Goal: Task Accomplishment & Management: Manage account settings

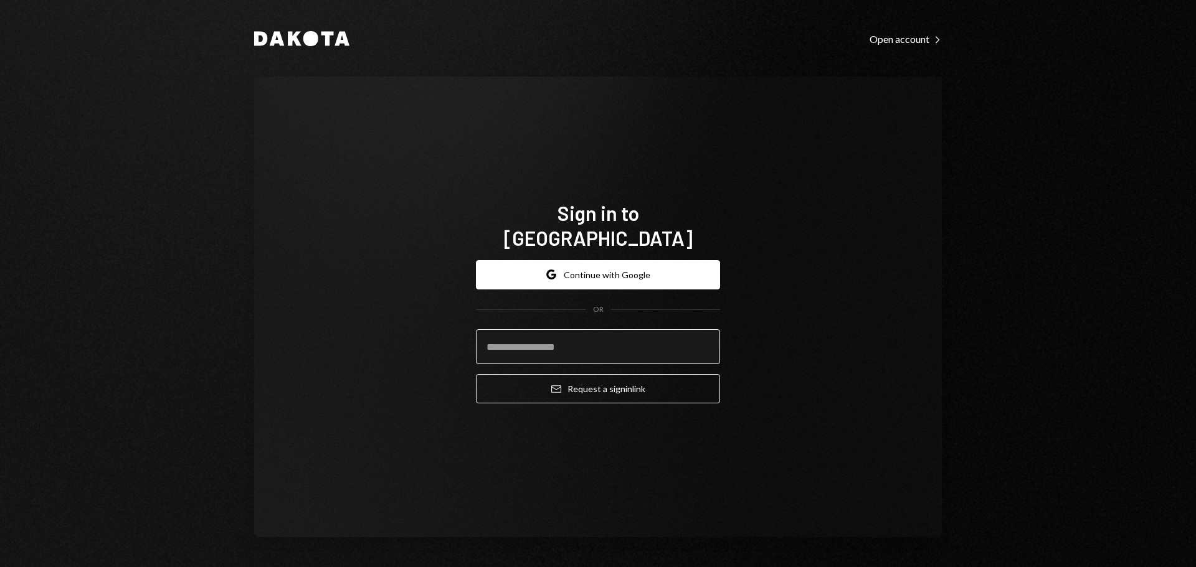
click at [506, 341] on input "email" at bounding box center [598, 346] width 244 height 35
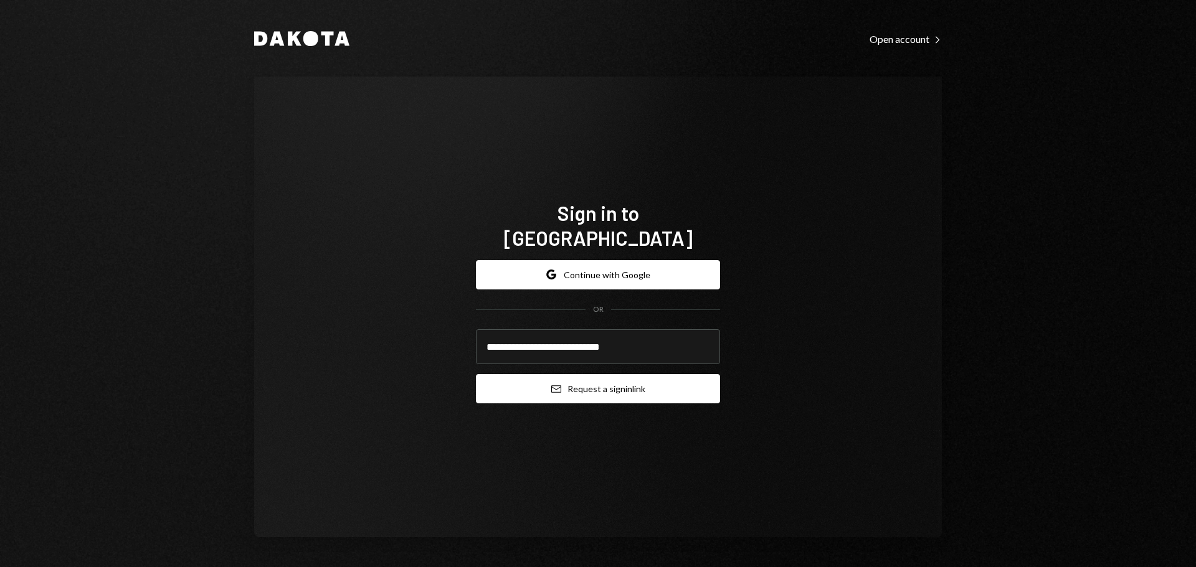
type input "**********"
click at [515, 379] on button "Email Request a sign in link" at bounding box center [598, 388] width 244 height 29
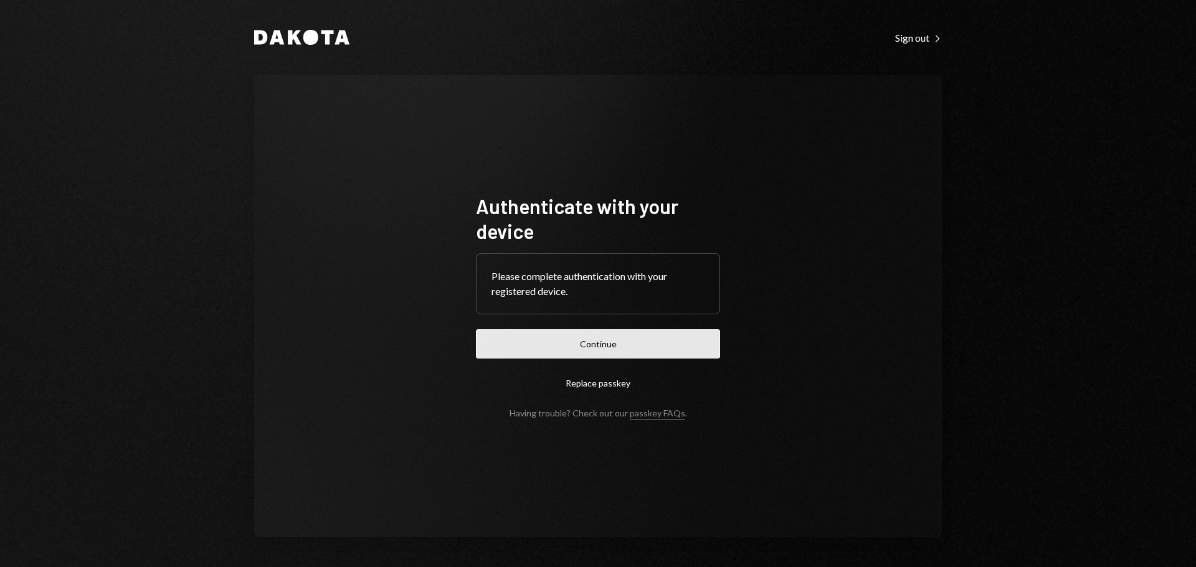
click at [530, 341] on button "Continue" at bounding box center [598, 343] width 244 height 29
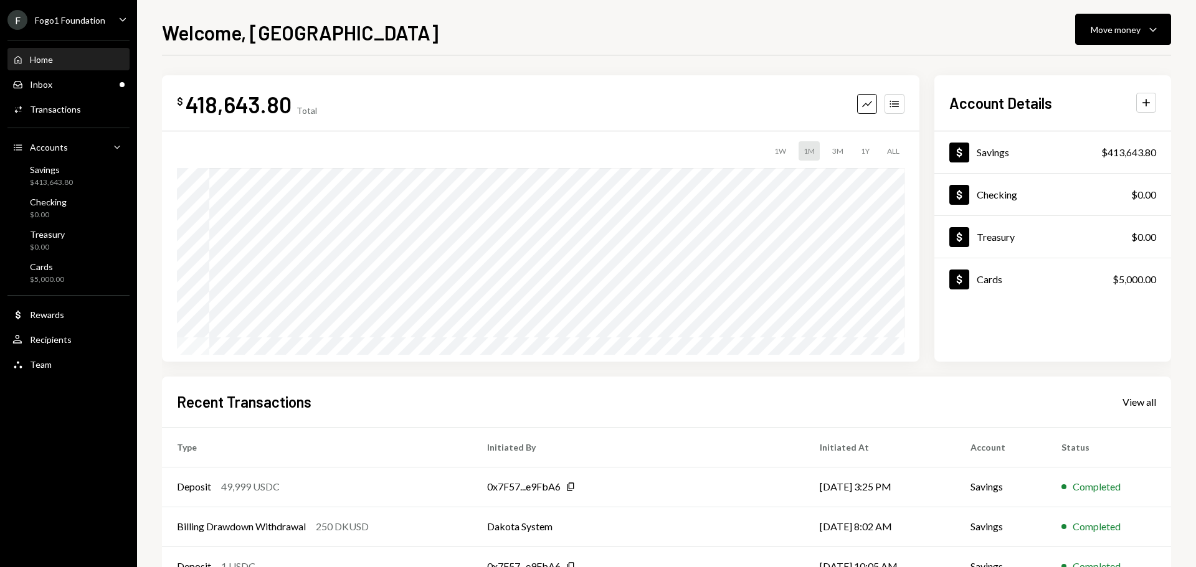
click at [85, 23] on div "Fogo1 Foundation" at bounding box center [70, 20] width 70 height 11
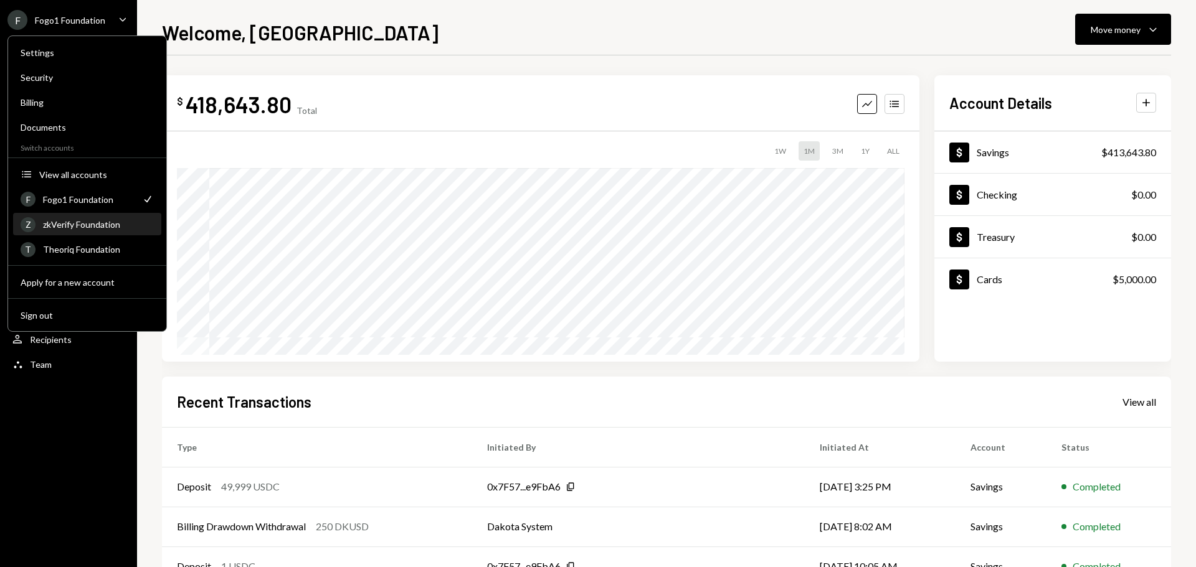
click at [75, 230] on div "Z zkVerify Foundation" at bounding box center [87, 224] width 133 height 21
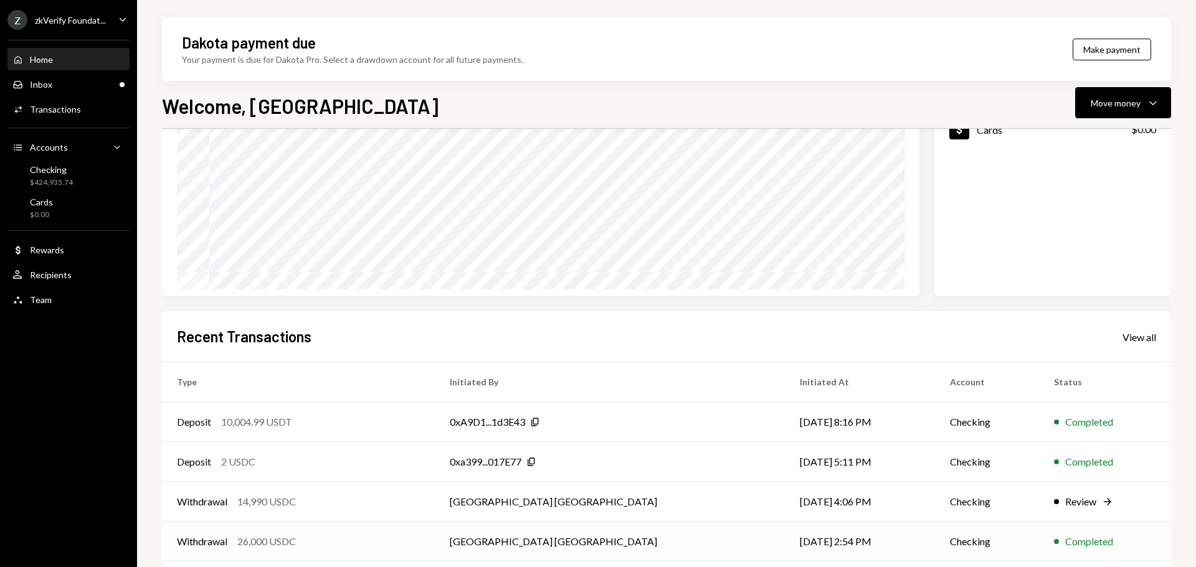
scroll to position [184, 0]
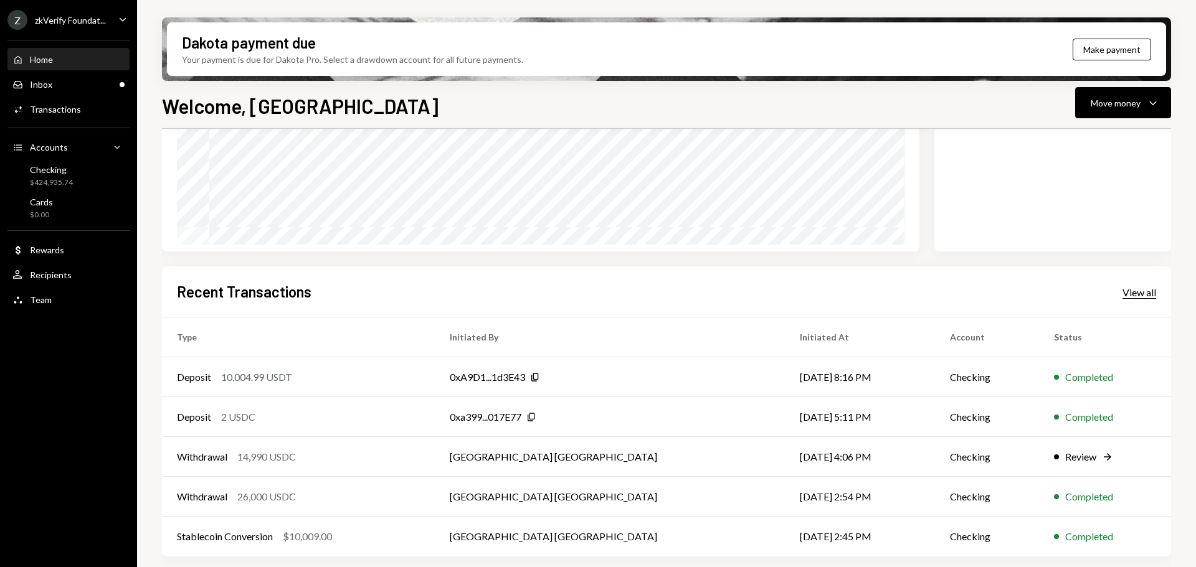
click at [1145, 292] on div "View all" at bounding box center [1139, 292] width 34 height 12
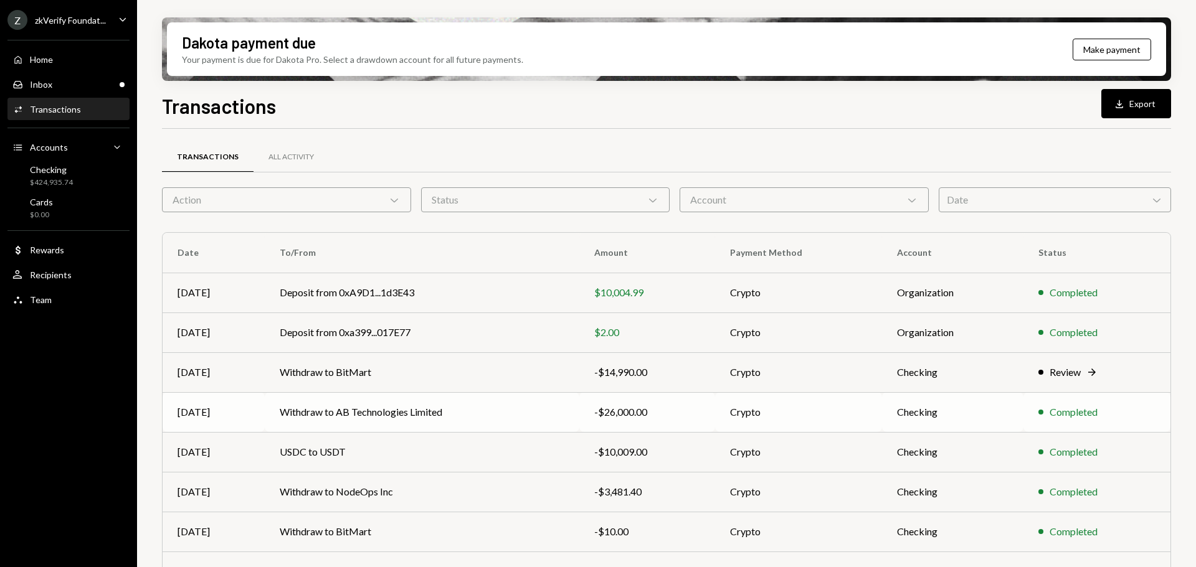
click at [453, 422] on td "Withdraw to AB Technologies Limited" at bounding box center [422, 412] width 315 height 40
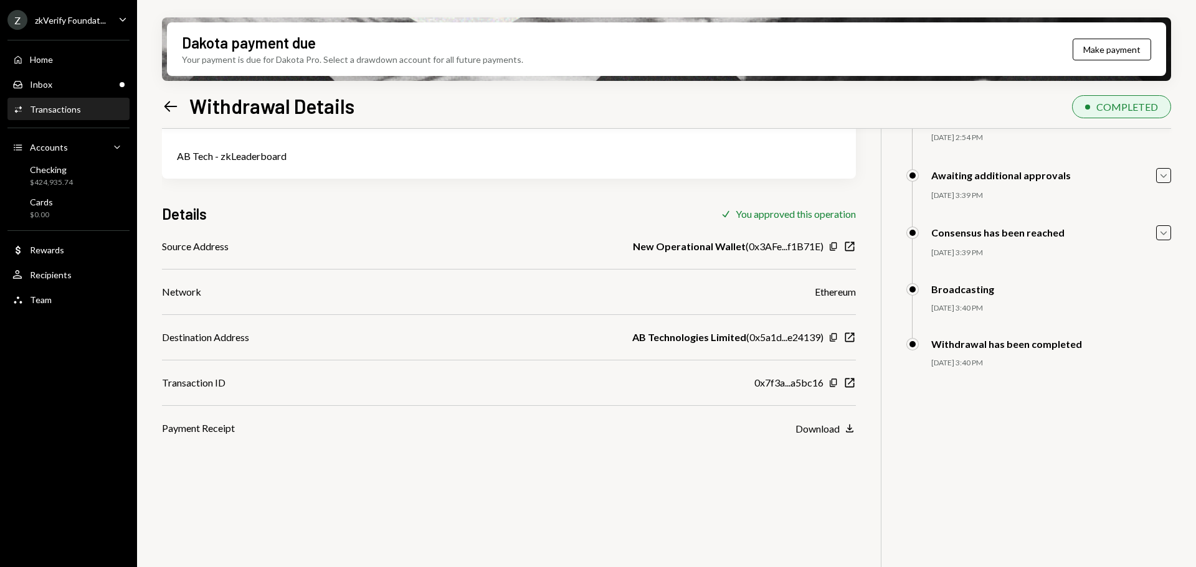
scroll to position [100, 0]
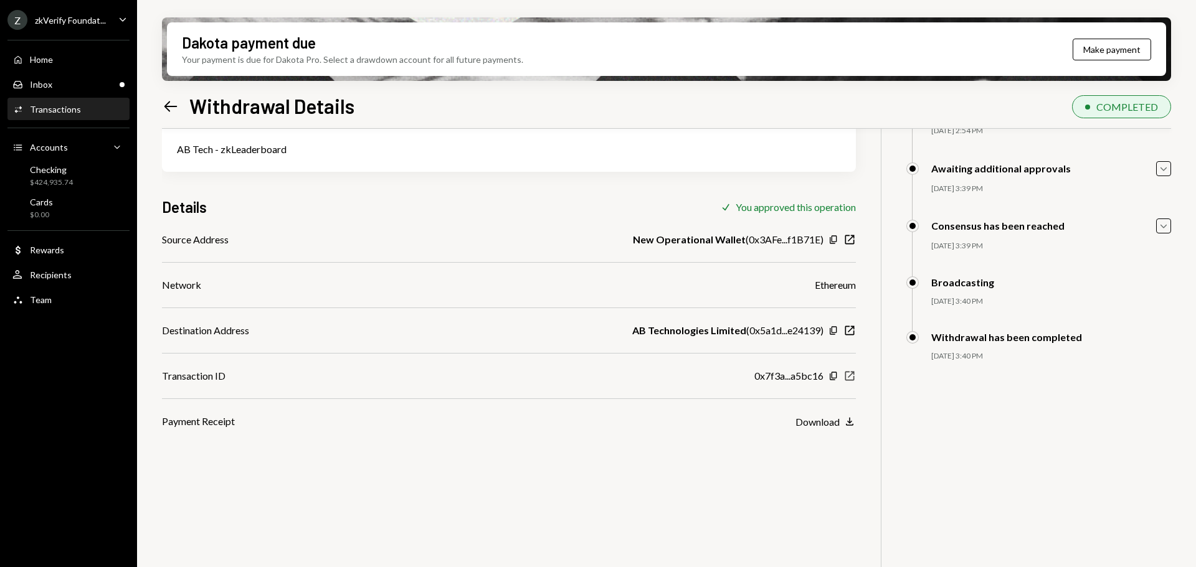
click at [849, 376] on icon "button" at bounding box center [849, 376] width 9 height 9
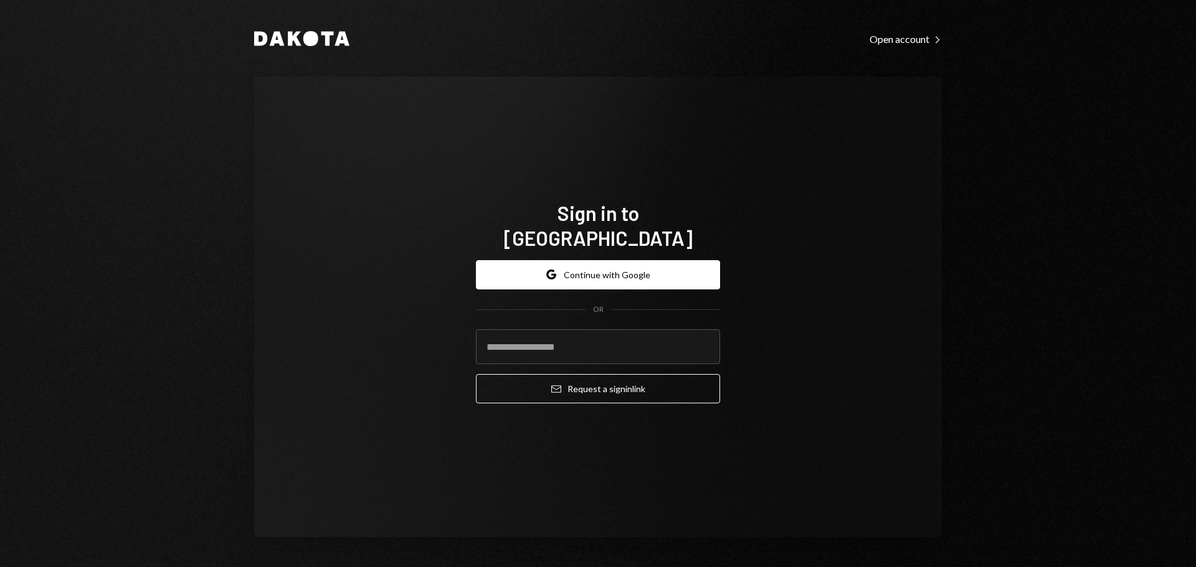
type input "**********"
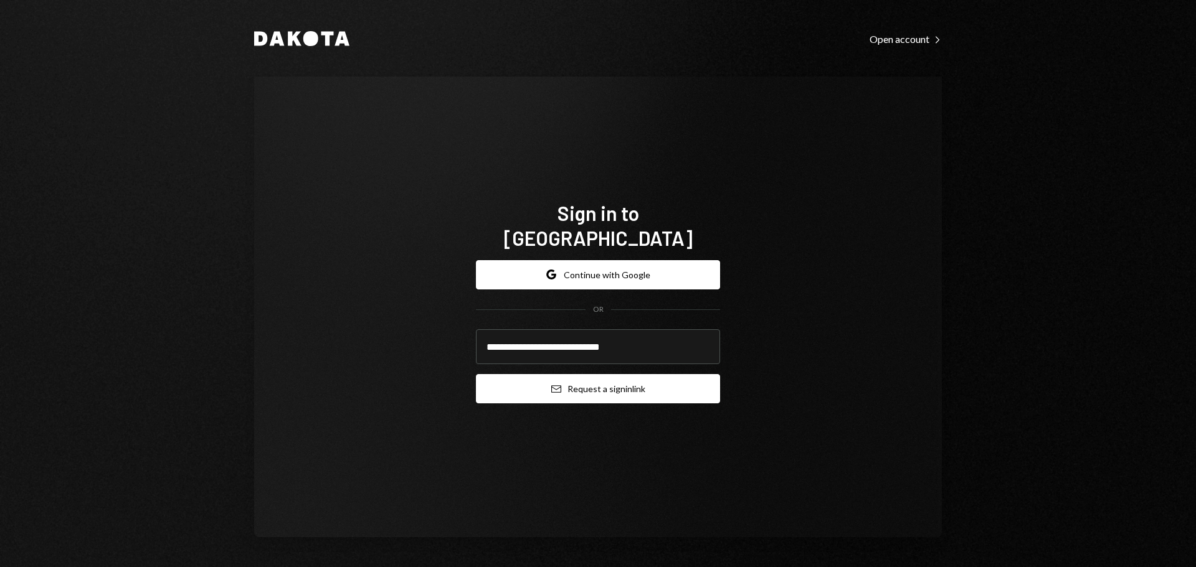
click at [567, 377] on button "Email Request a sign in link" at bounding box center [598, 388] width 244 height 29
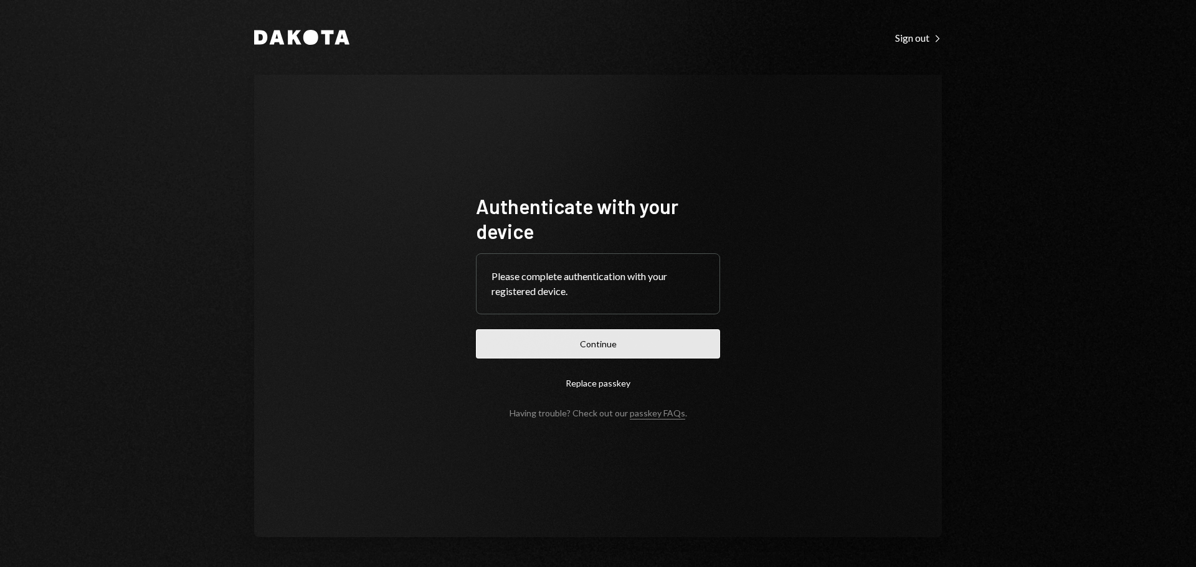
click at [549, 339] on button "Continue" at bounding box center [598, 343] width 244 height 29
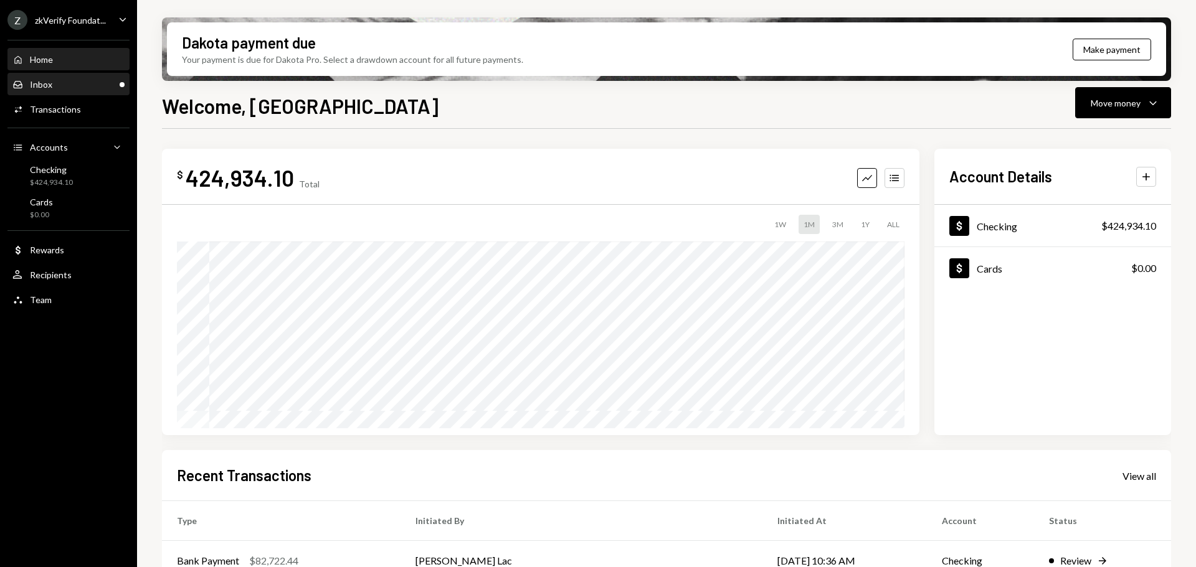
click at [65, 90] on div "Inbox Inbox" at bounding box center [68, 84] width 112 height 11
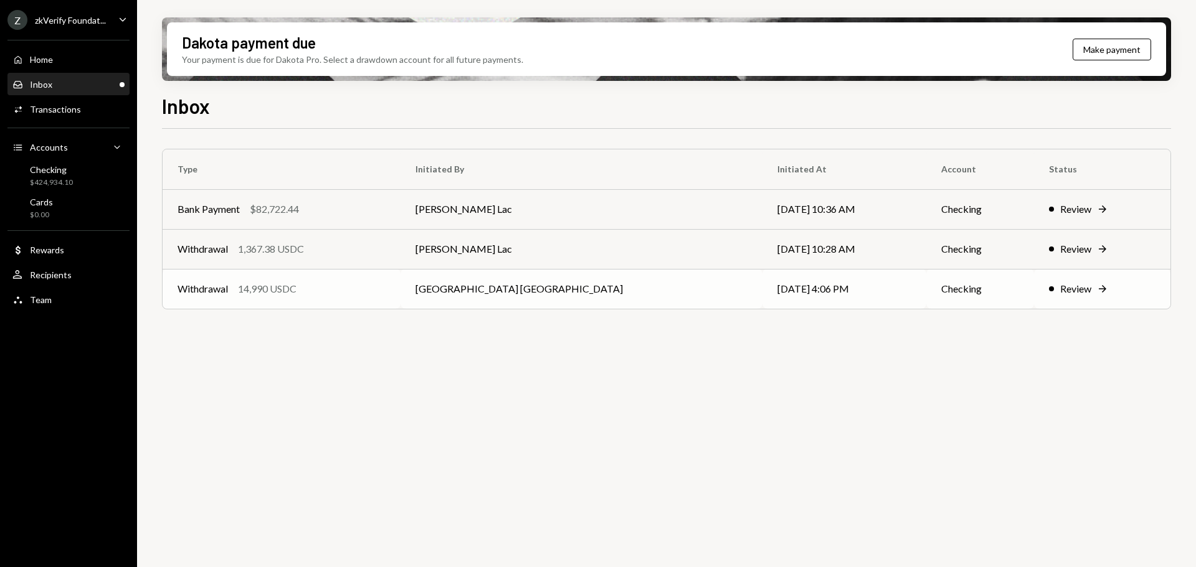
click at [277, 294] on div "14,990 USDC" at bounding box center [267, 288] width 59 height 15
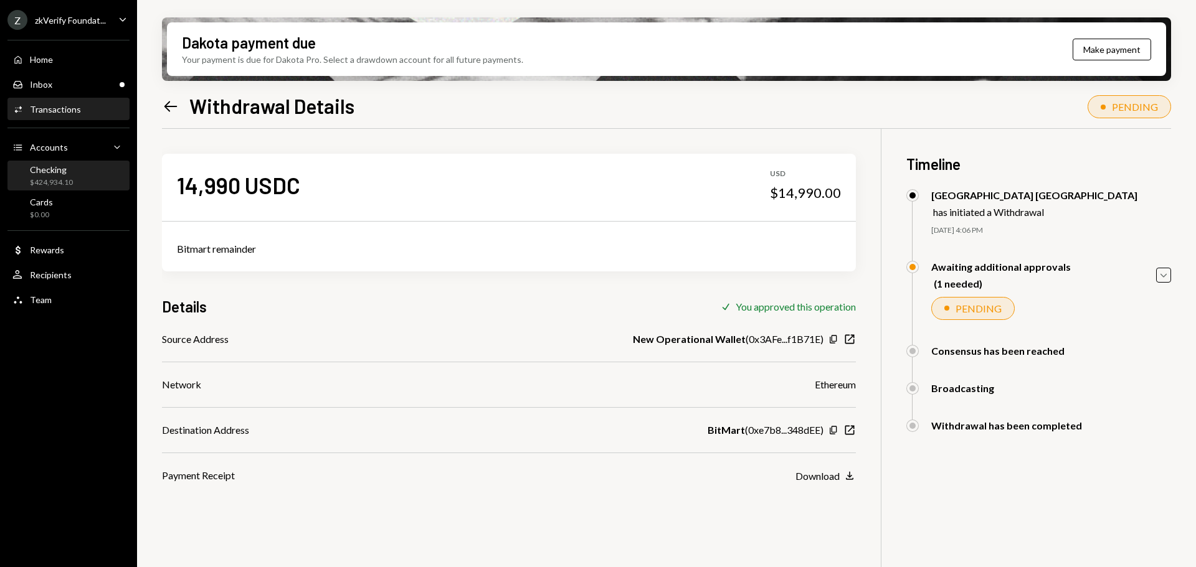
click at [56, 171] on div "Checking" at bounding box center [51, 169] width 43 height 11
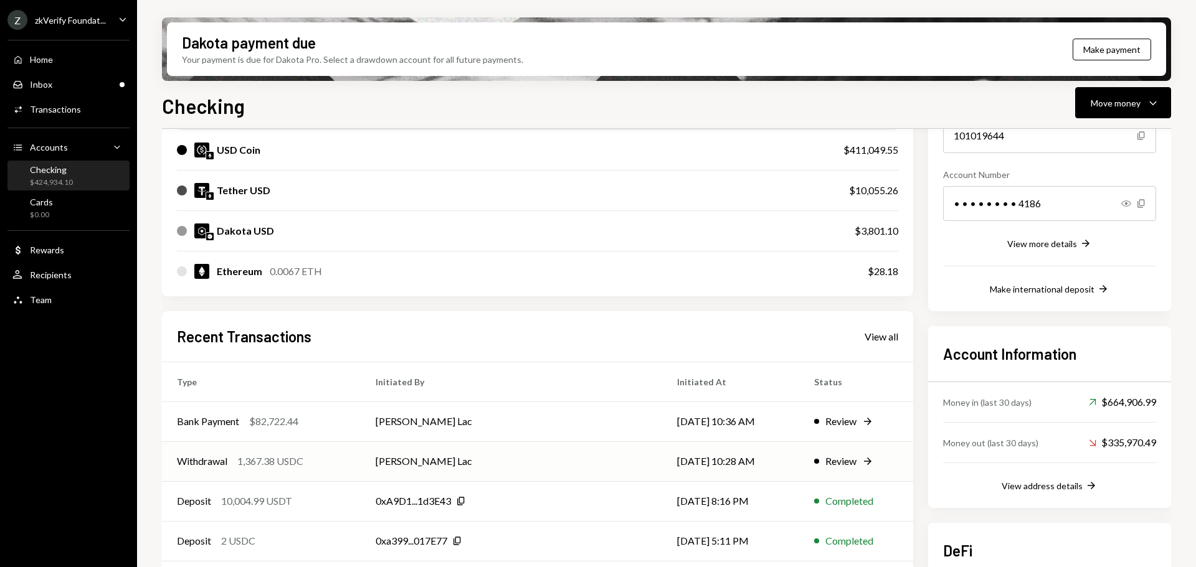
scroll to position [187, 0]
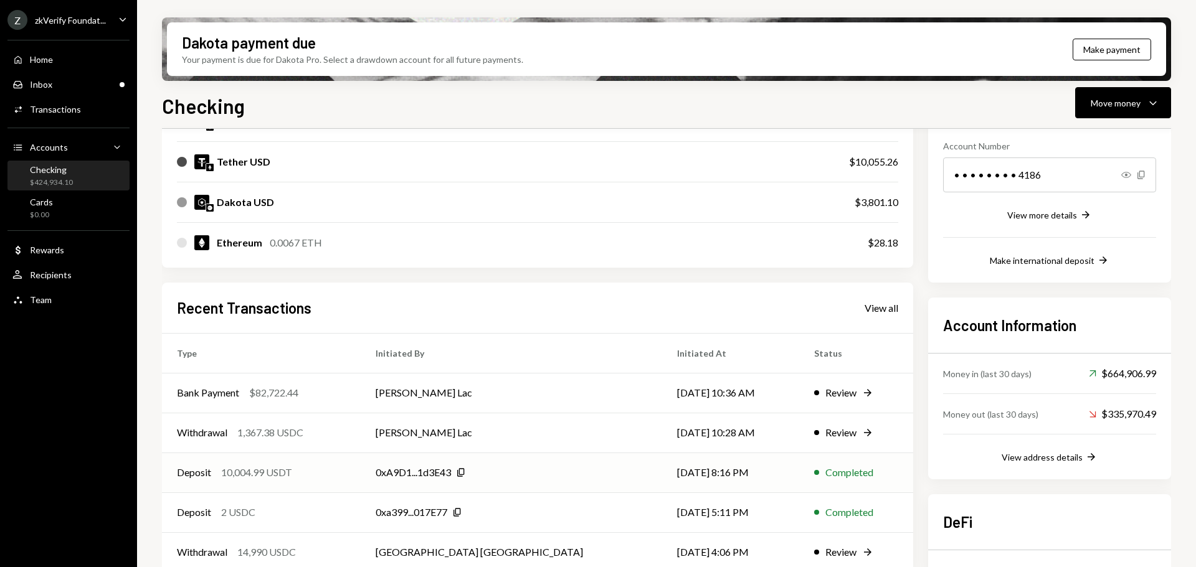
click at [346, 478] on div "Deposit 10,004.99 USDT" at bounding box center [261, 472] width 169 height 15
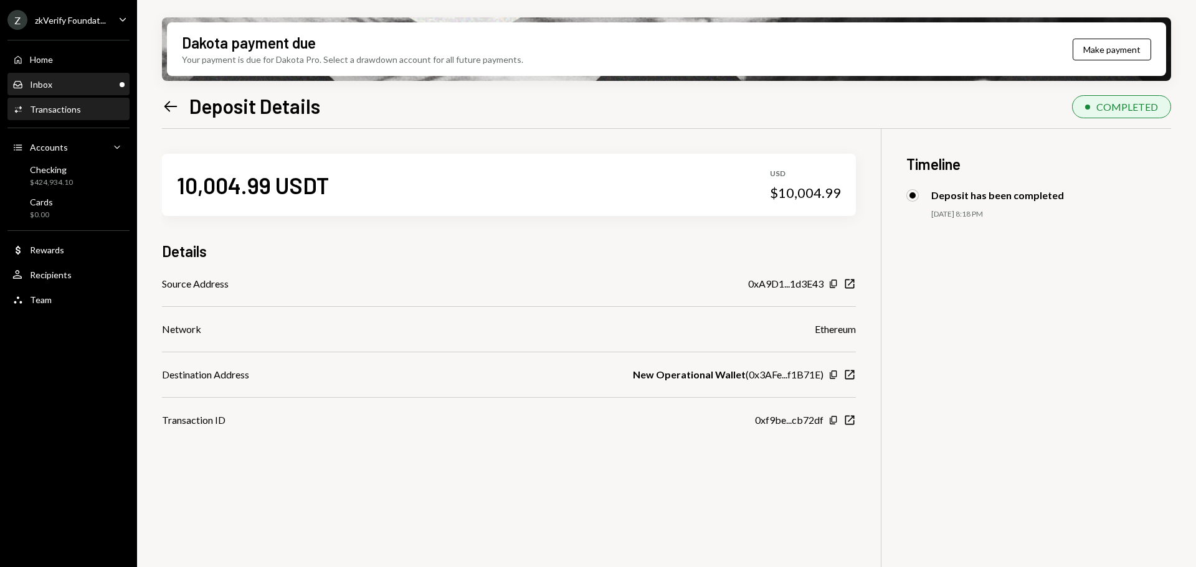
click at [56, 86] on div "Inbox Inbox" at bounding box center [68, 84] width 112 height 11
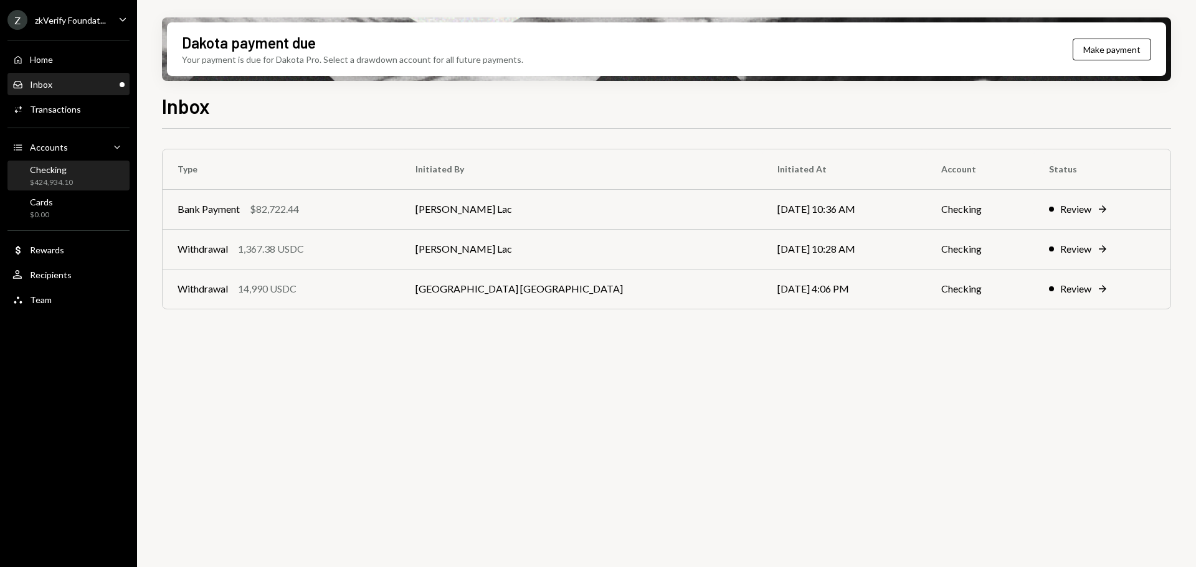
click at [66, 178] on div "$424,934.10" at bounding box center [51, 182] width 43 height 11
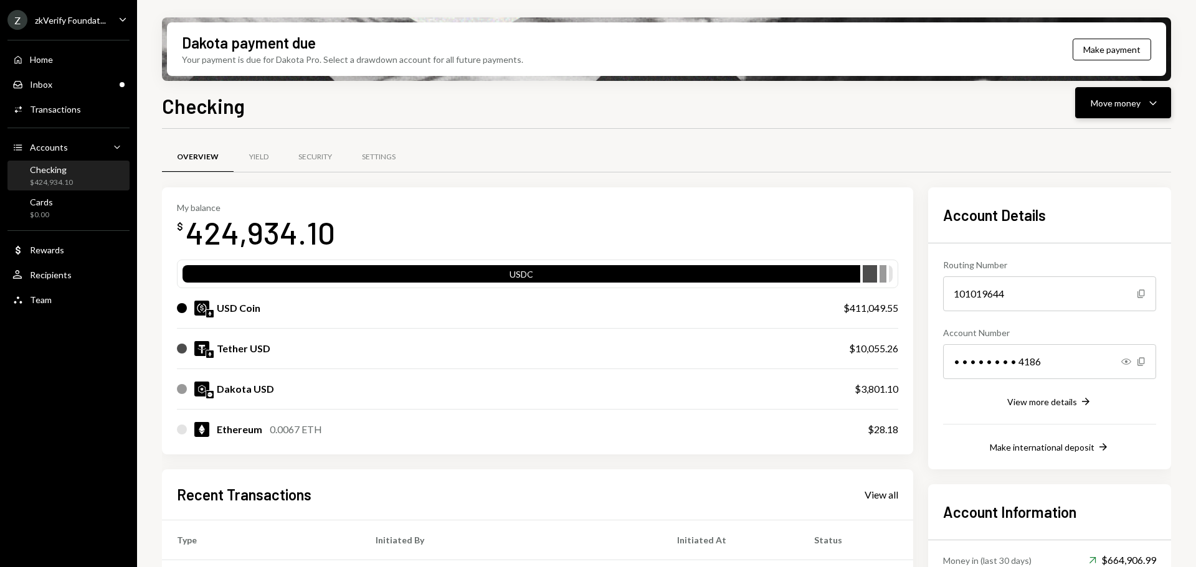
click at [1115, 103] on div "Move money" at bounding box center [1115, 103] width 50 height 13
click at [1091, 141] on div "Send" at bounding box center [1112, 140] width 91 height 13
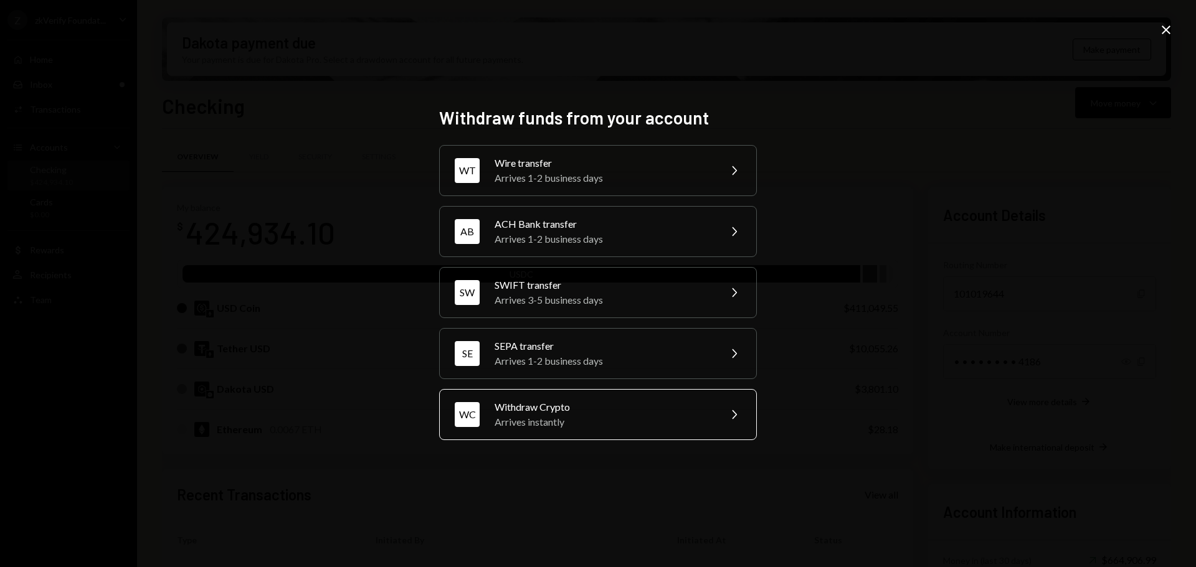
click at [579, 416] on div "Arrives instantly" at bounding box center [602, 422] width 217 height 15
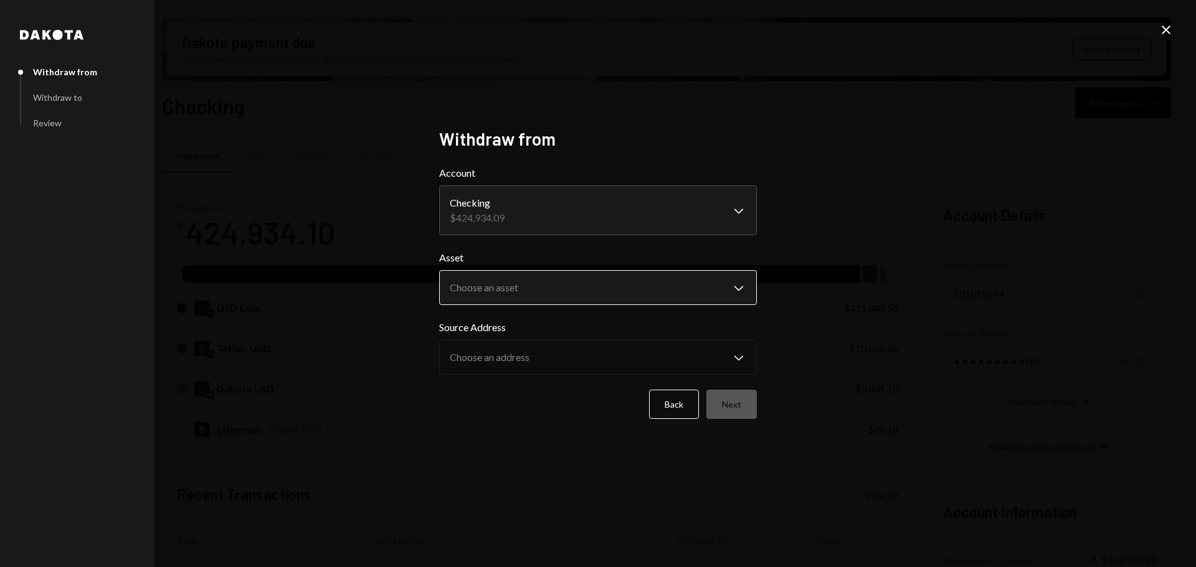
click at [552, 300] on body "Z zkVerify Foundat... Caret Down Home Home Inbox Inbox Activities Transactions …" at bounding box center [598, 283] width 1196 height 567
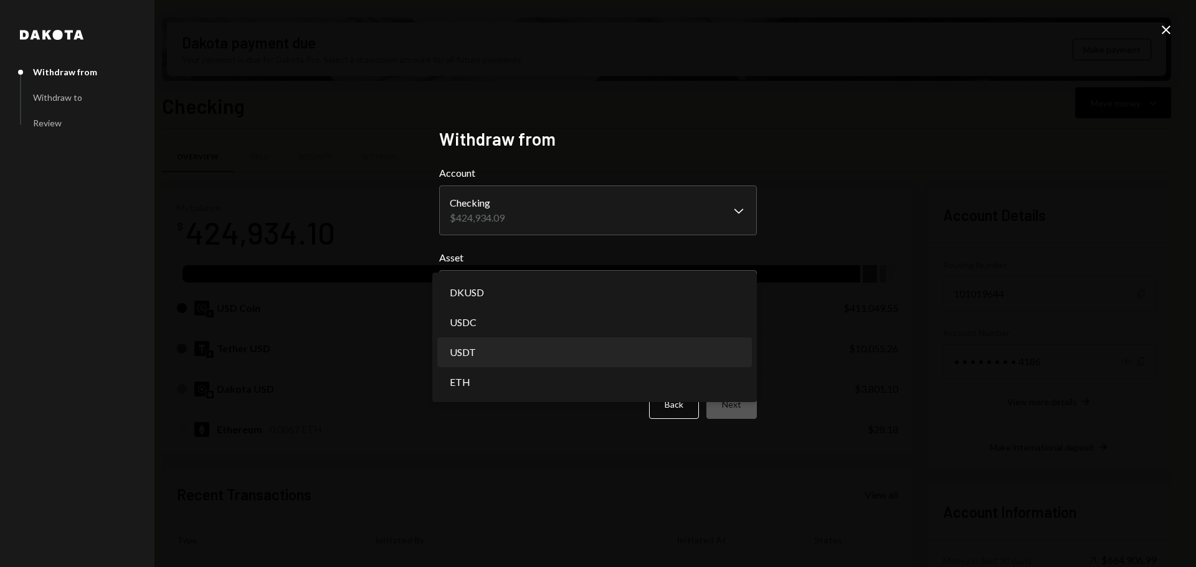
select select "****"
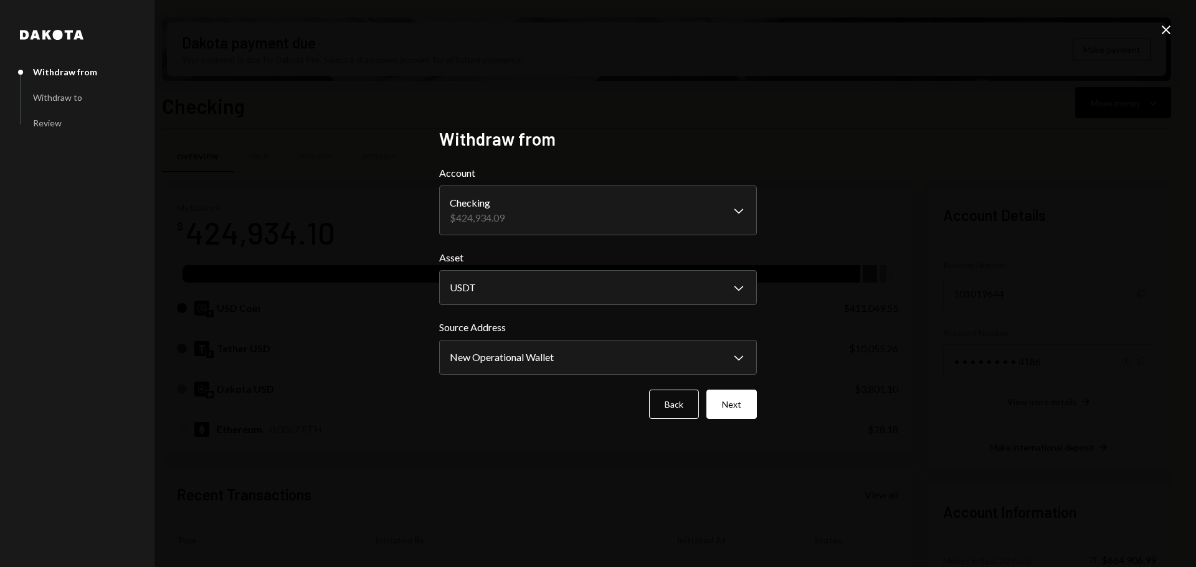
click at [764, 407] on div "**********" at bounding box center [597, 283] width 347 height 341
click at [740, 406] on button "Next" at bounding box center [731, 404] width 50 height 29
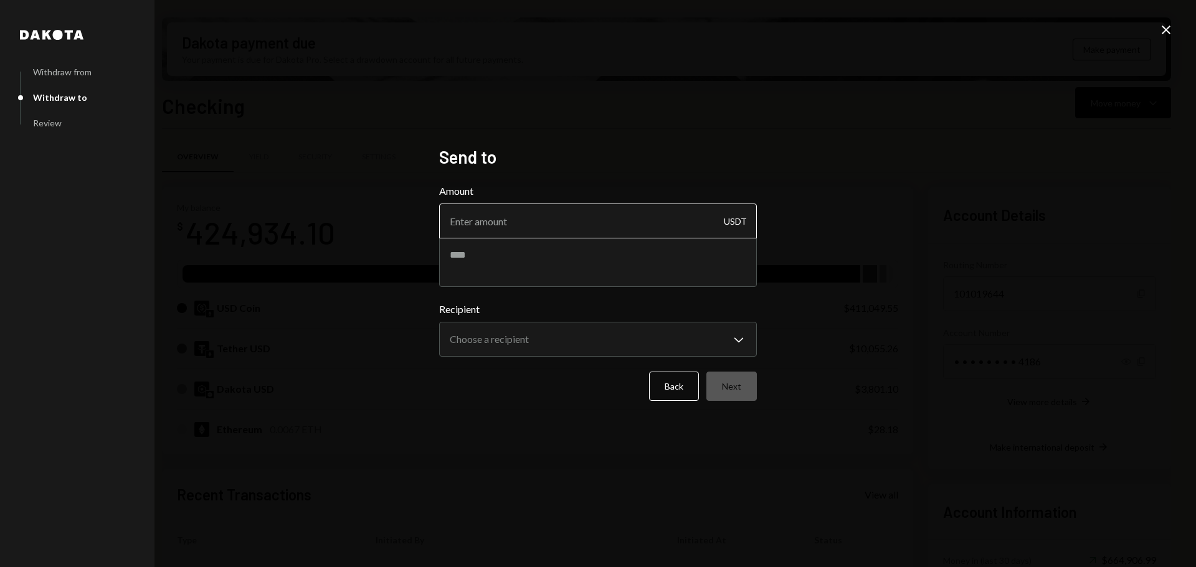
click at [588, 228] on input "Amount" at bounding box center [598, 221] width 318 height 35
type input "10"
click at [589, 250] on textarea at bounding box center [598, 262] width 318 height 50
type textarea "*********"
click at [546, 341] on body "Z zkVerify Foundat... Caret Down Home Home Inbox Inbox Activities Transactions …" at bounding box center [598, 283] width 1196 height 567
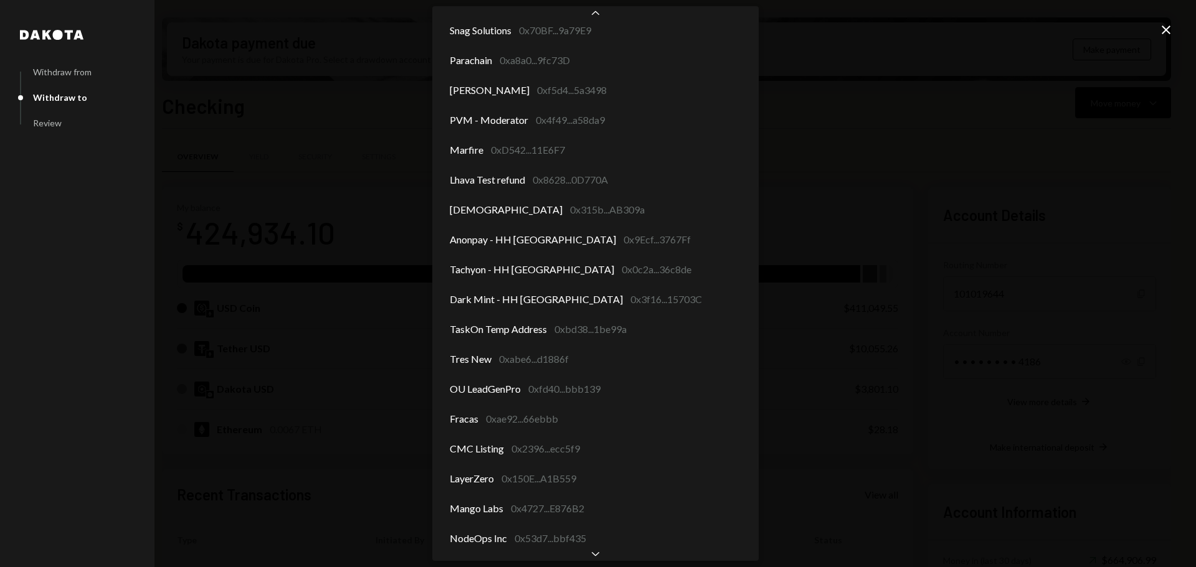
scroll to position [1413, 0]
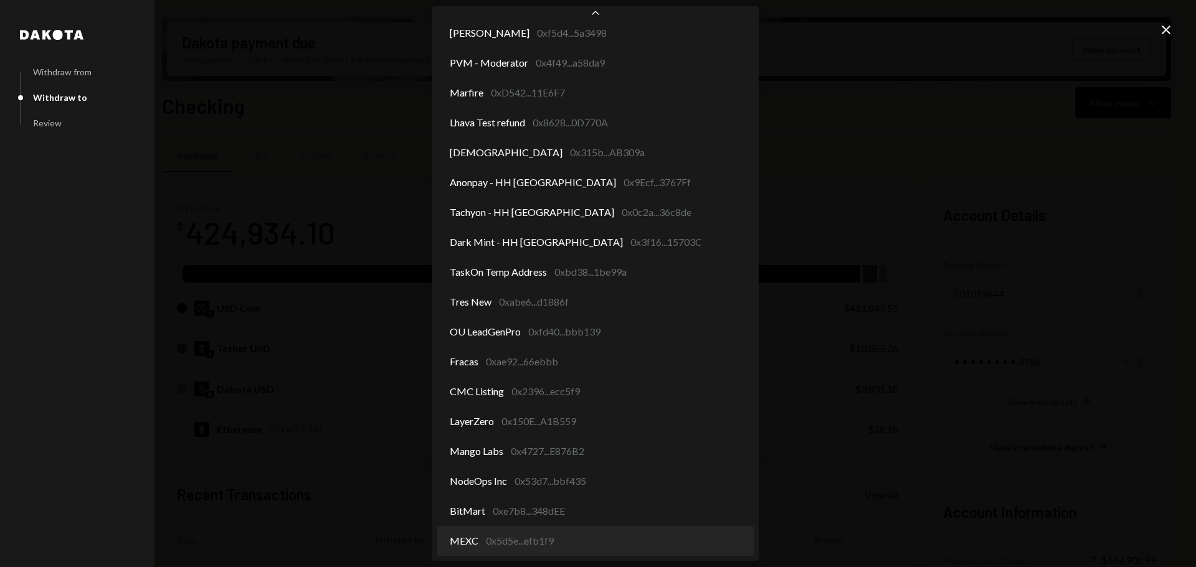
select select "**********"
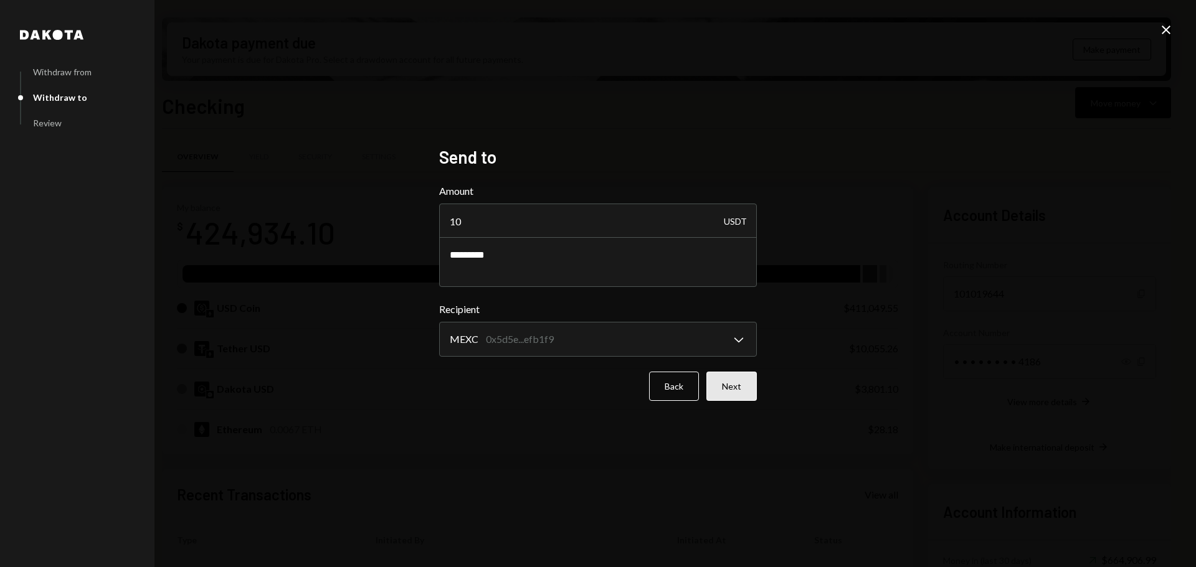
click at [720, 386] on button "Next" at bounding box center [731, 386] width 50 height 29
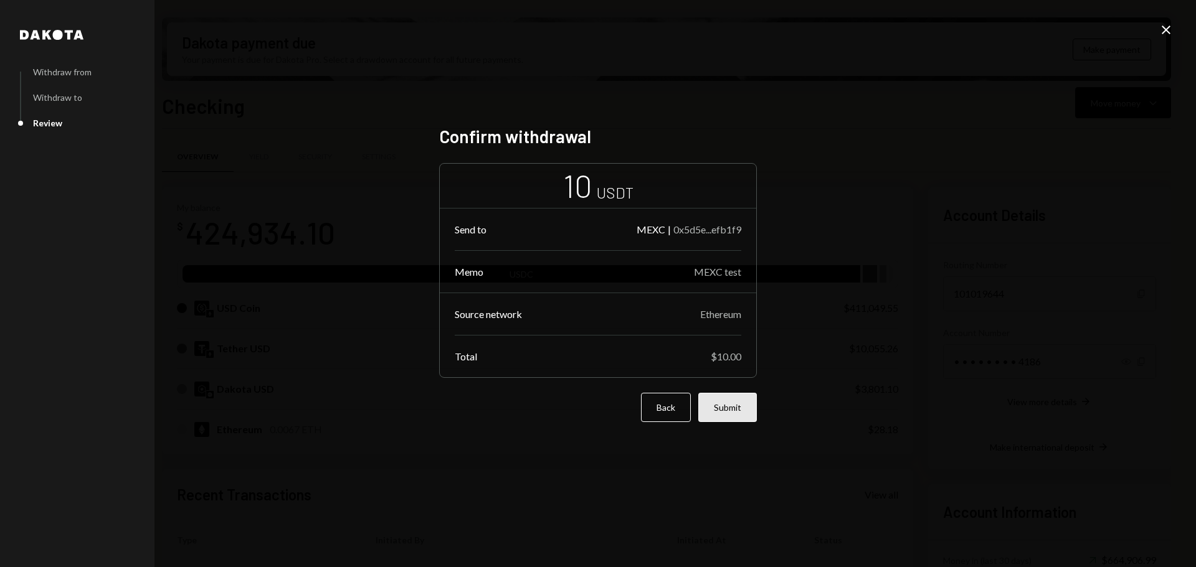
click at [720, 411] on button "Submit" at bounding box center [727, 407] width 59 height 29
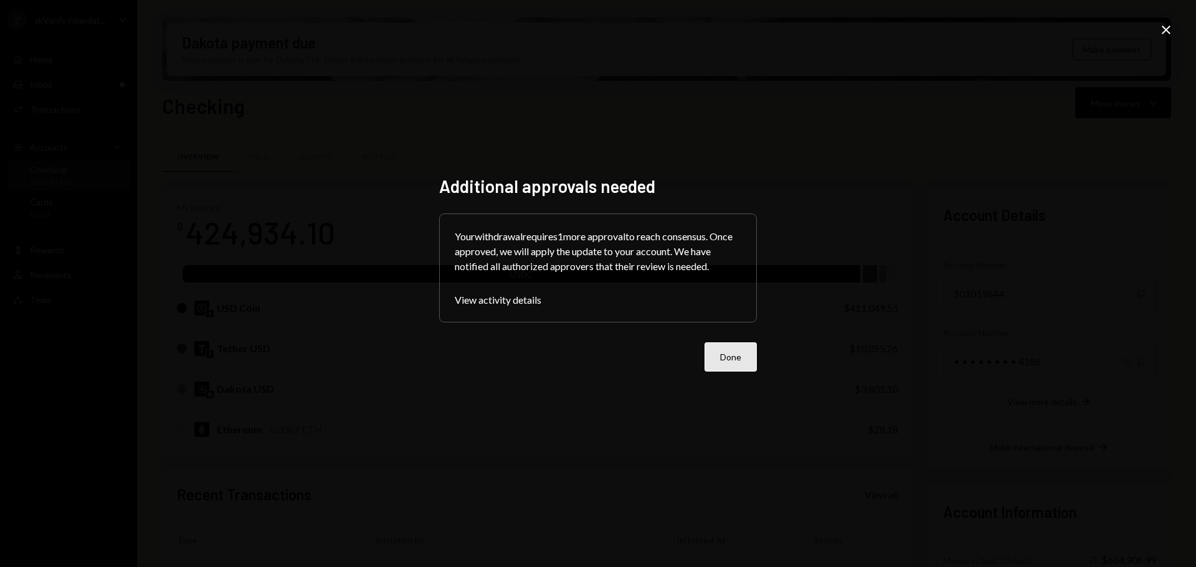
click at [736, 361] on button "Done" at bounding box center [730, 357] width 52 height 29
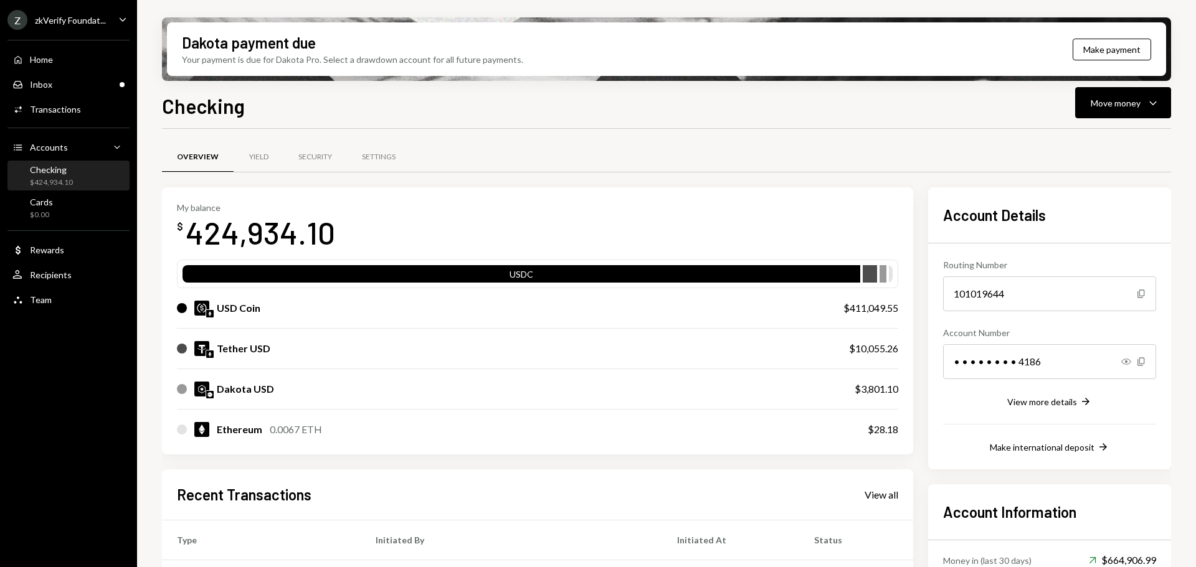
click at [50, 178] on div "$424,934.10" at bounding box center [51, 182] width 43 height 11
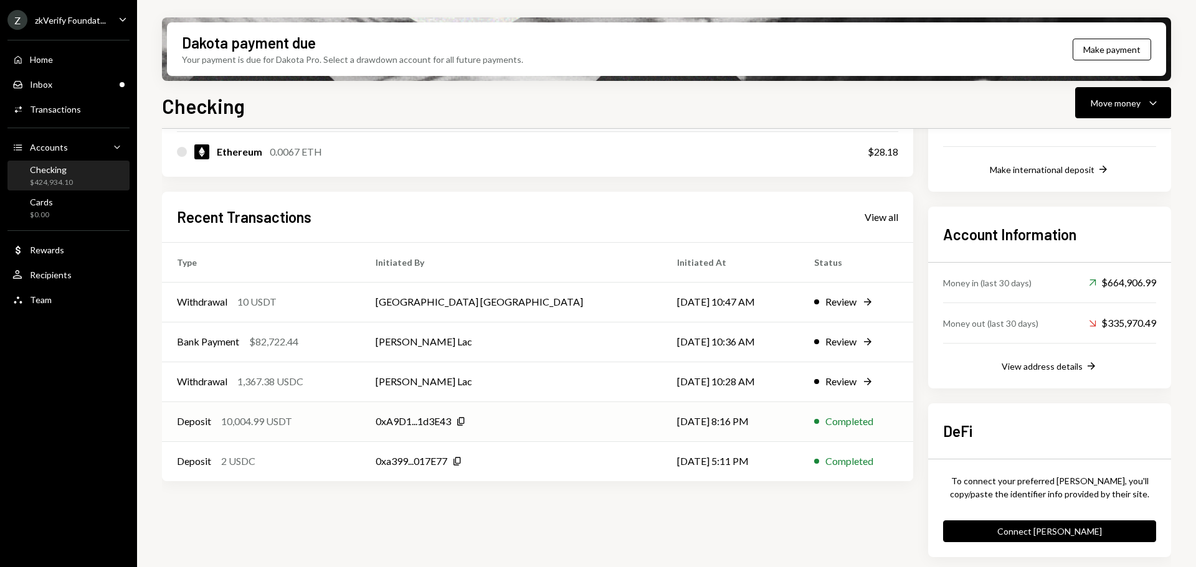
scroll to position [278, 0]
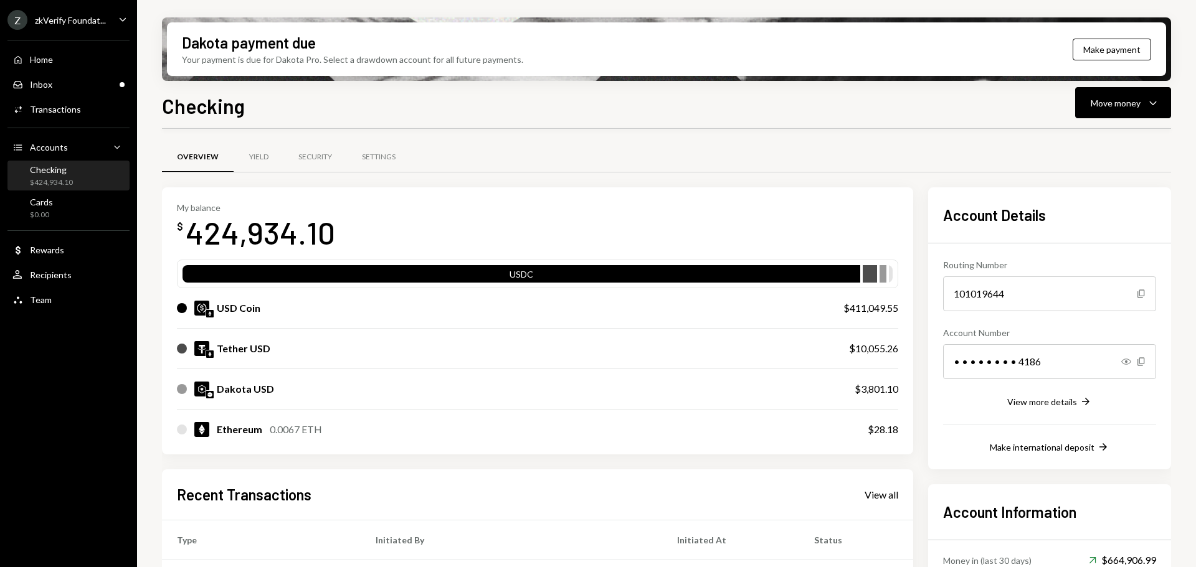
scroll to position [278, 0]
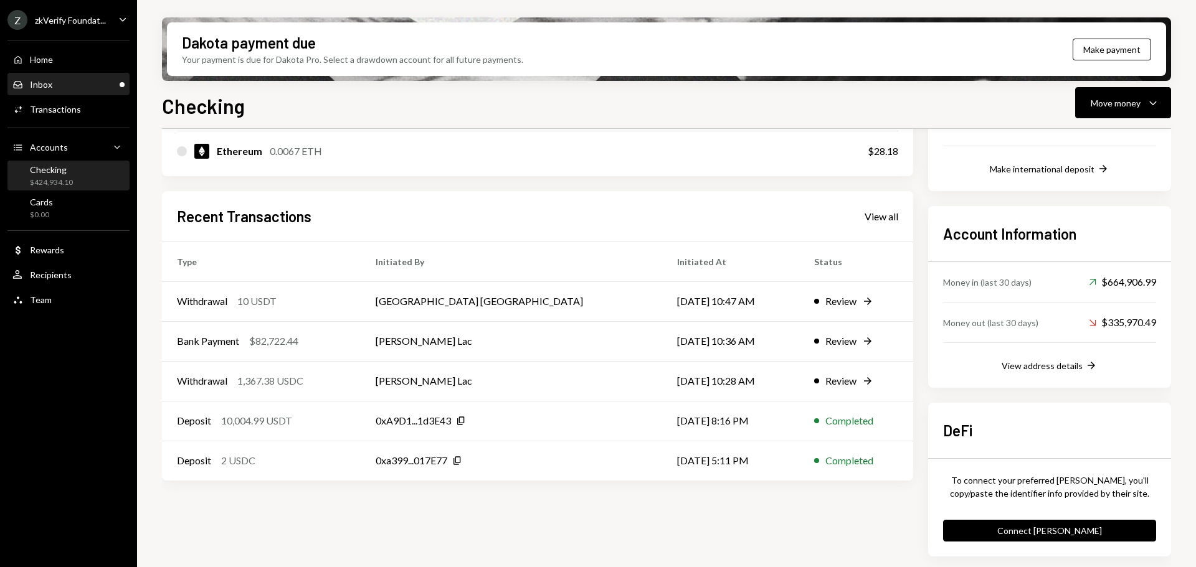
click at [110, 79] on div "Inbox Inbox" at bounding box center [68, 84] width 112 height 11
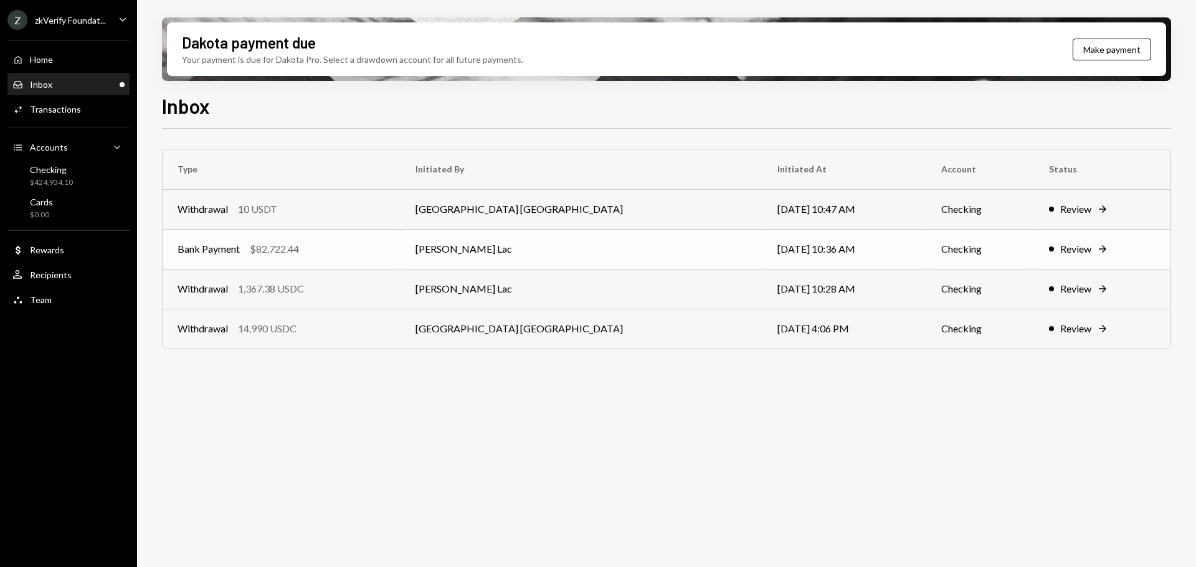
click at [346, 252] on div "Bank Payment $82,722.44" at bounding box center [281, 249] width 208 height 15
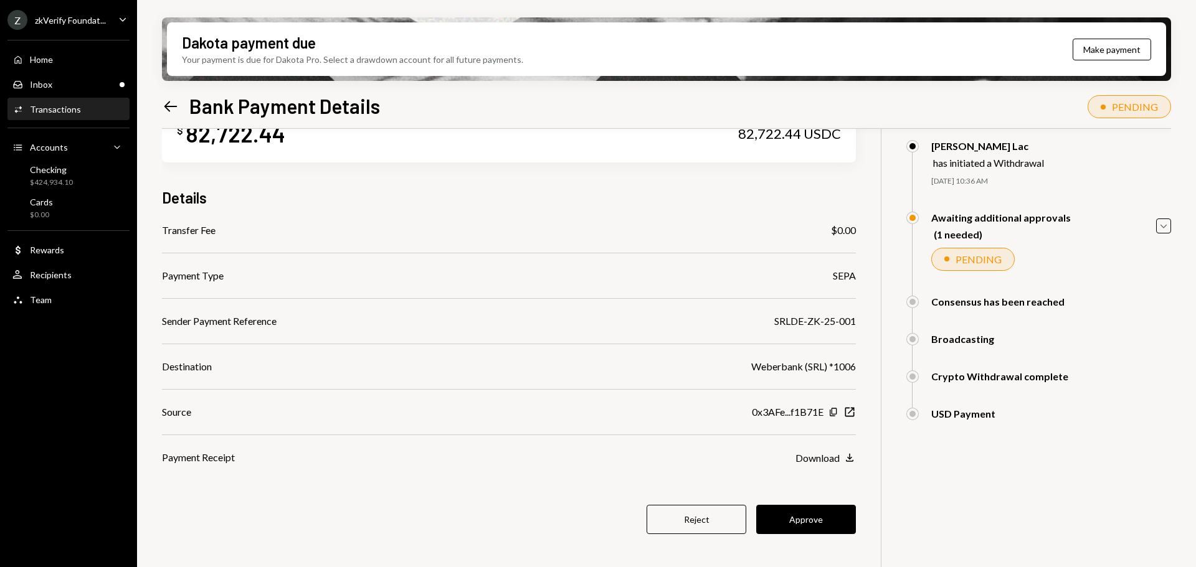
scroll to position [100, 0]
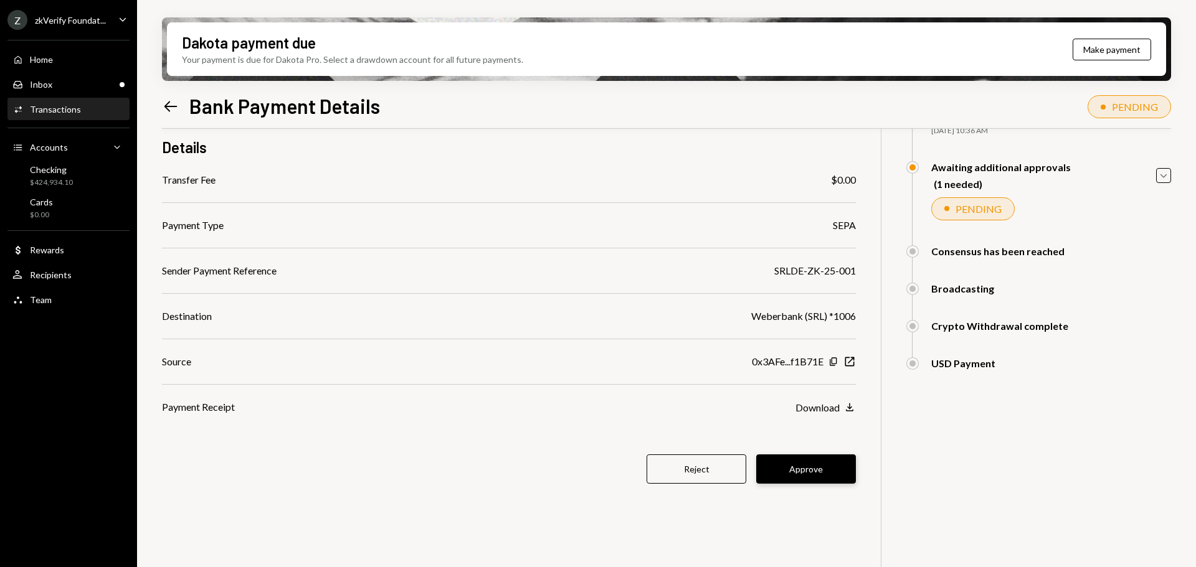
click at [790, 475] on button "Approve" at bounding box center [806, 469] width 100 height 29
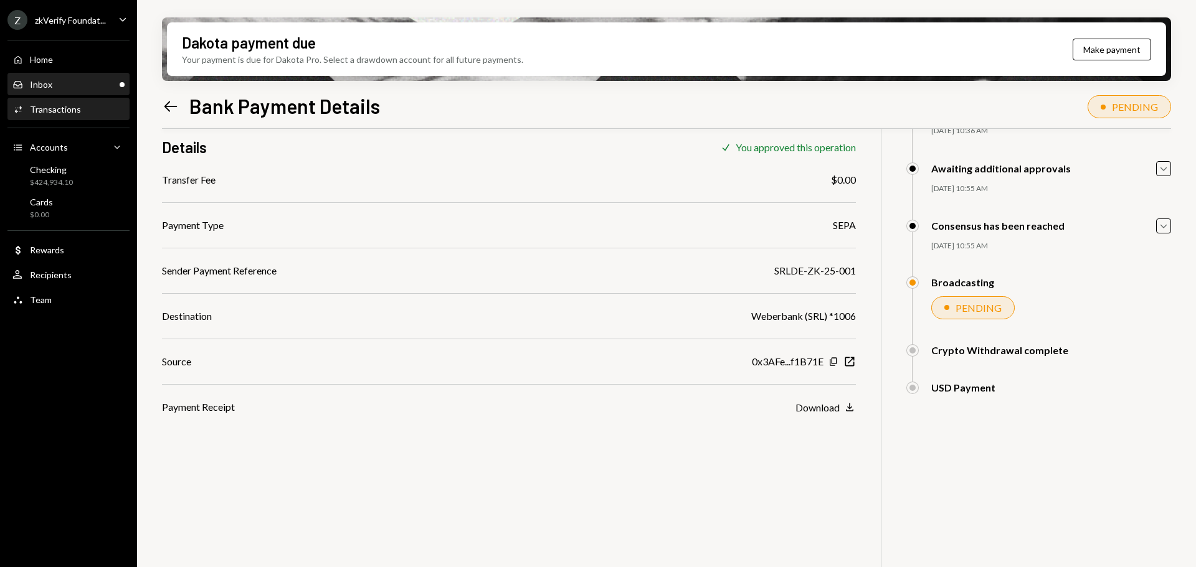
click at [80, 82] on div "Inbox Inbox" at bounding box center [68, 84] width 112 height 11
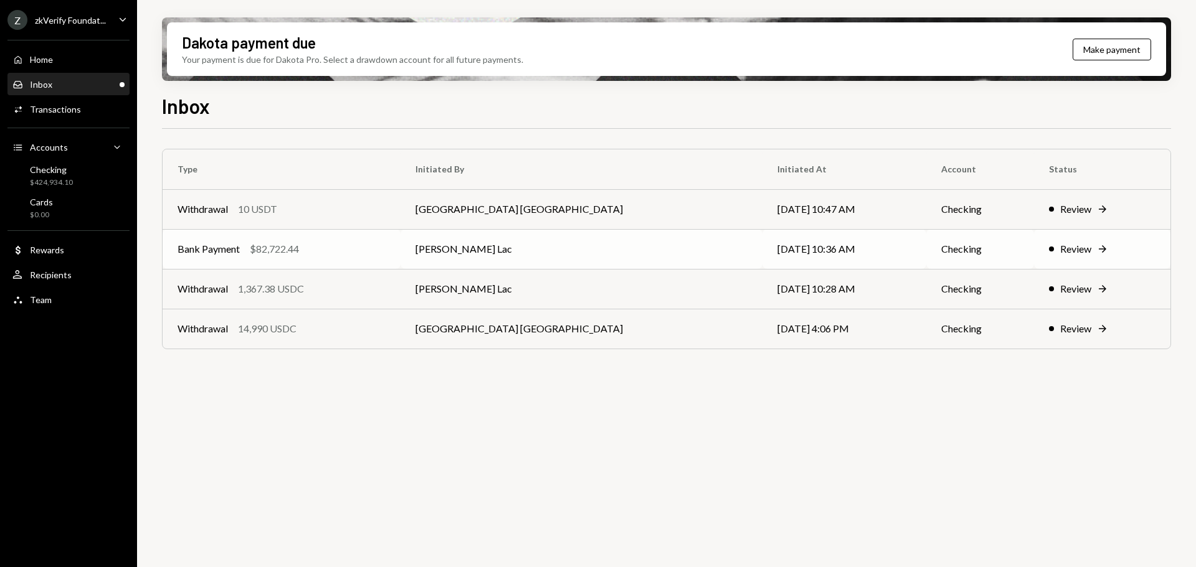
click at [317, 252] on div "Bank Payment $82,722.44" at bounding box center [281, 249] width 208 height 15
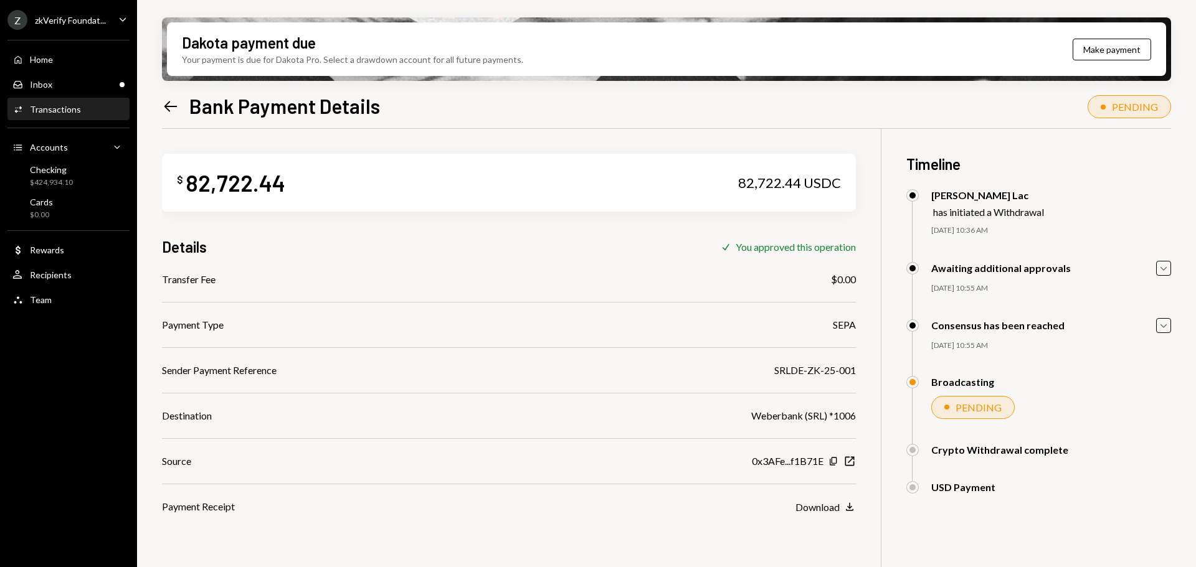
click at [171, 100] on icon "Left Arrow" at bounding box center [170, 106] width 17 height 17
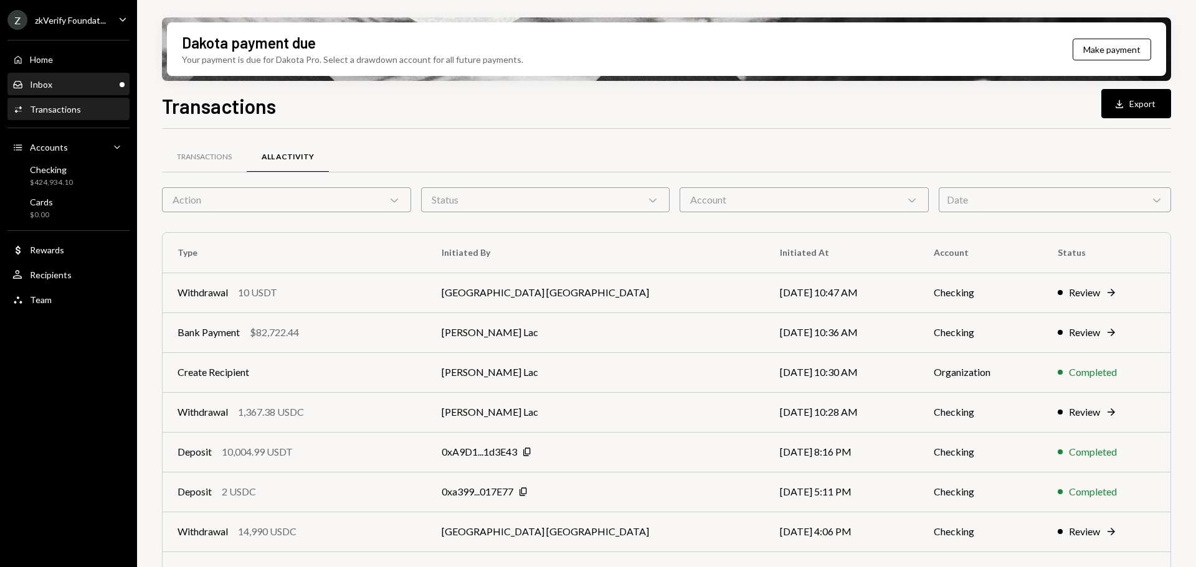
click at [63, 79] on div "Inbox Inbox" at bounding box center [68, 84] width 112 height 11
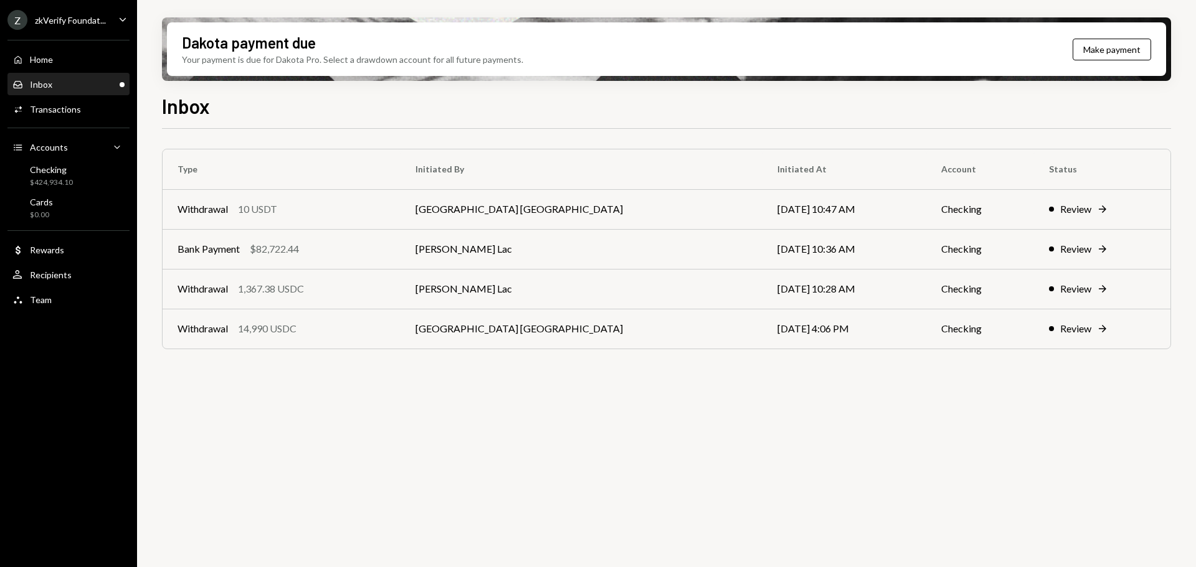
click at [86, 82] on div "Inbox Inbox" at bounding box center [68, 84] width 112 height 11
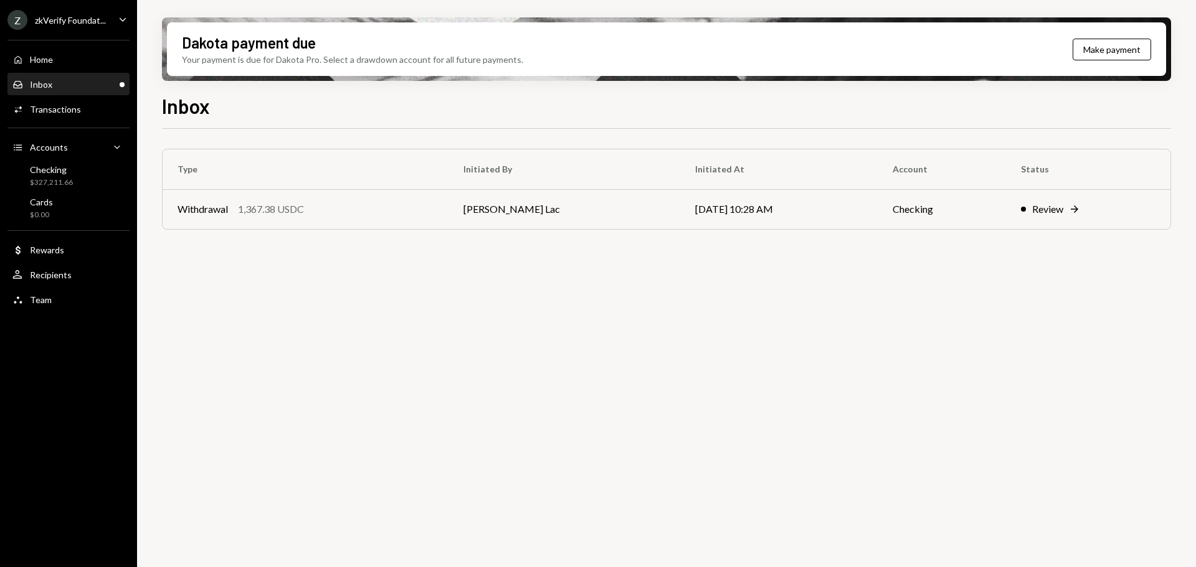
click at [90, 78] on div "Inbox Inbox" at bounding box center [68, 84] width 112 height 21
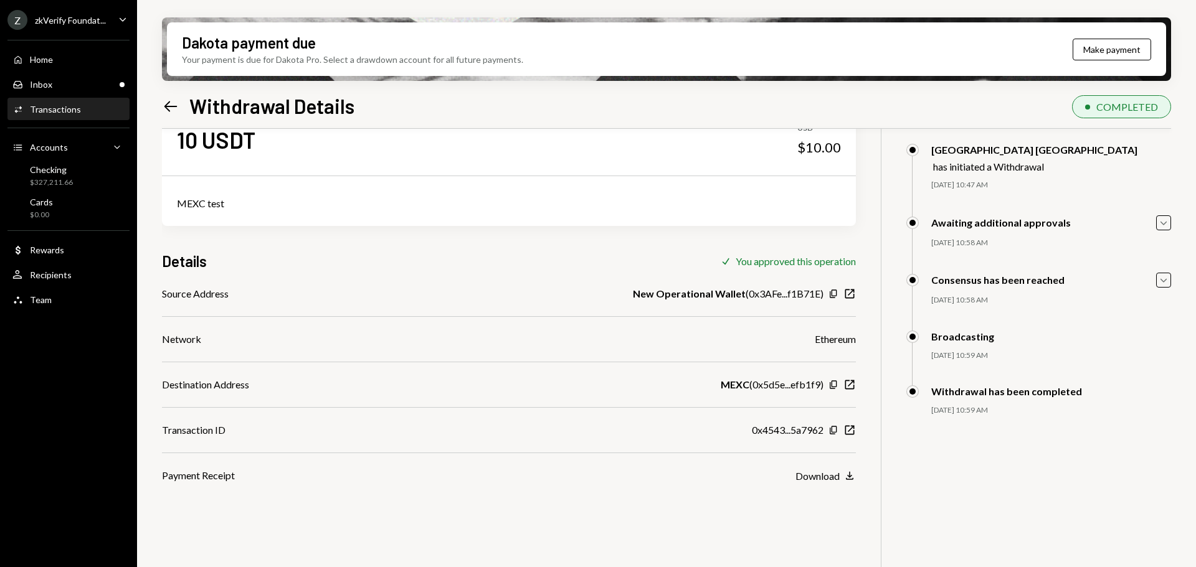
scroll to position [62, 0]
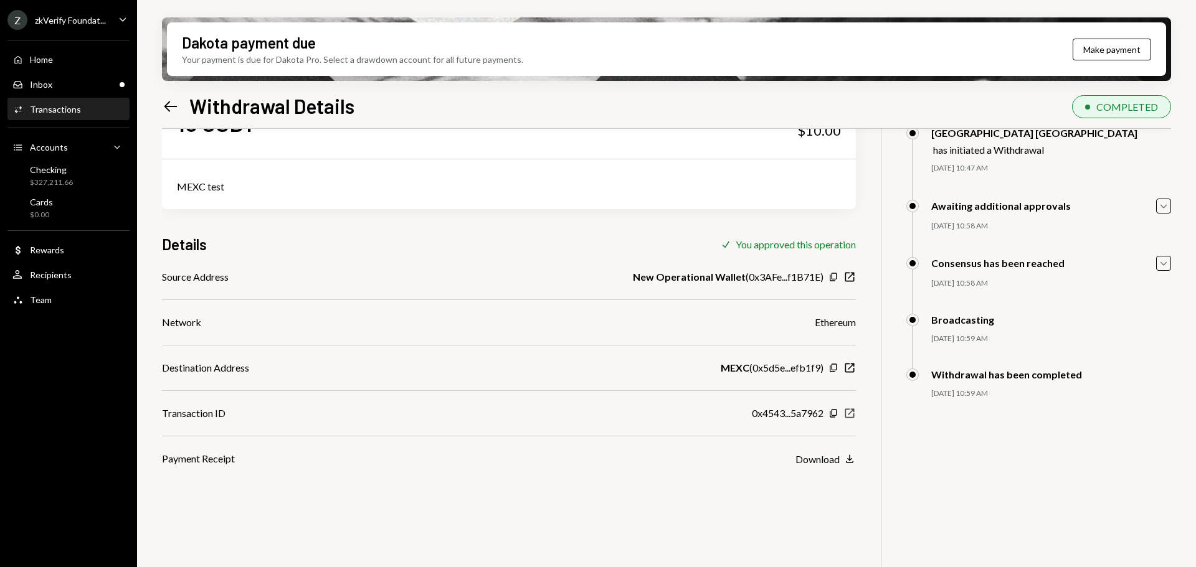
click at [848, 415] on icon "button" at bounding box center [849, 413] width 9 height 9
click at [69, 175] on div "Checking $327,211.66" at bounding box center [51, 176] width 43 height 24
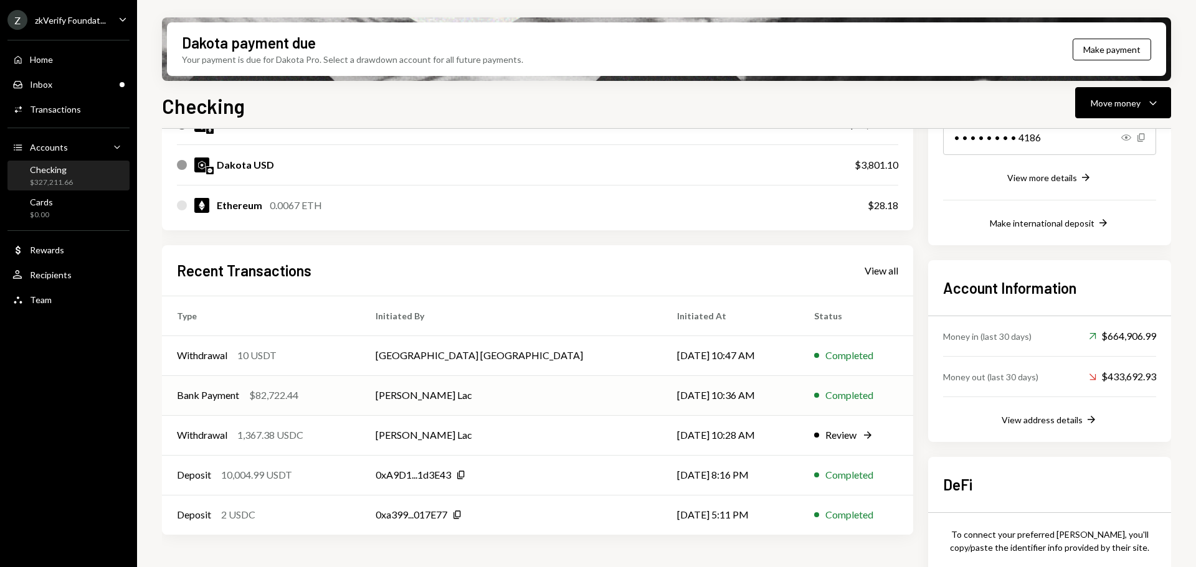
scroll to position [249, 0]
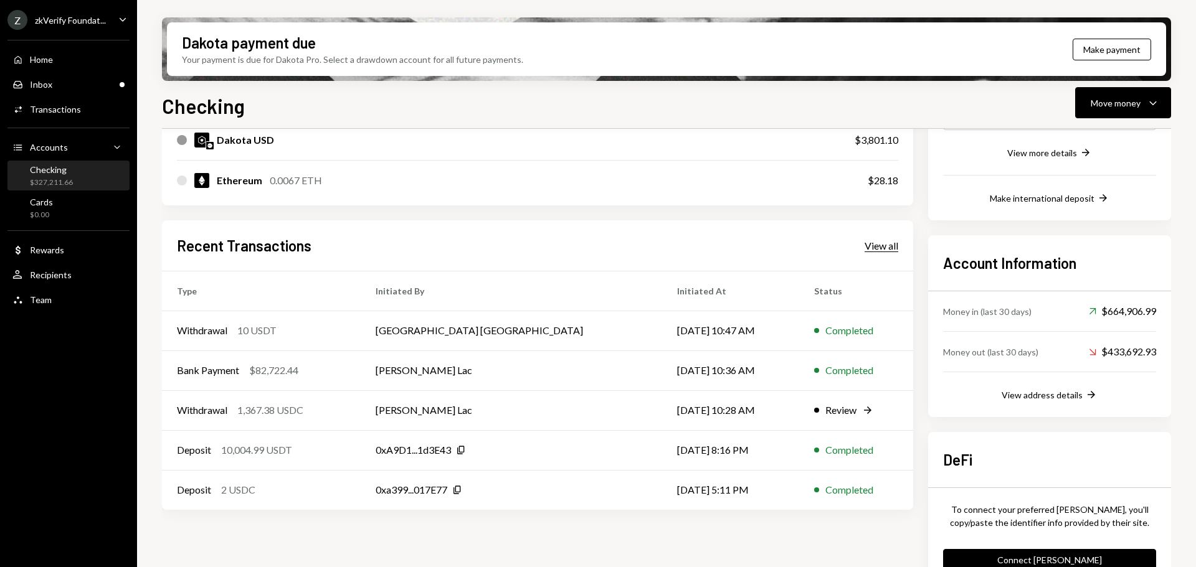
click at [885, 241] on div "View all" at bounding box center [881, 246] width 34 height 12
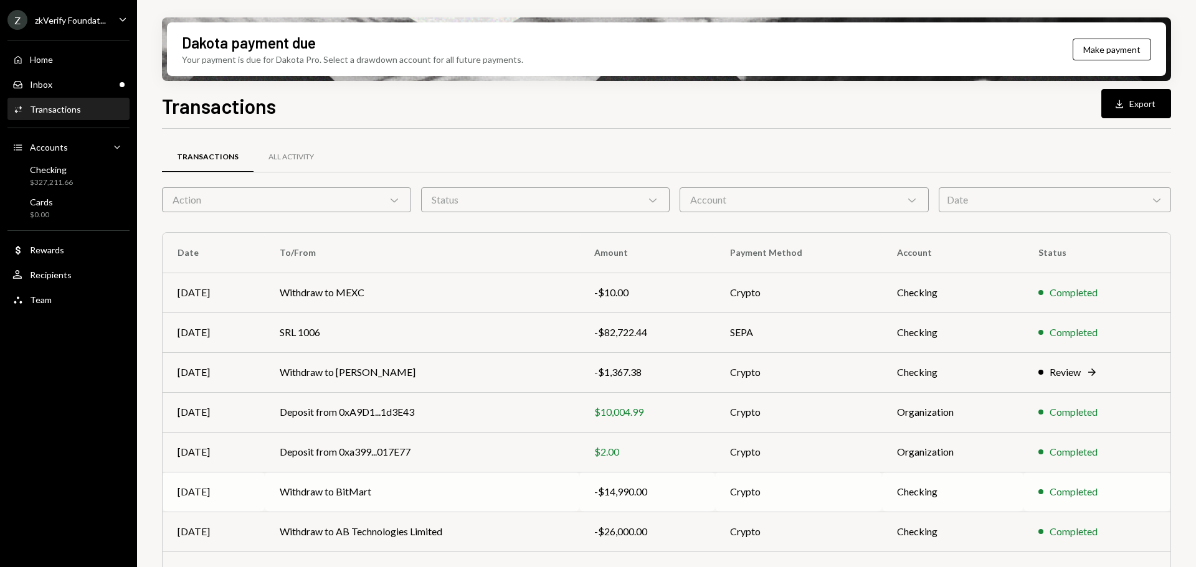
click at [460, 487] on td "Withdraw to BitMart" at bounding box center [422, 492] width 315 height 40
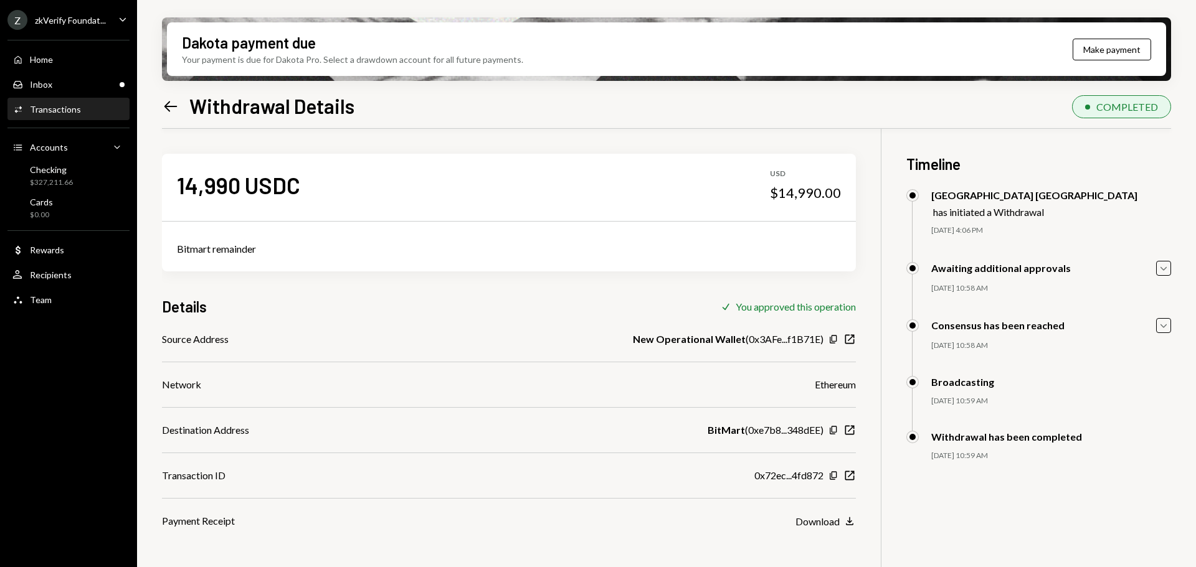
scroll to position [62, 0]
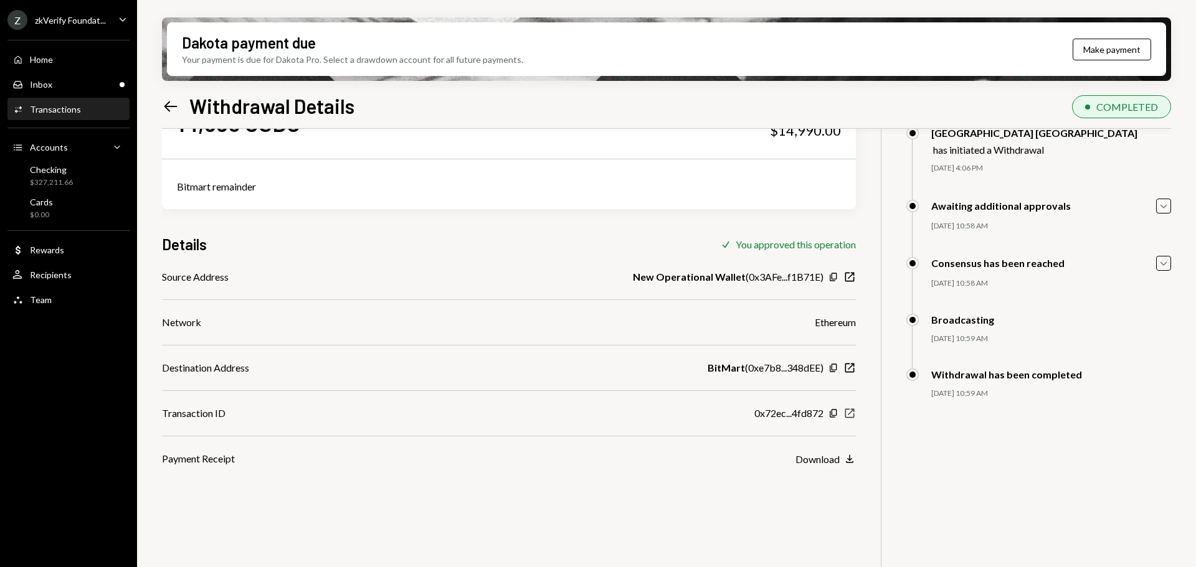
click at [846, 415] on icon "New Window" at bounding box center [849, 413] width 12 height 12
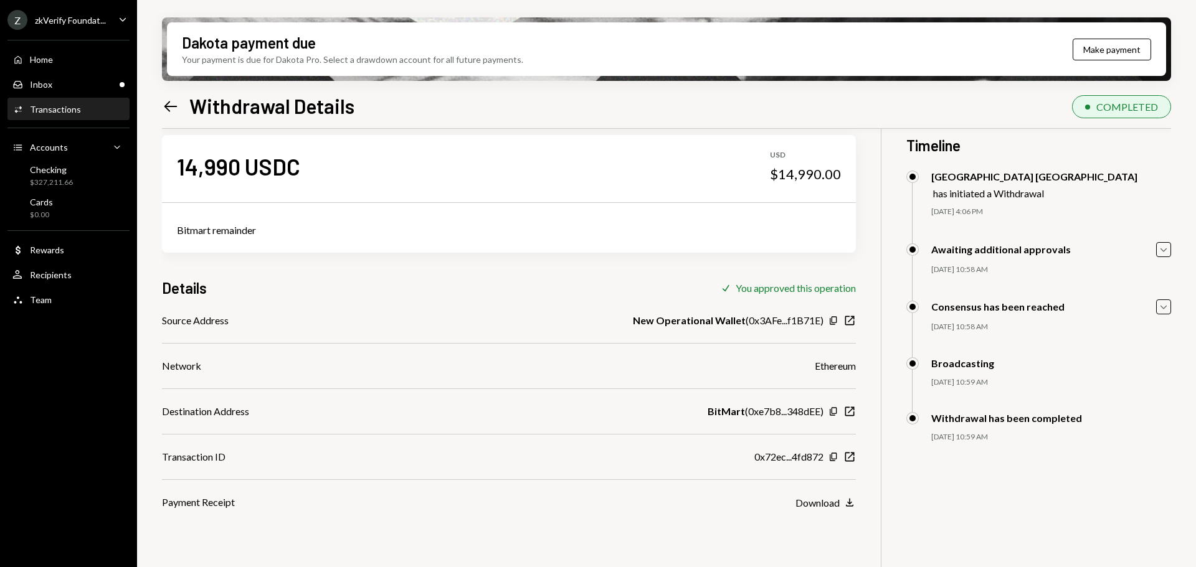
scroll to position [0, 0]
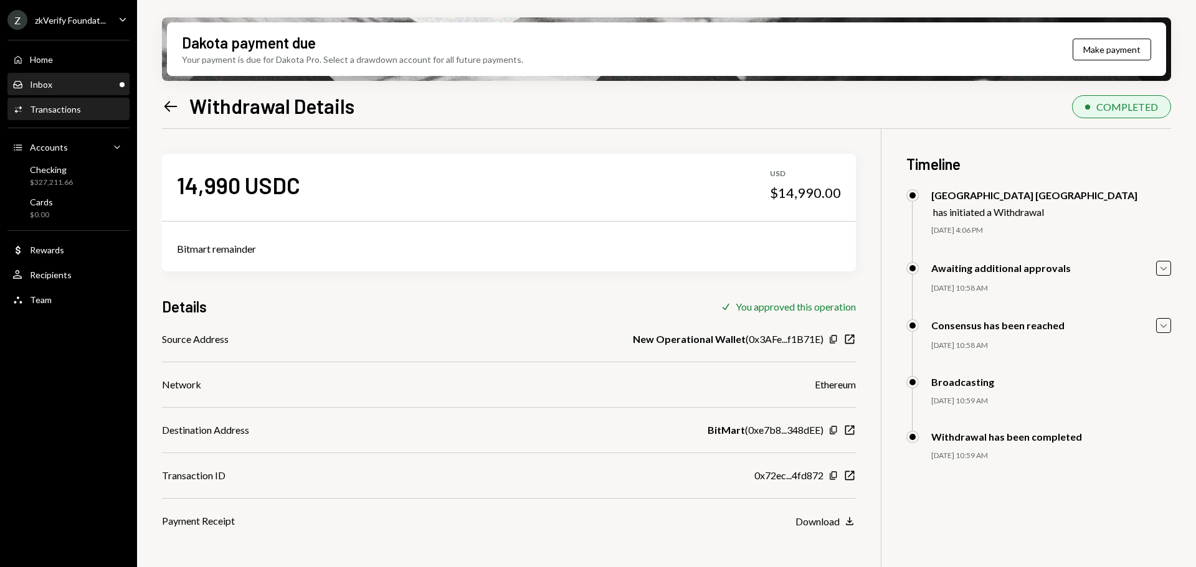
click at [93, 87] on div "Inbox Inbox" at bounding box center [68, 84] width 112 height 11
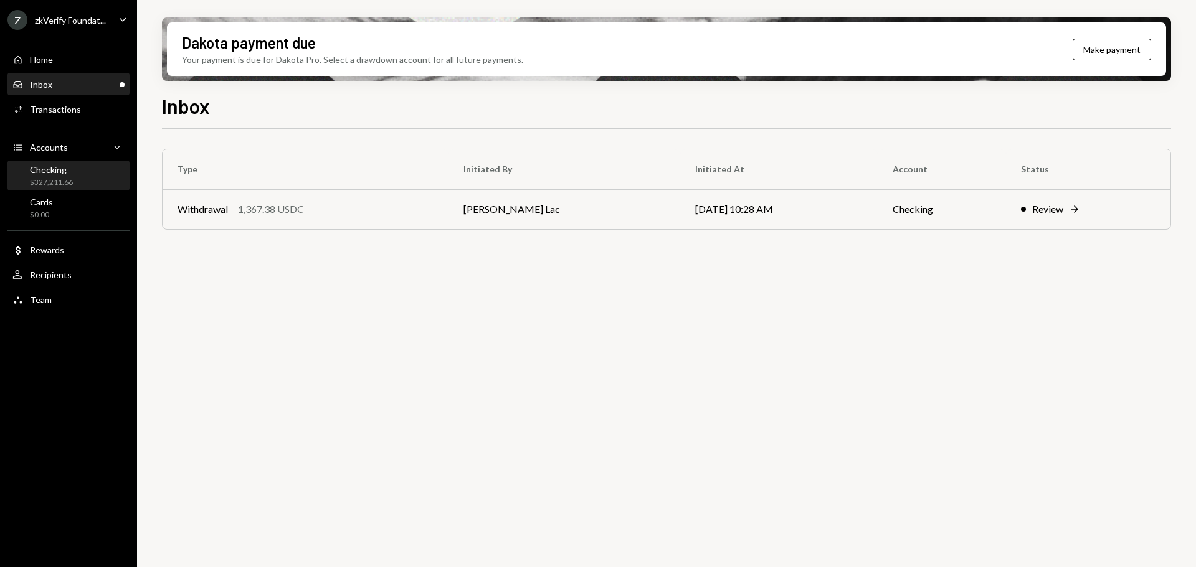
click at [73, 169] on div "Checking $327,211.66" at bounding box center [68, 176] width 112 height 24
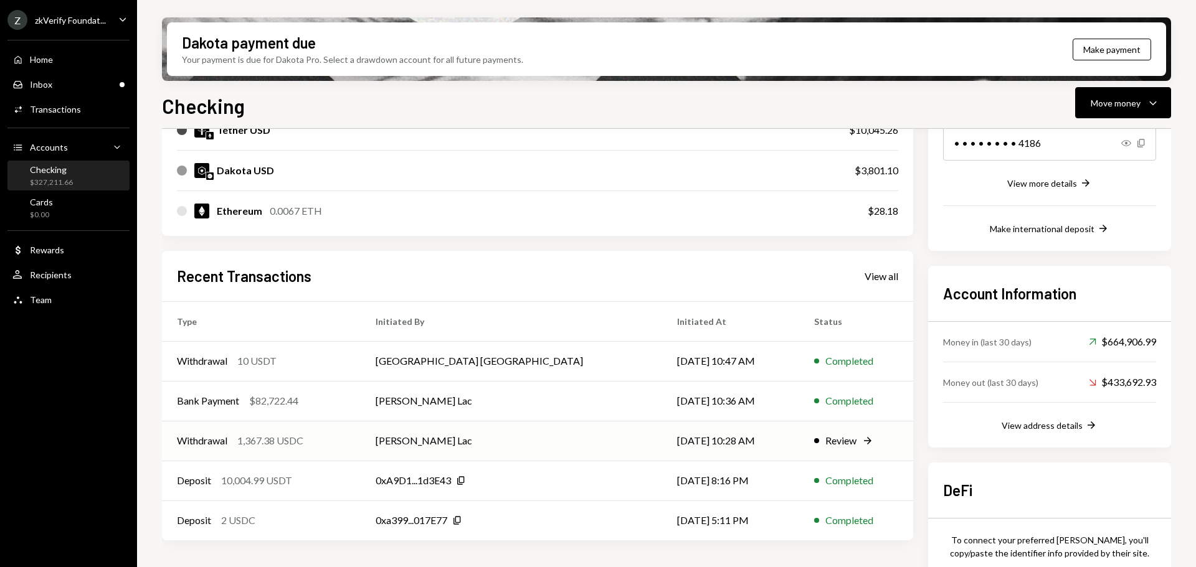
scroll to position [249, 0]
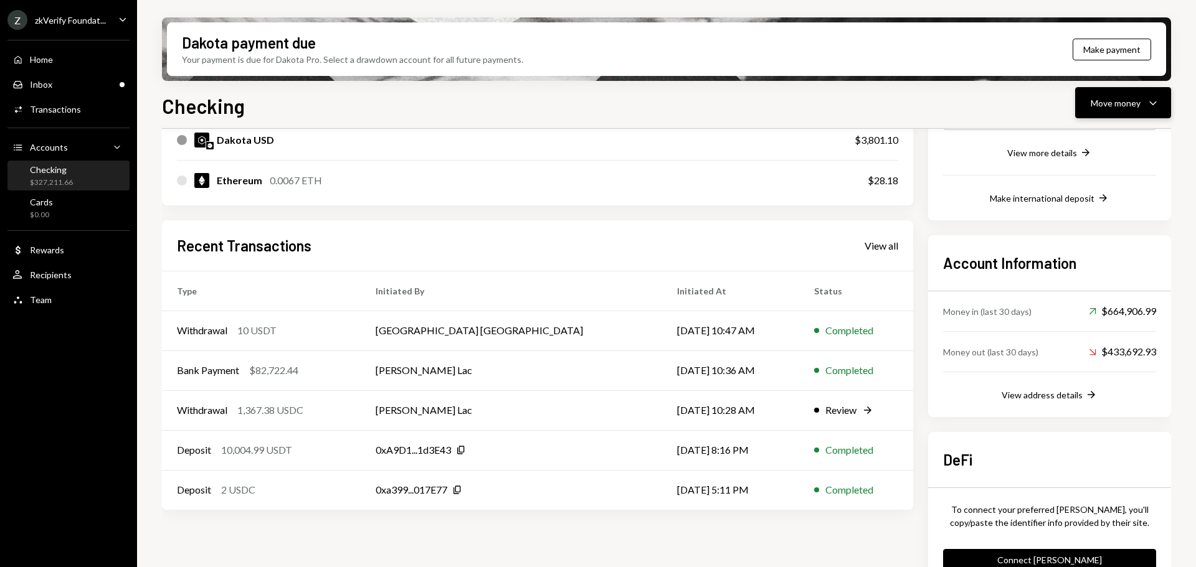
click at [1127, 108] on div "Move money" at bounding box center [1115, 103] width 50 height 13
click at [1065, 146] on div "Withdraw Send" at bounding box center [1104, 140] width 110 height 13
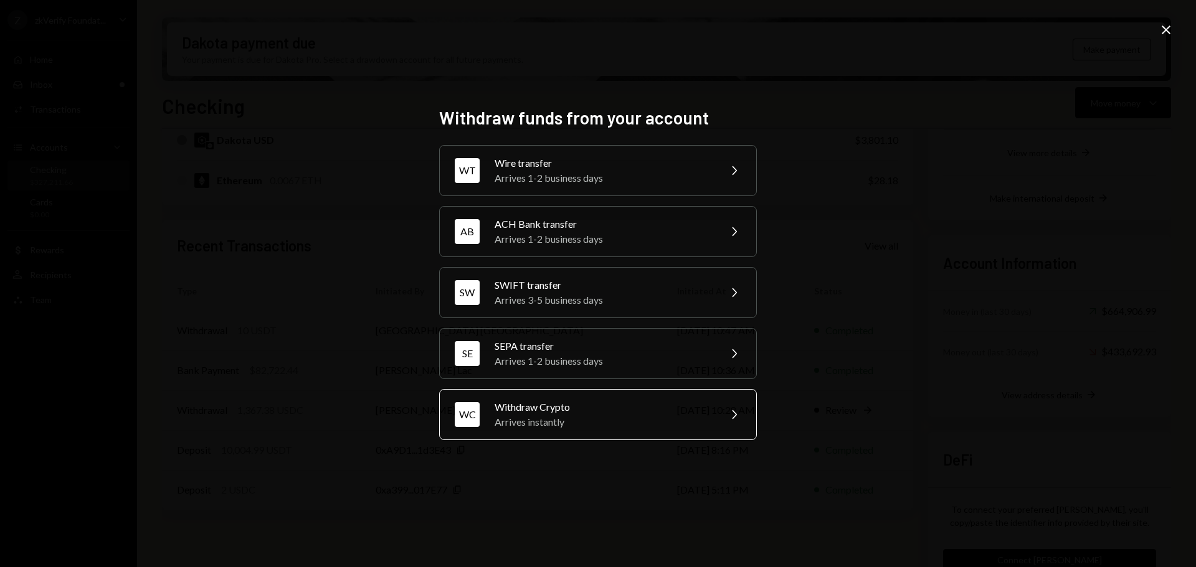
click at [468, 422] on div "WC" at bounding box center [467, 414] width 25 height 25
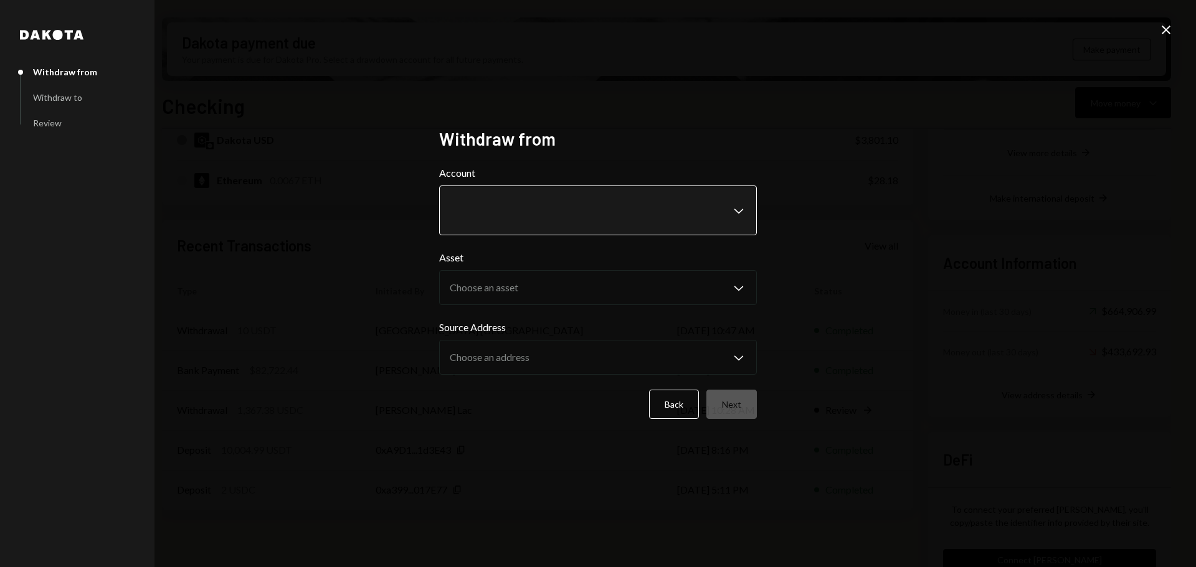
click at [487, 197] on body "Z zkVerify Foundat... Caret Down Home Home Inbox Inbox Activities Transactions …" at bounding box center [598, 283] width 1196 height 567
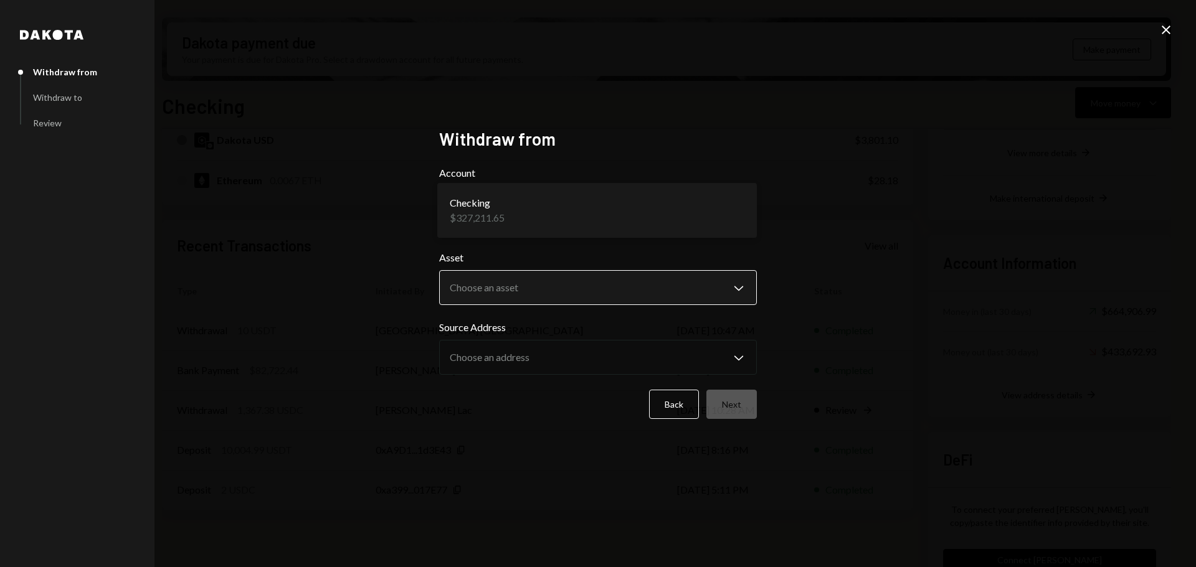
click at [496, 288] on body "Z zkVerify Foundat... Caret Down Home Home Inbox Inbox Activities Transactions …" at bounding box center [598, 283] width 1196 height 567
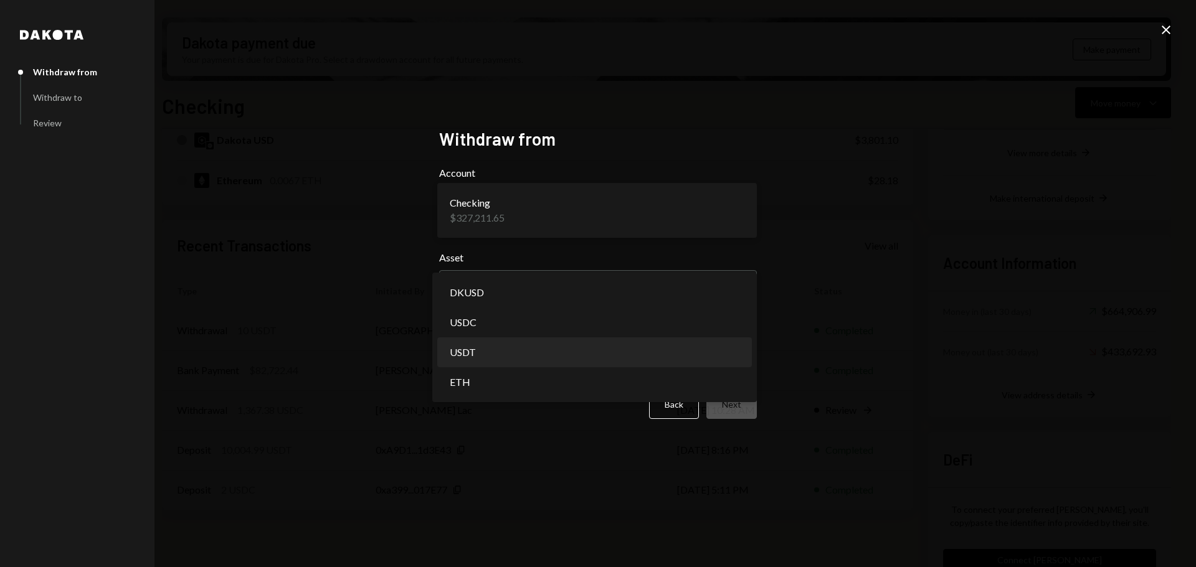
select select "****"
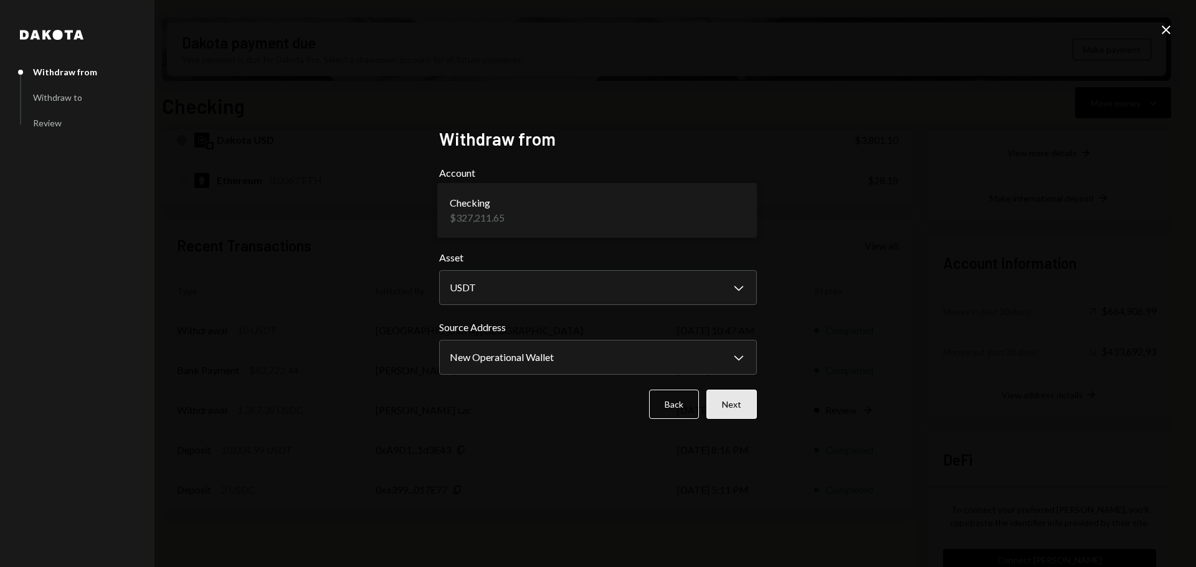
click at [740, 400] on button "Next" at bounding box center [731, 404] width 50 height 29
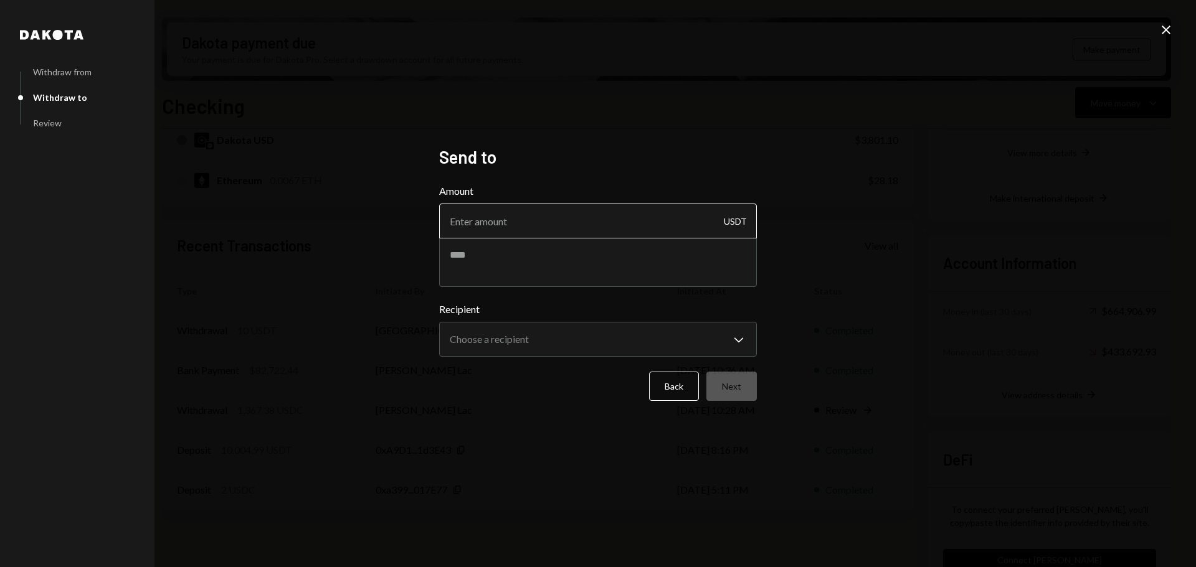
click at [509, 232] on input "Amount" at bounding box center [598, 221] width 318 height 35
click at [532, 230] on input "Amount" at bounding box center [598, 221] width 318 height 35
type input "9990"
click at [562, 267] on textarea at bounding box center [598, 262] width 318 height 50
type textarea "**********"
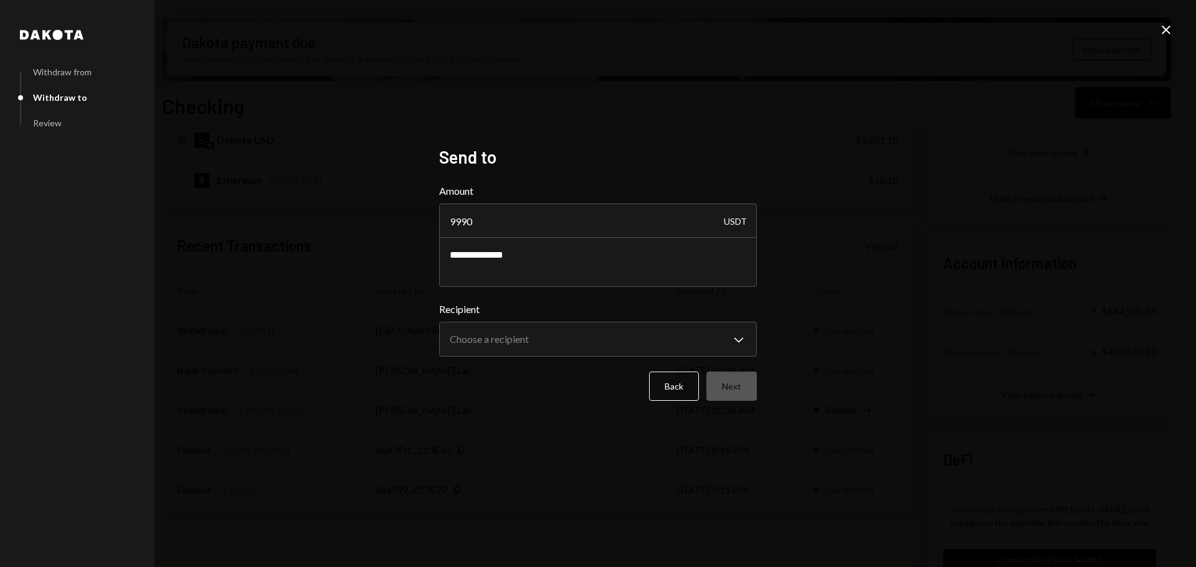
click at [566, 362] on form "**********" at bounding box center [598, 292] width 318 height 217
click at [565, 344] on body "Z zkVerify Foundat... Caret Down Home Home Inbox Inbox Activities Transactions …" at bounding box center [598, 283] width 1196 height 567
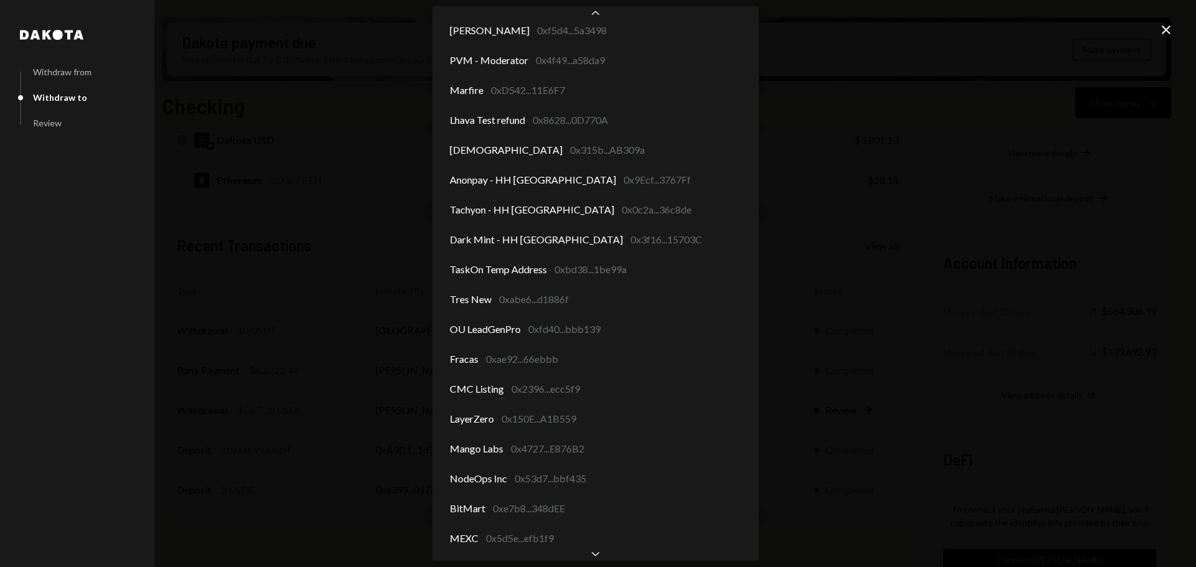
scroll to position [1413, 0]
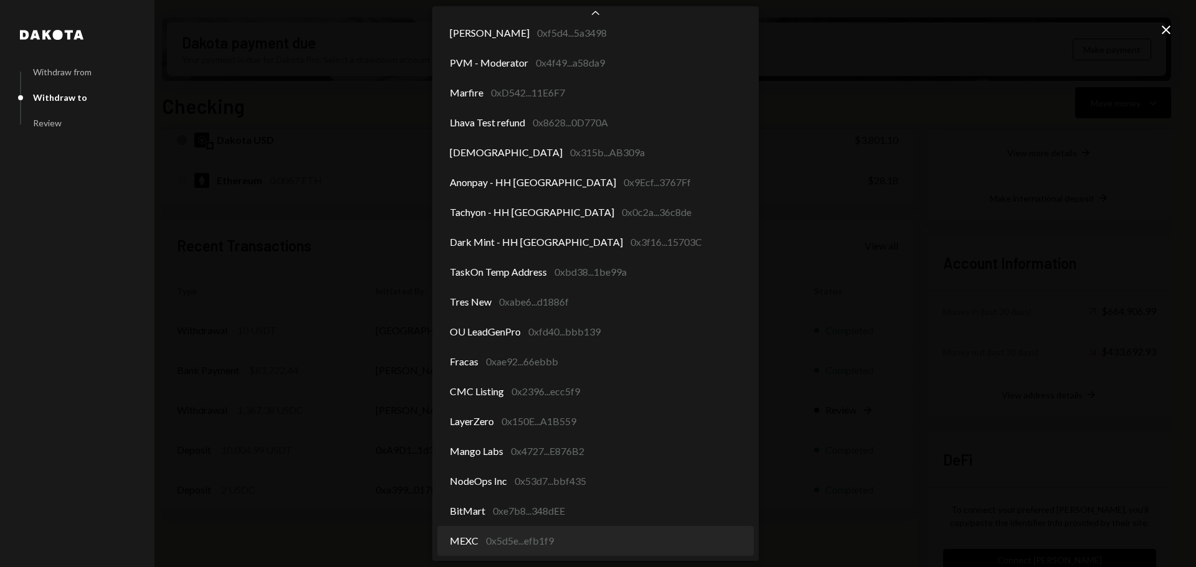
select select "**********"
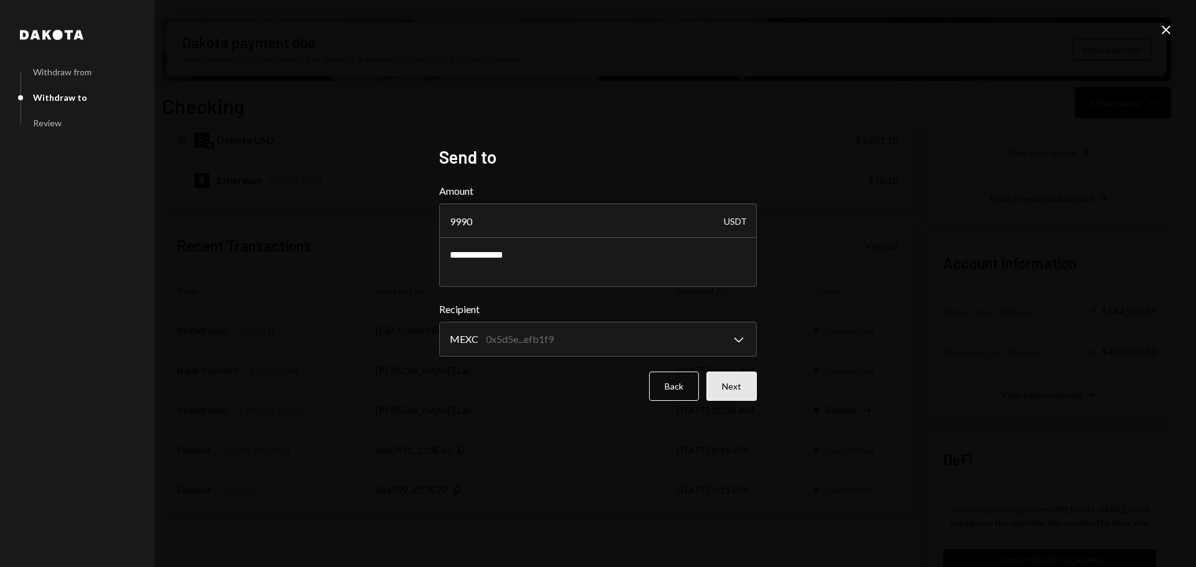
click at [724, 395] on button "Next" at bounding box center [731, 386] width 50 height 29
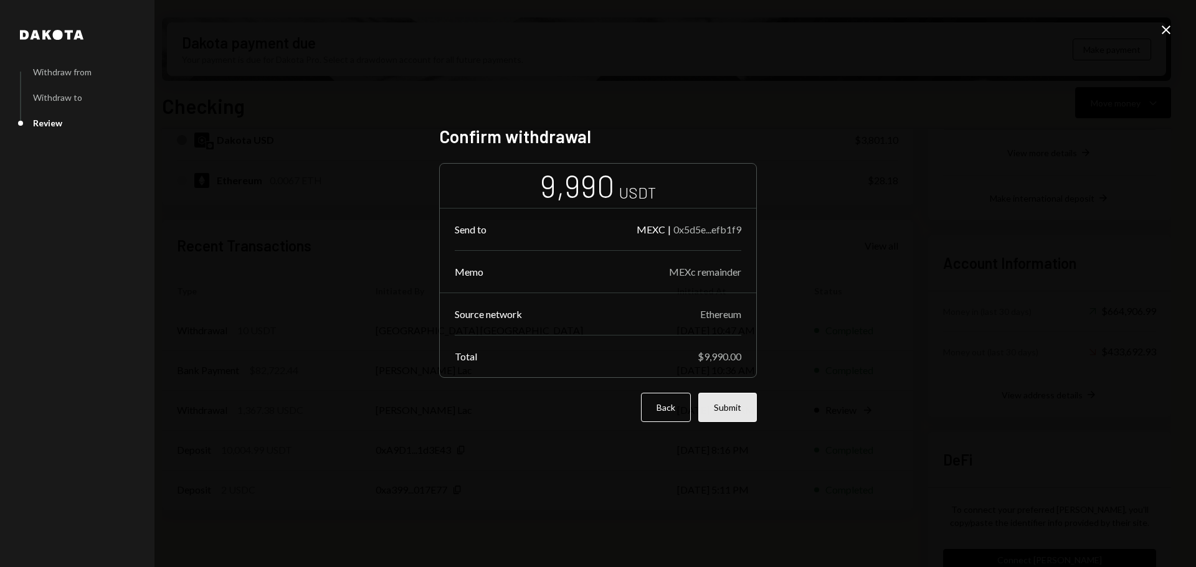
click at [717, 409] on button "Submit" at bounding box center [727, 407] width 59 height 29
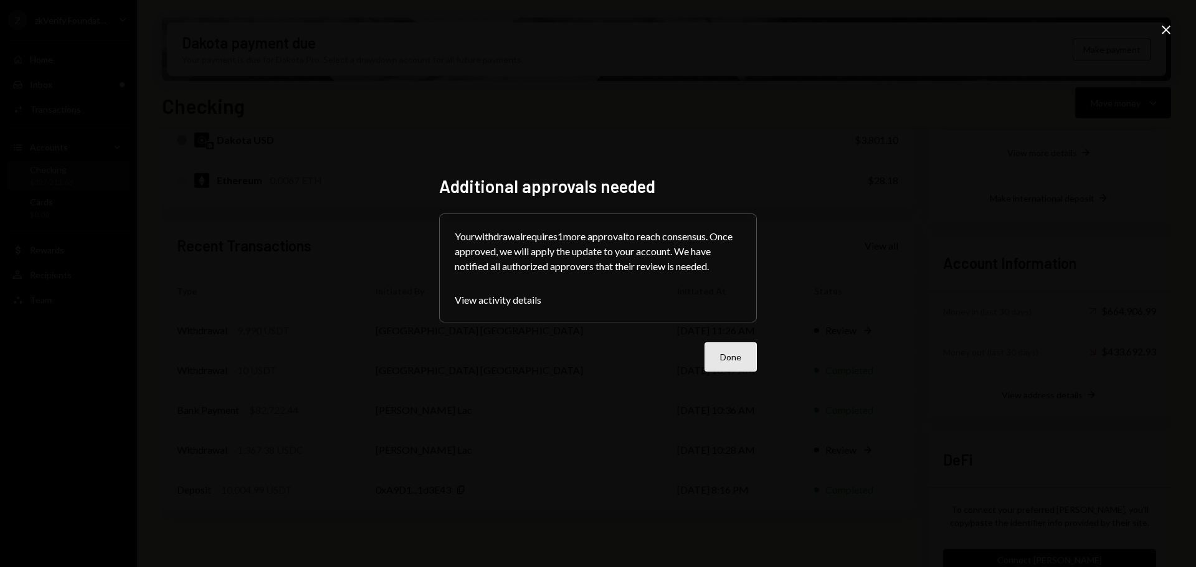
click at [742, 361] on button "Done" at bounding box center [730, 357] width 52 height 29
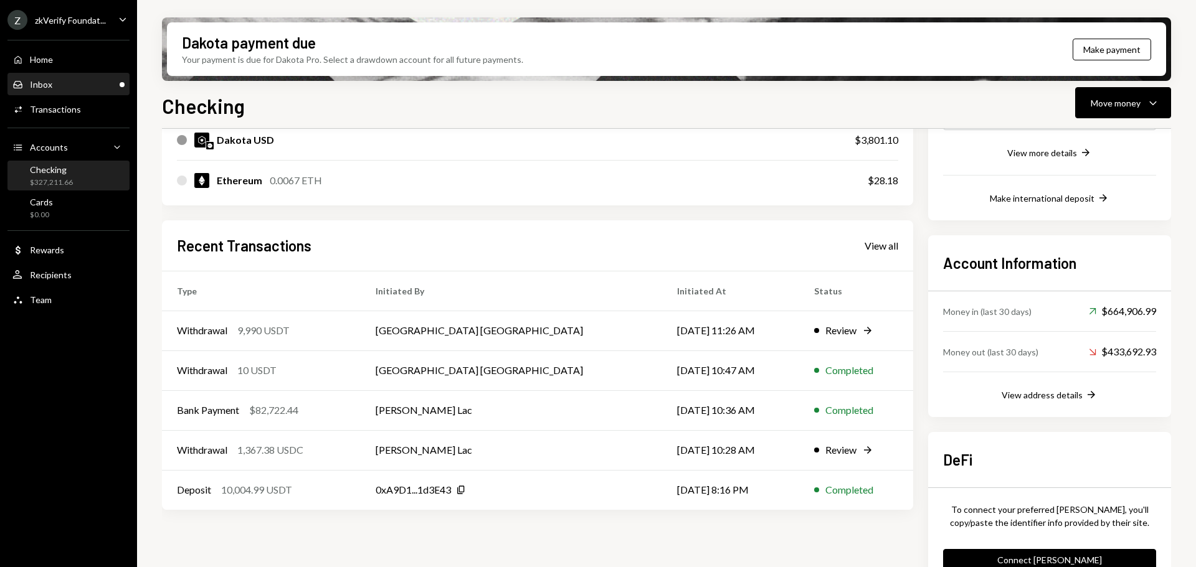
click at [69, 83] on div "Inbox Inbox" at bounding box center [68, 84] width 112 height 11
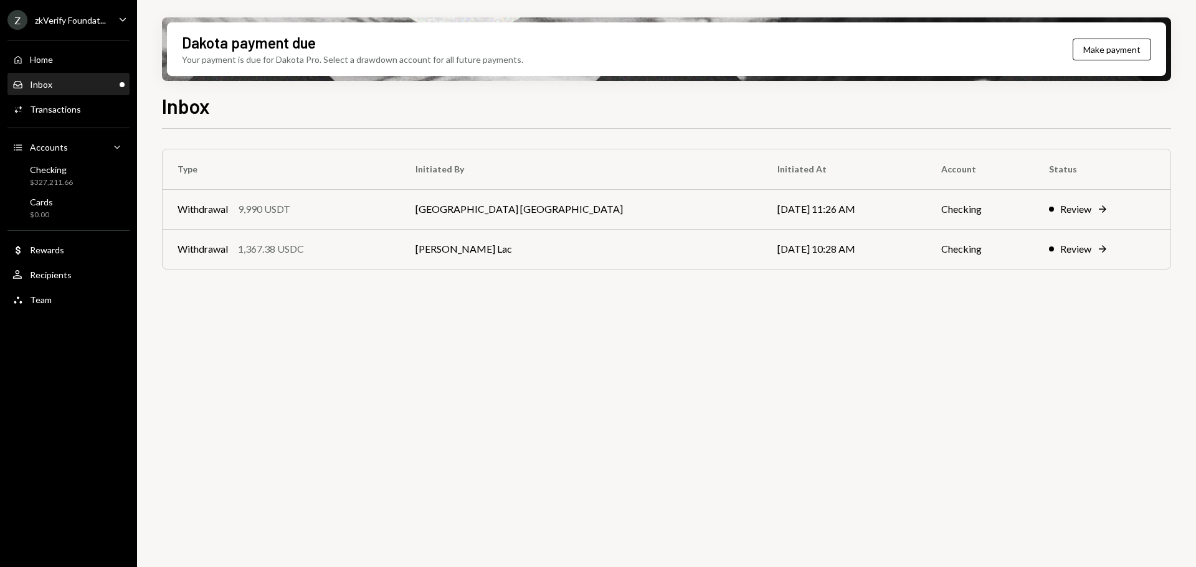
click at [92, 22] on div "zkVerify Foundat..." at bounding box center [70, 20] width 71 height 11
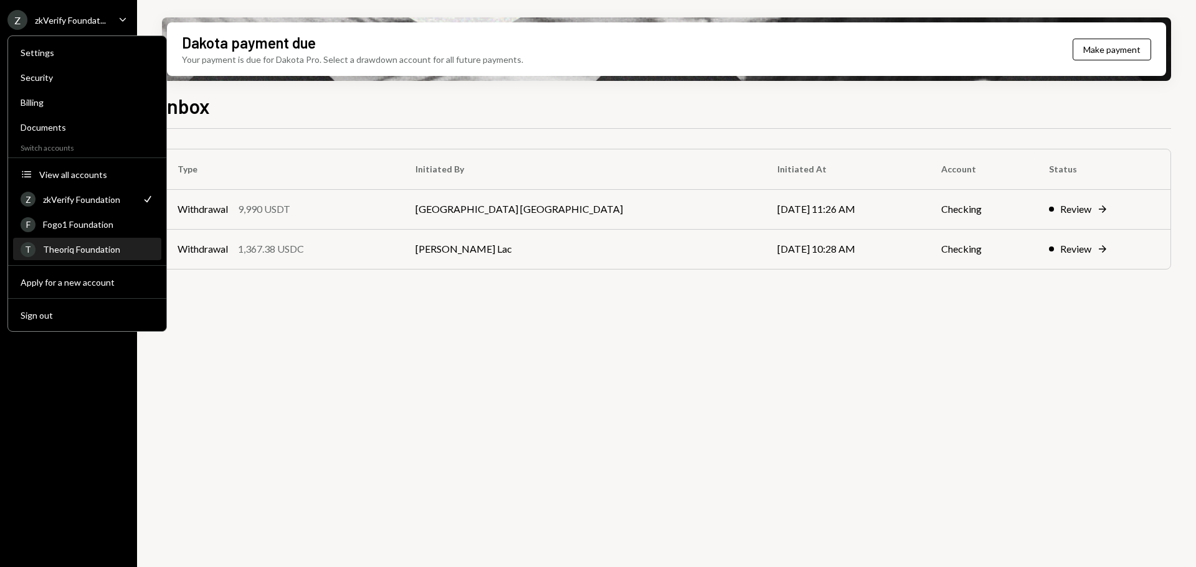
click at [76, 253] on div "Theoriq Foundation" at bounding box center [98, 249] width 111 height 11
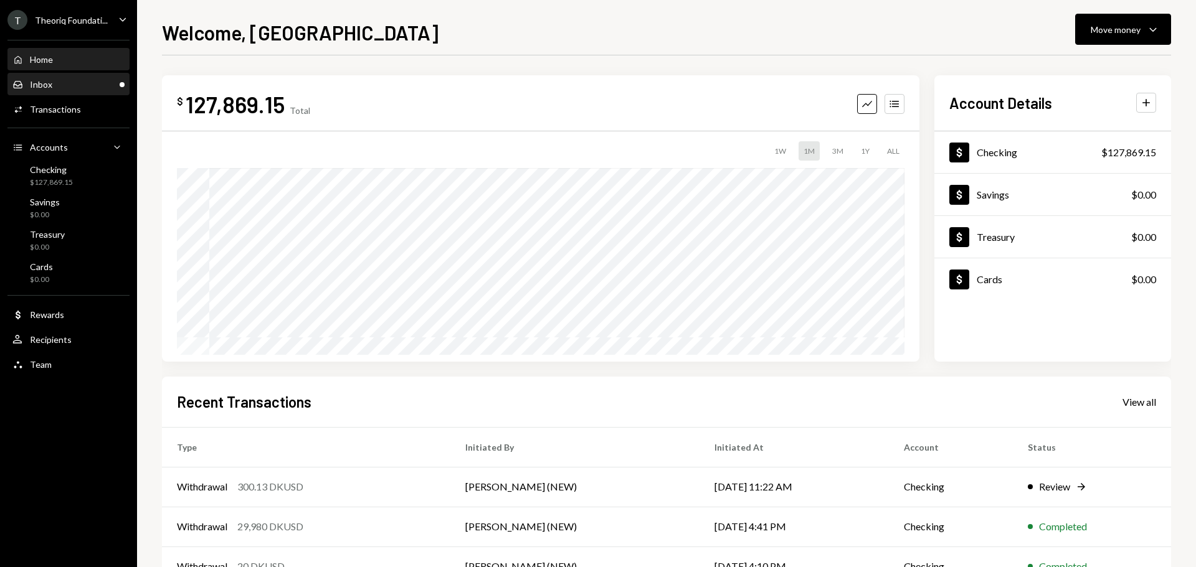
click at [81, 87] on div "Inbox Inbox" at bounding box center [68, 84] width 112 height 11
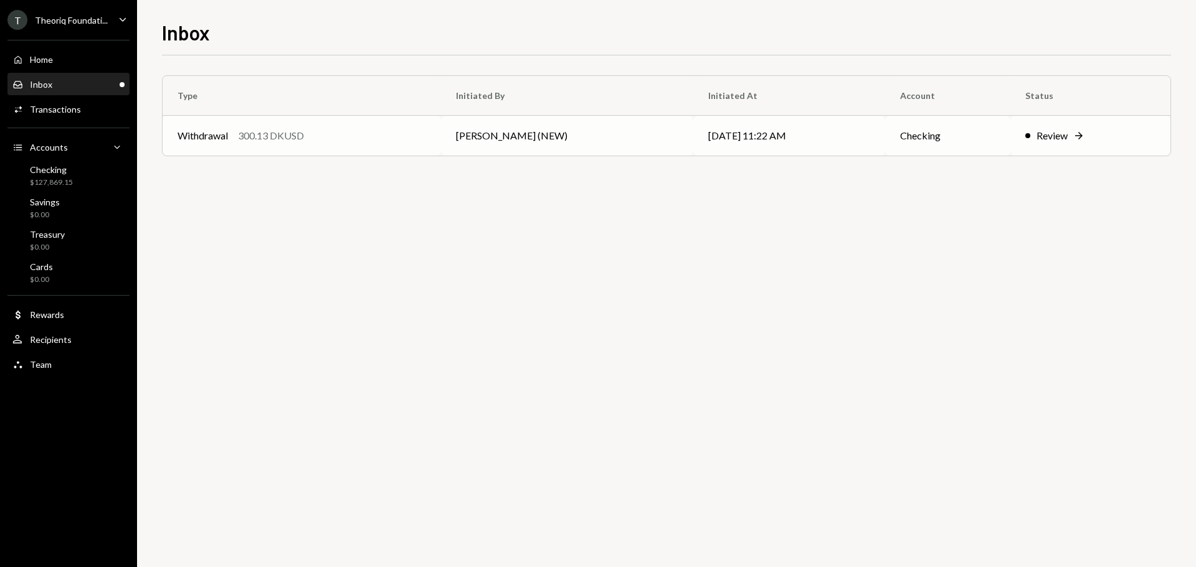
click at [343, 139] on div "Withdrawal 300.13 DKUSD" at bounding box center [301, 135] width 248 height 15
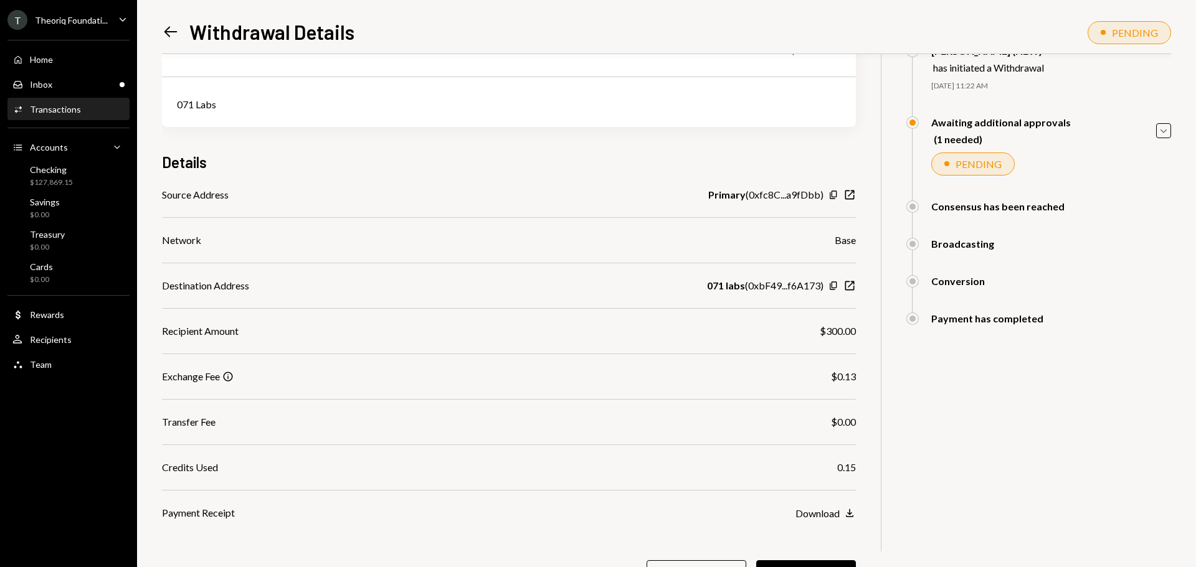
scroll to position [132, 0]
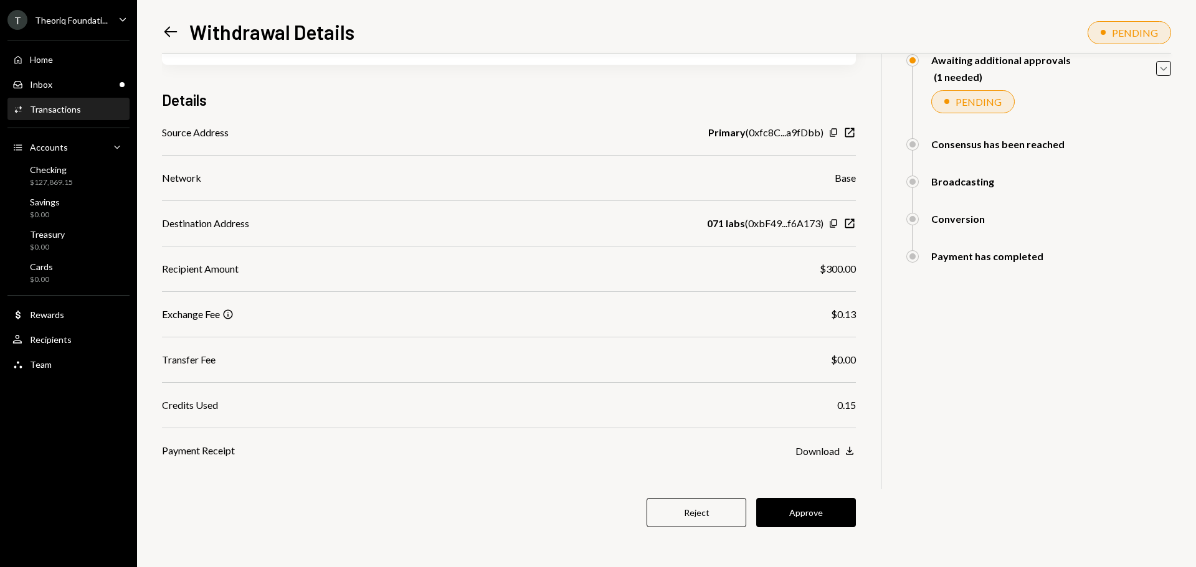
click at [64, 24] on div "Theoriq Foundati..." at bounding box center [71, 20] width 73 height 11
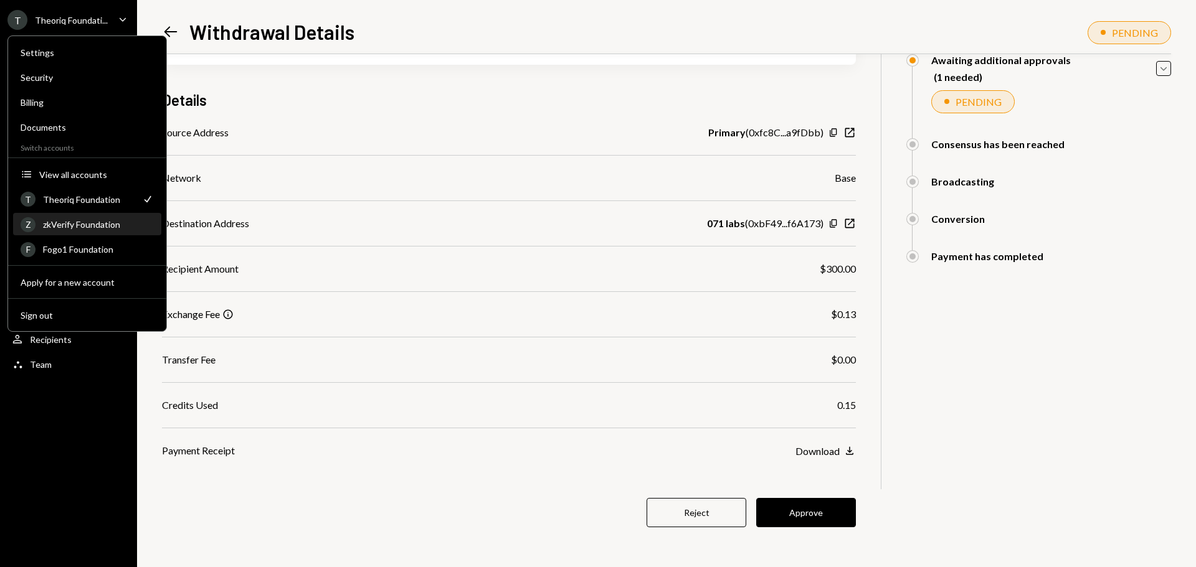
click at [95, 229] on div "zkVerify Foundation" at bounding box center [98, 224] width 111 height 11
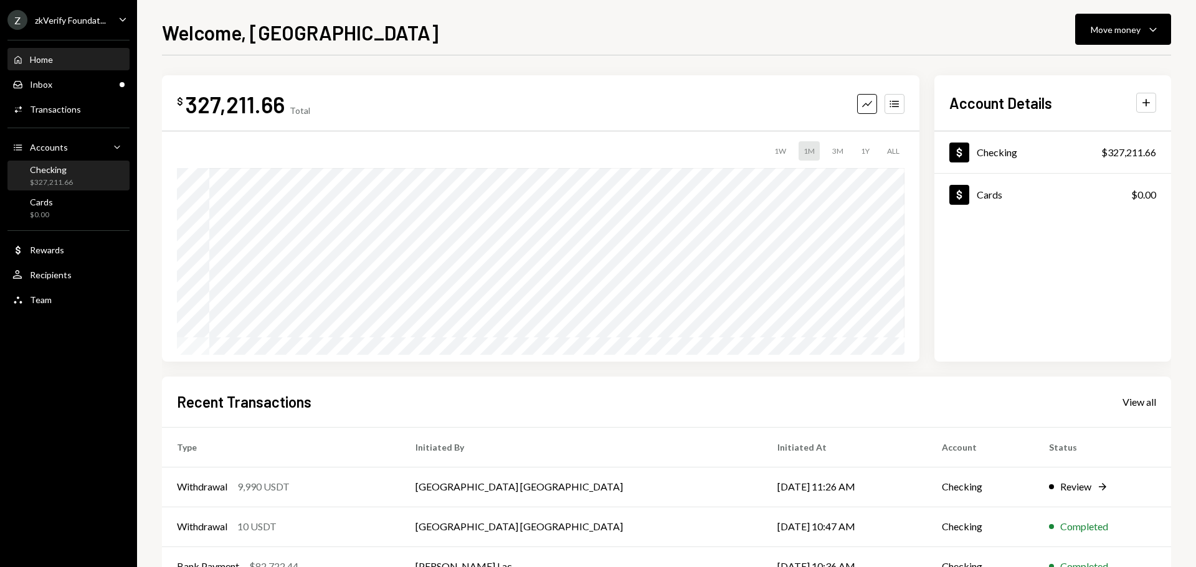
click at [71, 171] on div "Checking" at bounding box center [51, 169] width 43 height 11
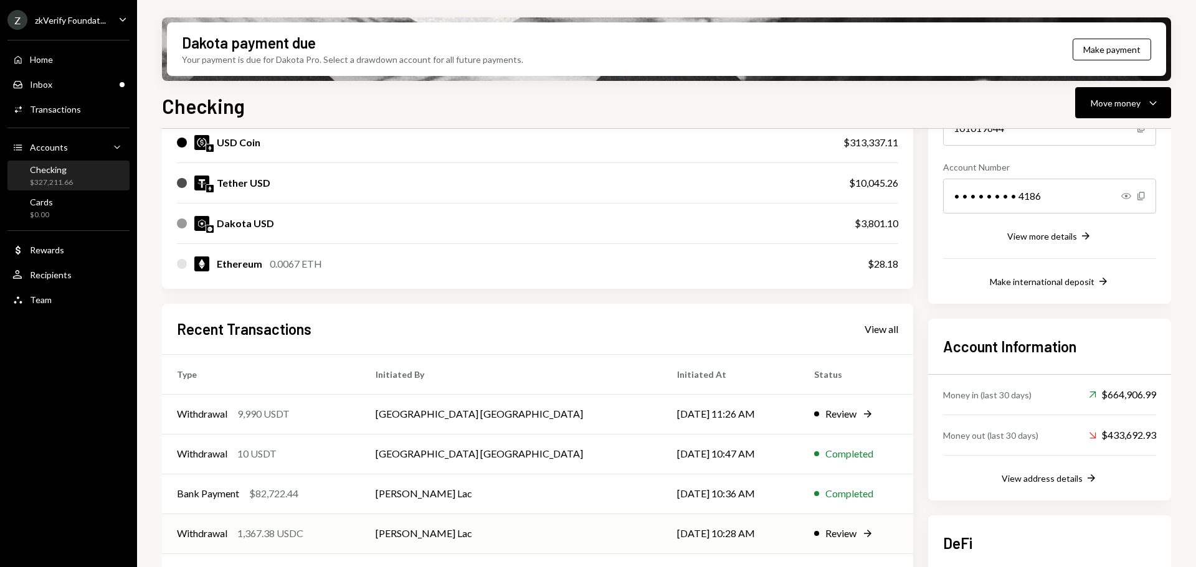
scroll to position [278, 0]
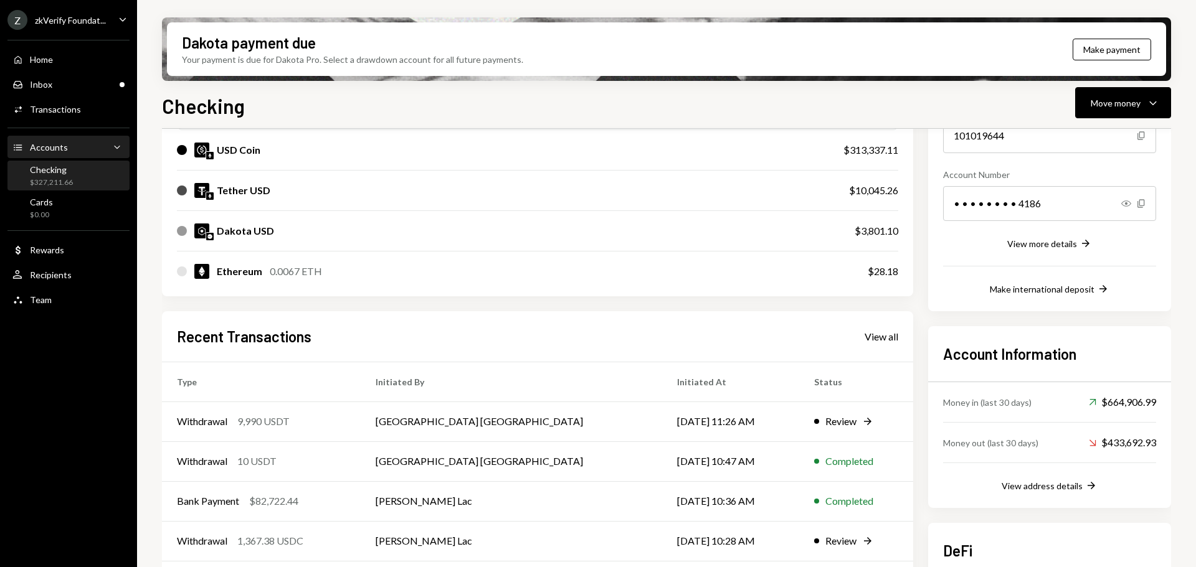
scroll to position [154, 0]
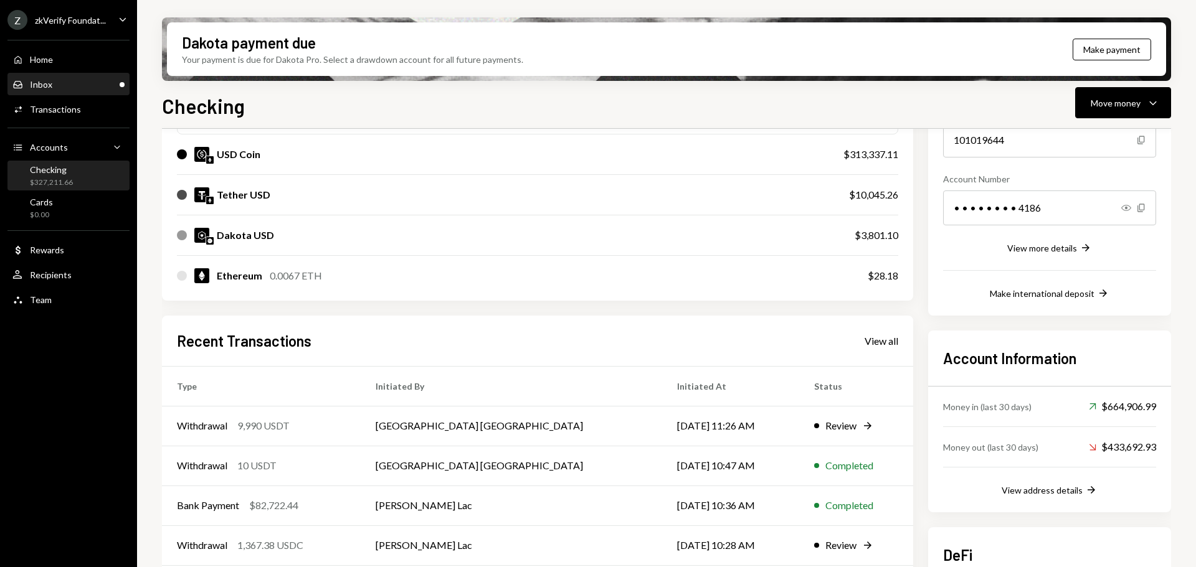
click at [108, 83] on div "Inbox Inbox" at bounding box center [68, 84] width 112 height 11
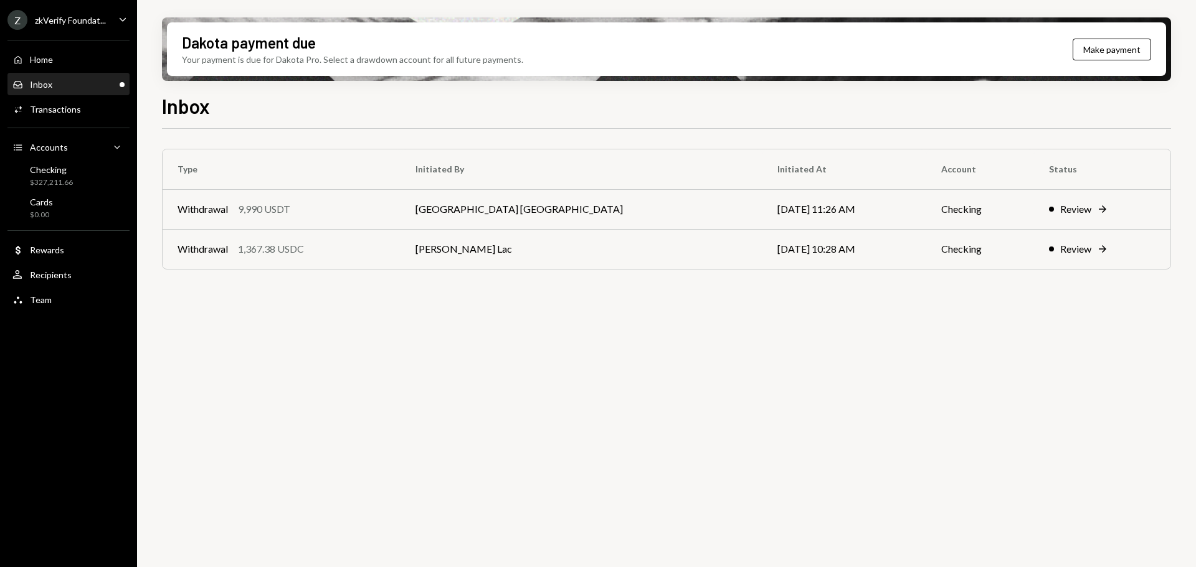
click at [90, 17] on div "zkVerify Foundat..." at bounding box center [70, 20] width 71 height 11
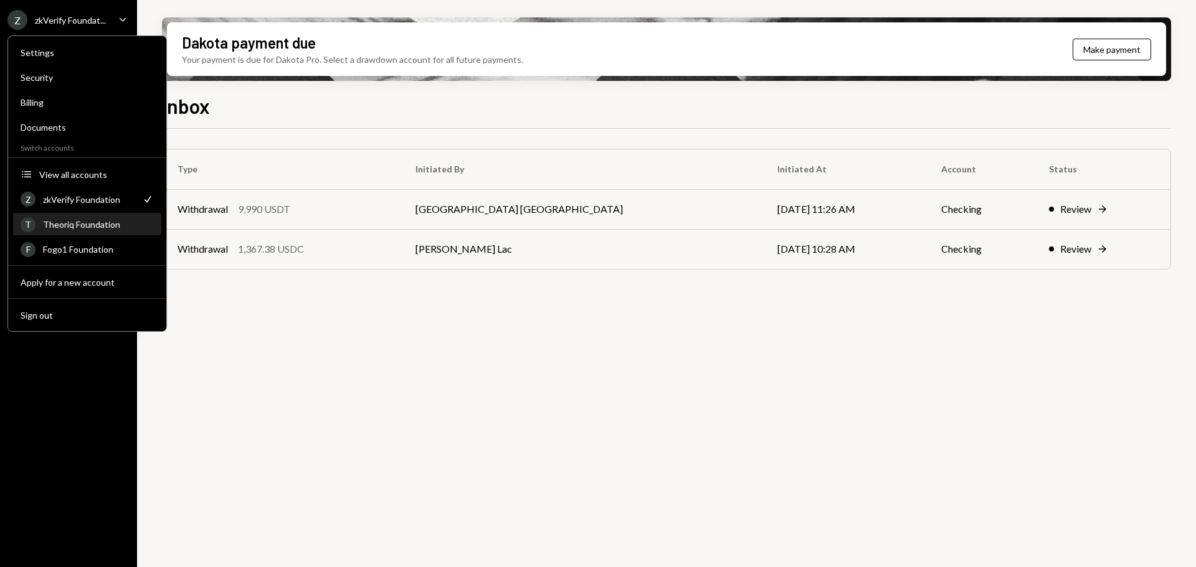
click at [96, 222] on div "Theoriq Foundation" at bounding box center [98, 224] width 111 height 11
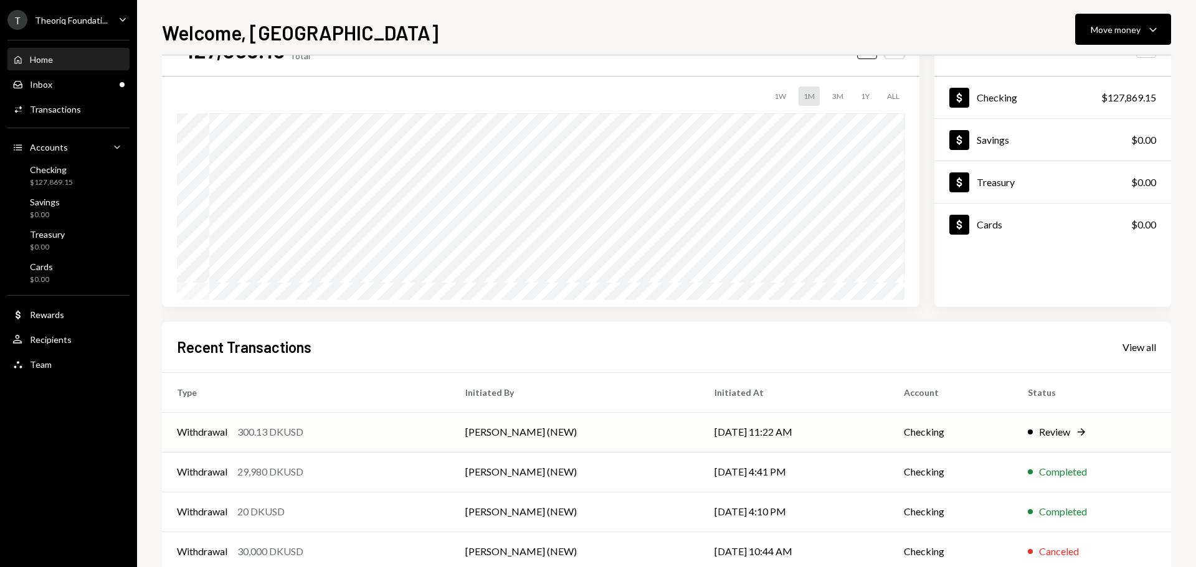
scroll to position [124, 0]
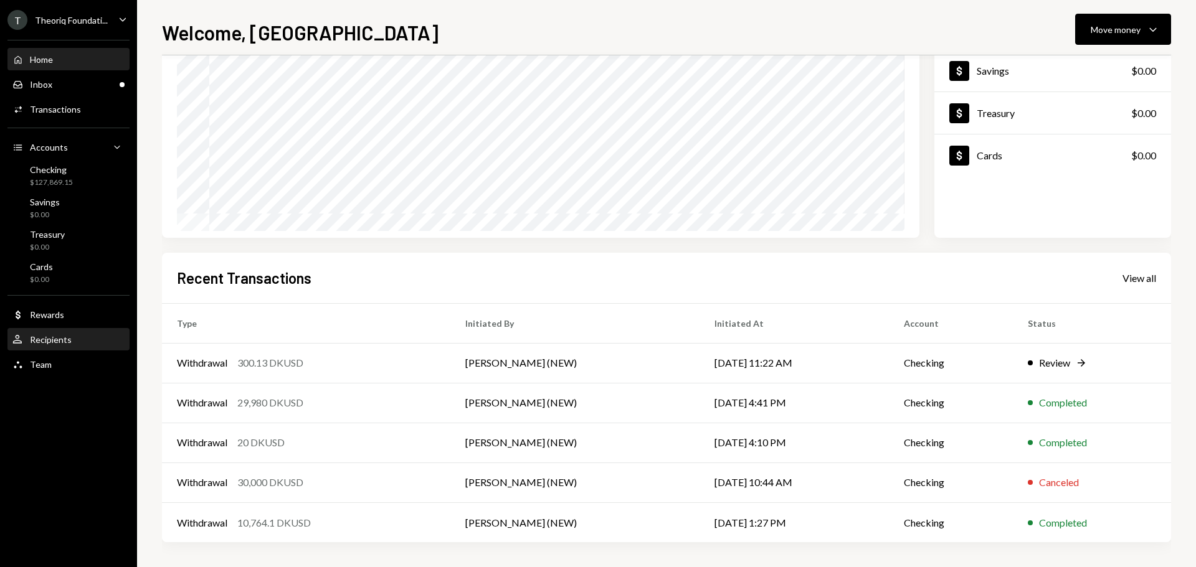
click at [63, 341] on div "Recipients" at bounding box center [51, 339] width 42 height 11
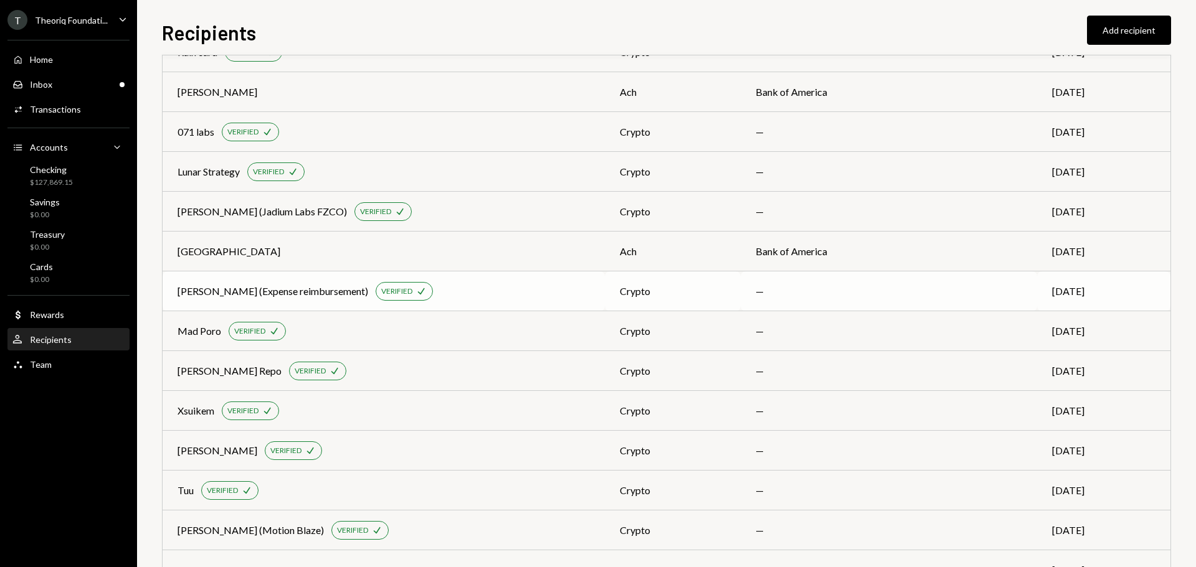
scroll to position [187, 0]
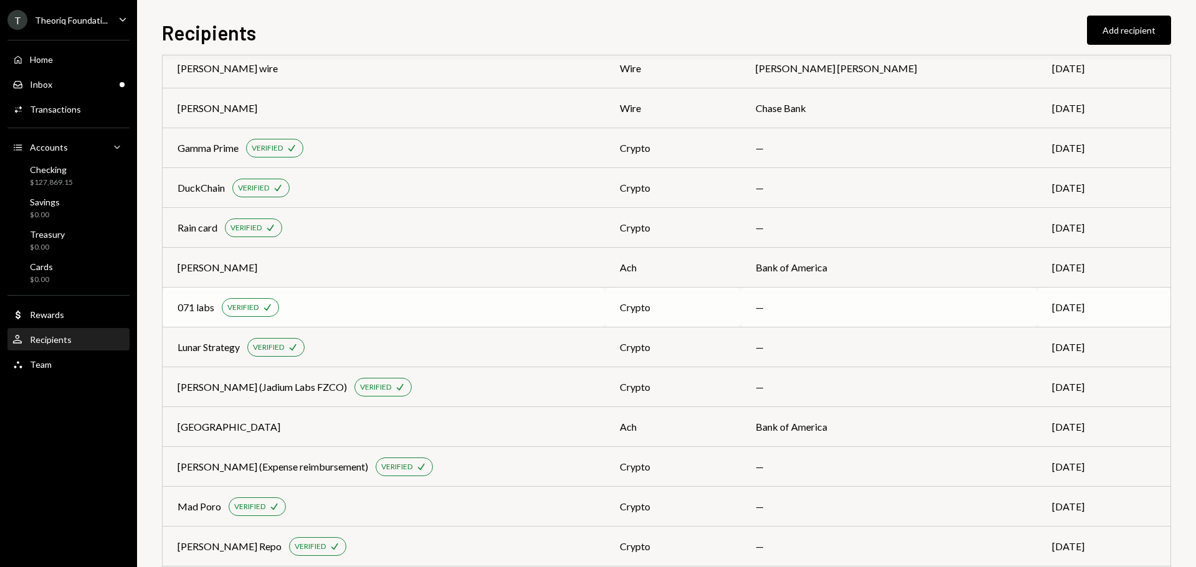
click at [413, 306] on div "071 labs VERIFIED Check" at bounding box center [383, 307] width 412 height 19
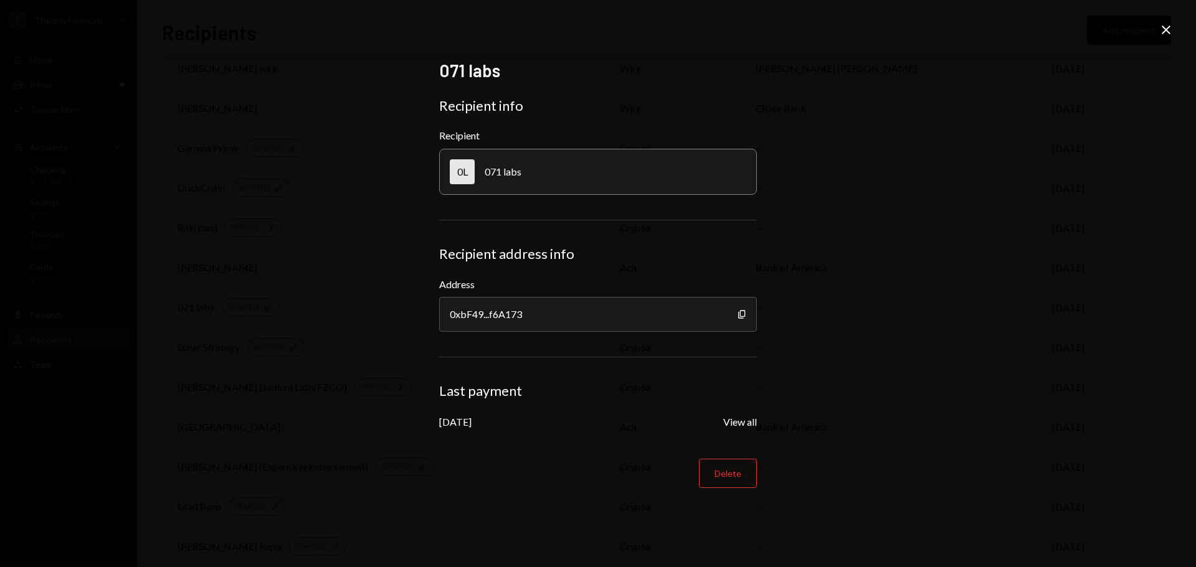
click at [1170, 30] on icon "Close" at bounding box center [1165, 29] width 15 height 15
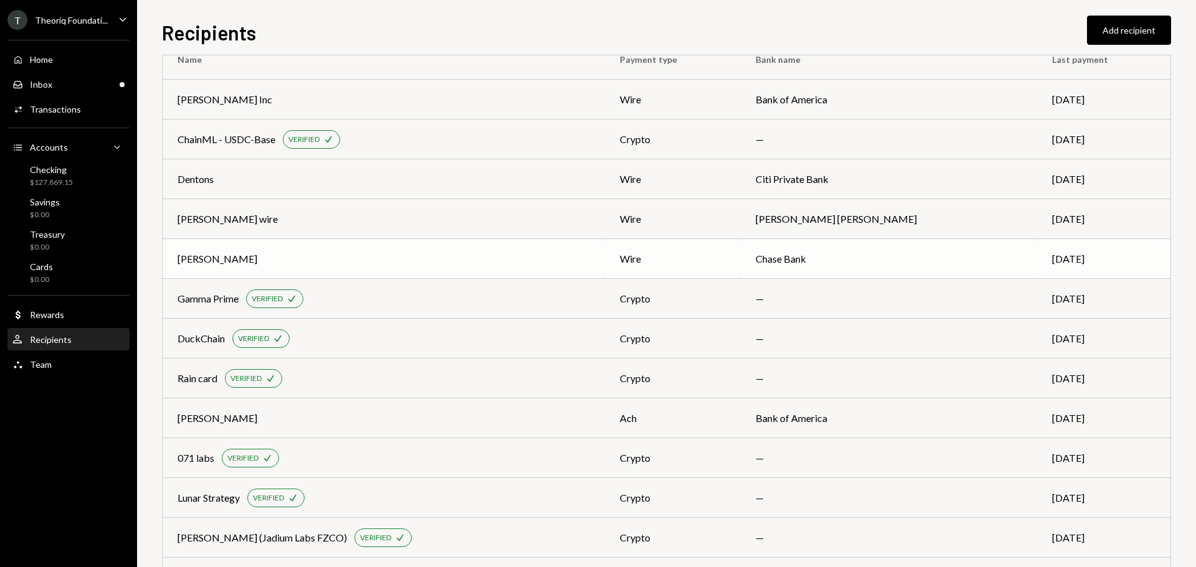
scroll to position [0, 0]
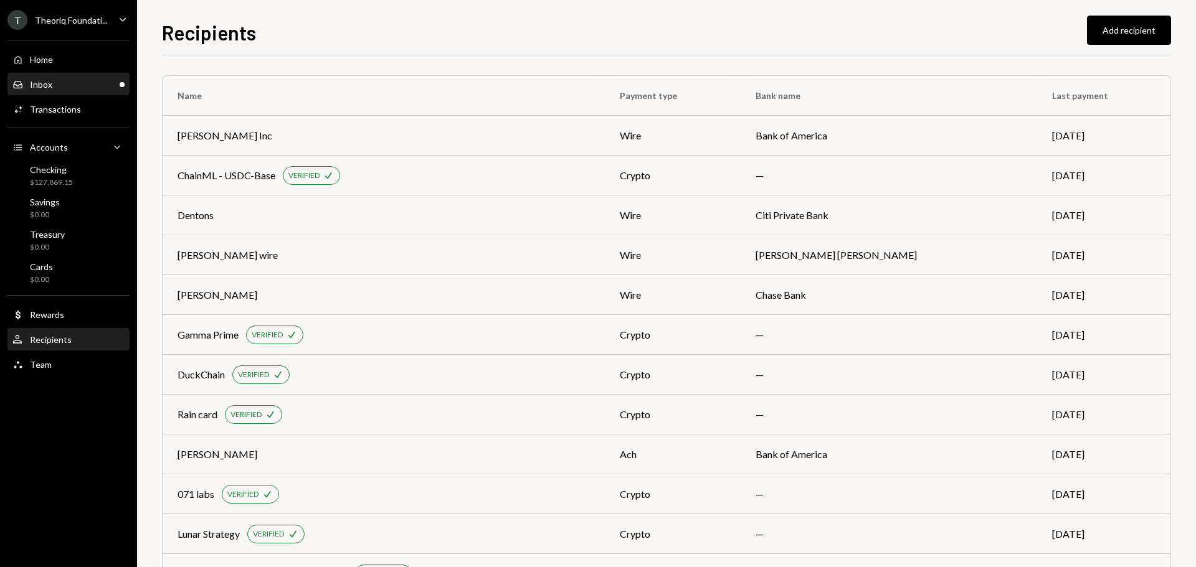
click at [102, 88] on div "Inbox Inbox" at bounding box center [68, 84] width 112 height 11
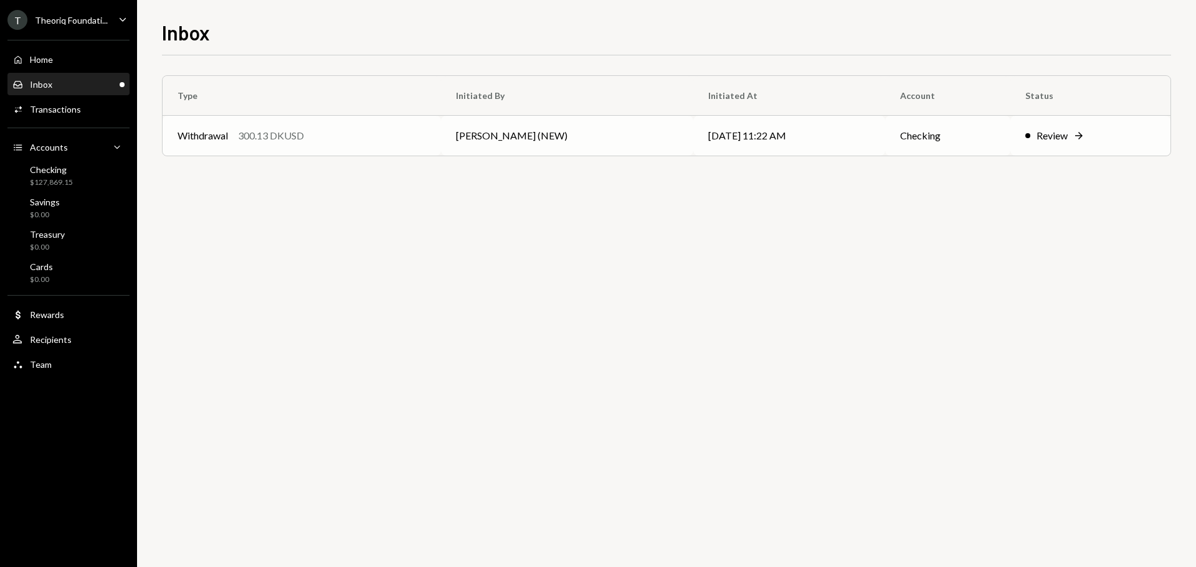
click at [302, 139] on div "300.13 DKUSD" at bounding box center [271, 135] width 66 height 15
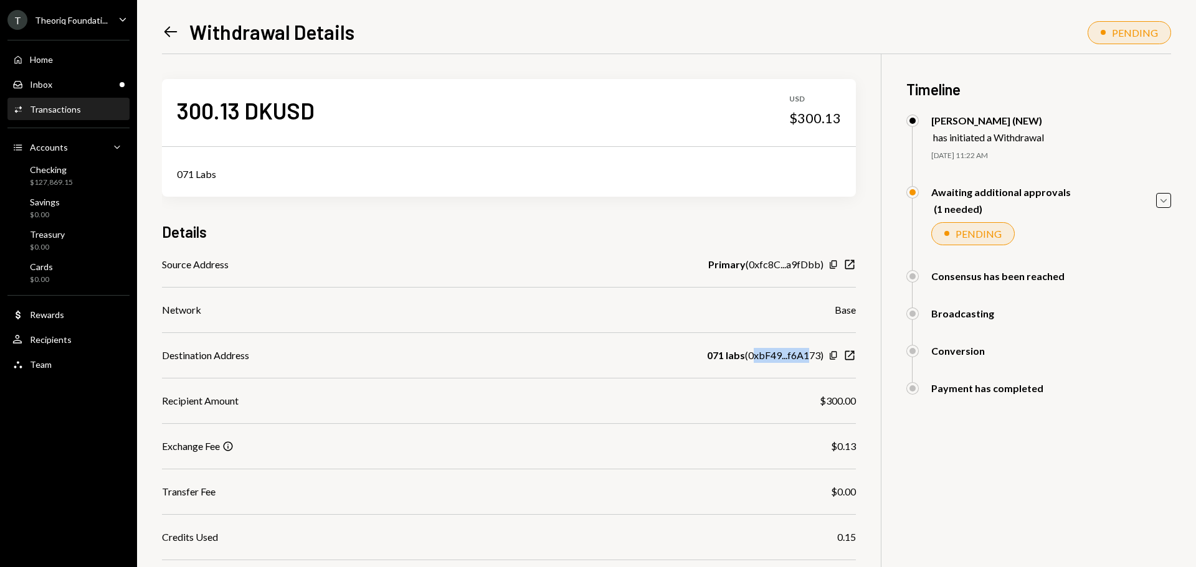
drag, startPoint x: 751, startPoint y: 358, endPoint x: 815, endPoint y: 357, distance: 63.5
click at [815, 357] on div "071 labs ( 0xbF49...f6A173 )" at bounding box center [765, 355] width 116 height 15
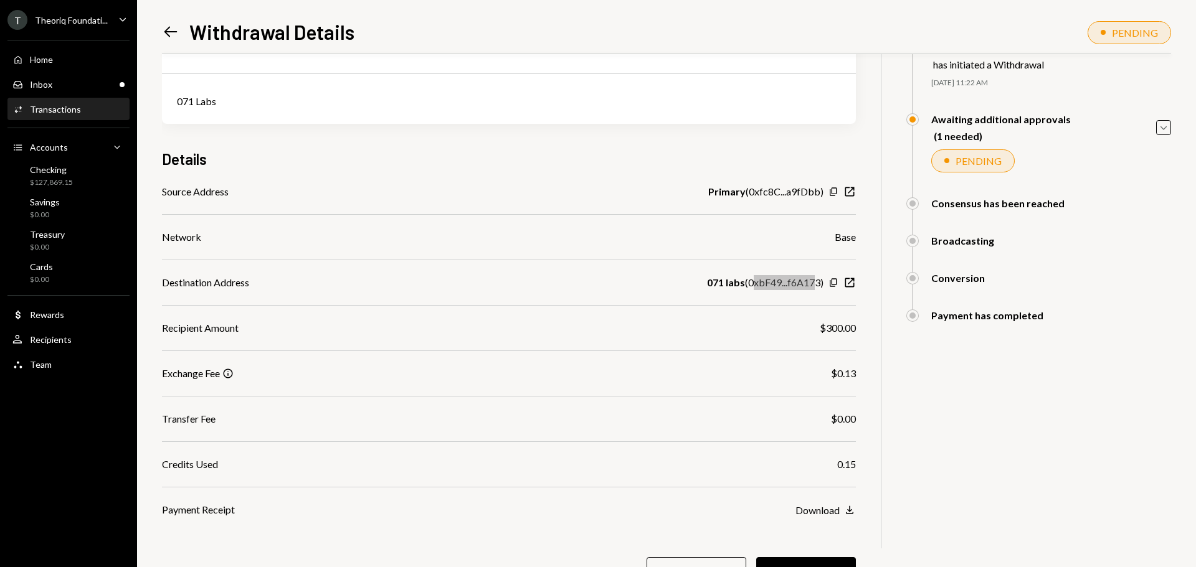
scroll to position [132, 0]
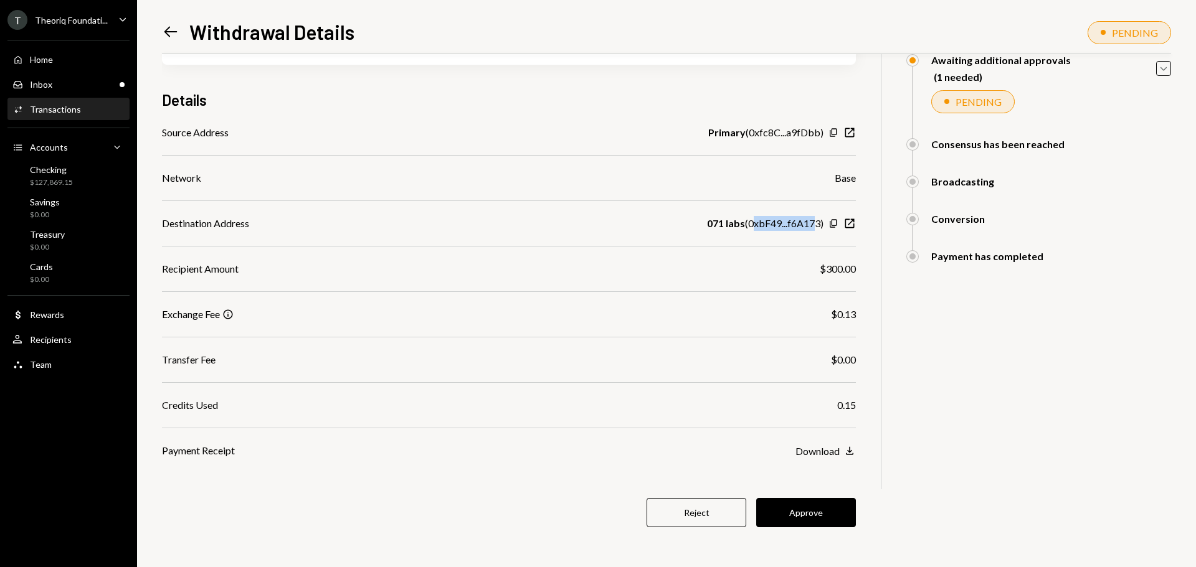
click at [821, 513] on button "Approve" at bounding box center [806, 512] width 100 height 29
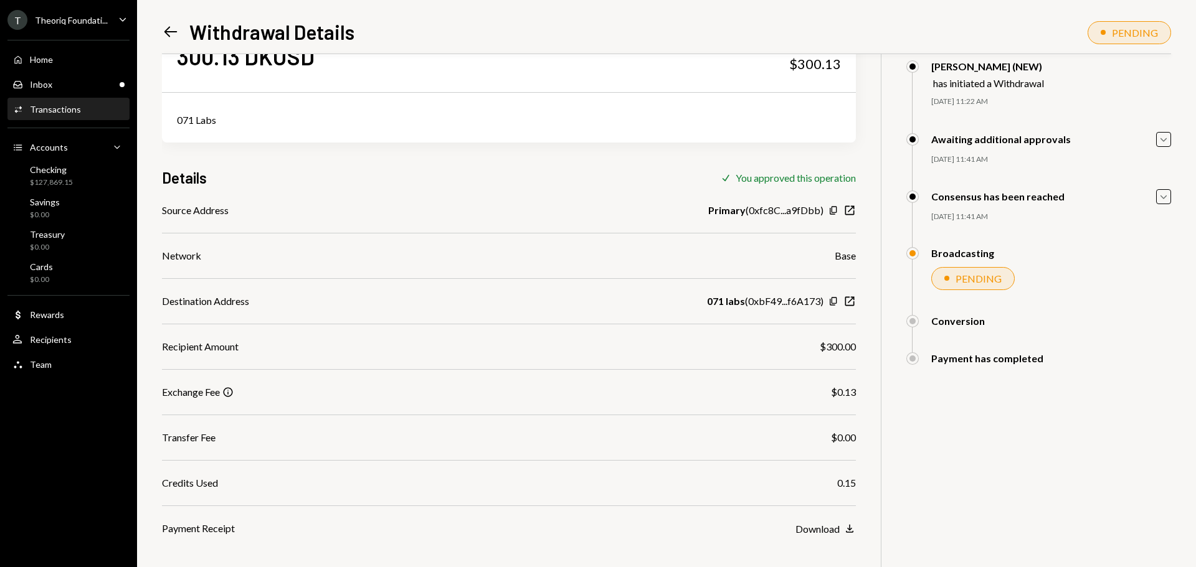
scroll to position [54, 0]
click at [64, 180] on div "$127,869.15" at bounding box center [51, 182] width 43 height 11
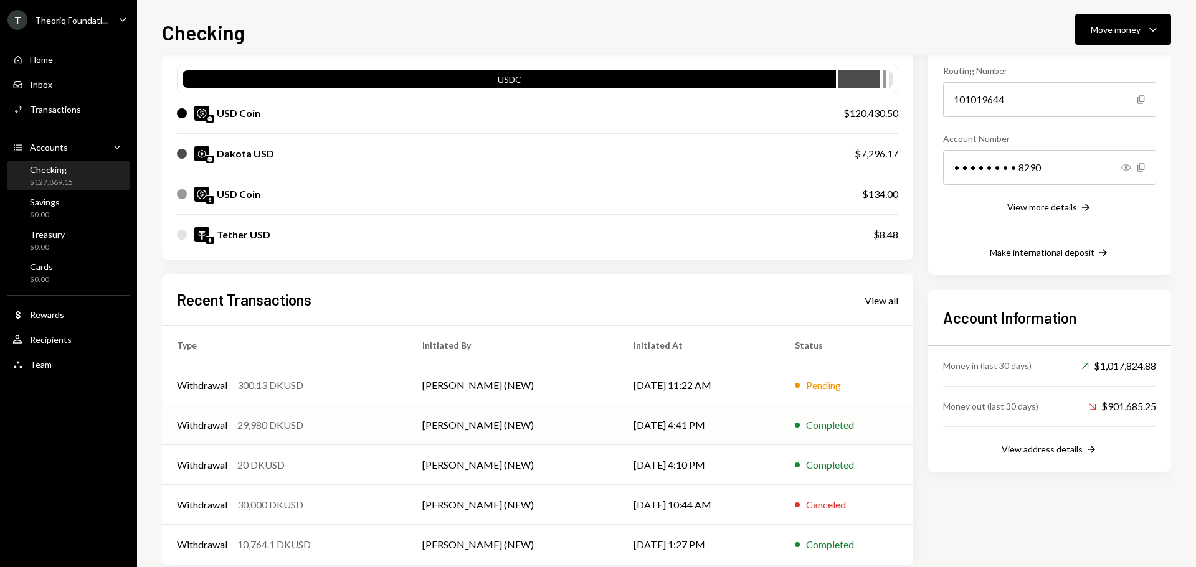
scroll to position [125, 0]
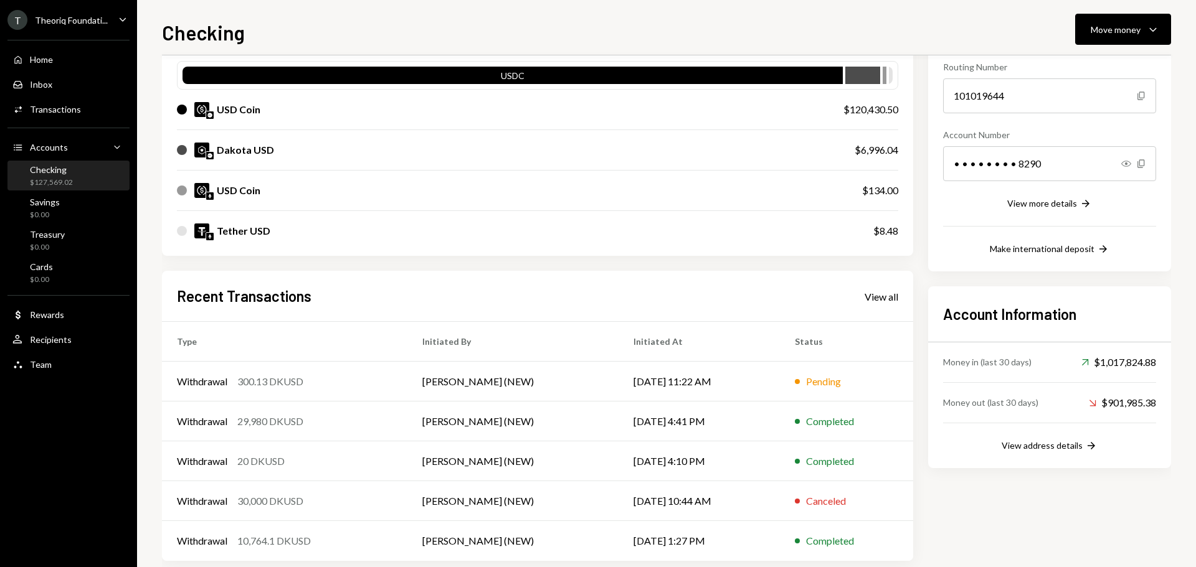
click at [73, 22] on div "Theoriq Foundati..." at bounding box center [71, 20] width 73 height 11
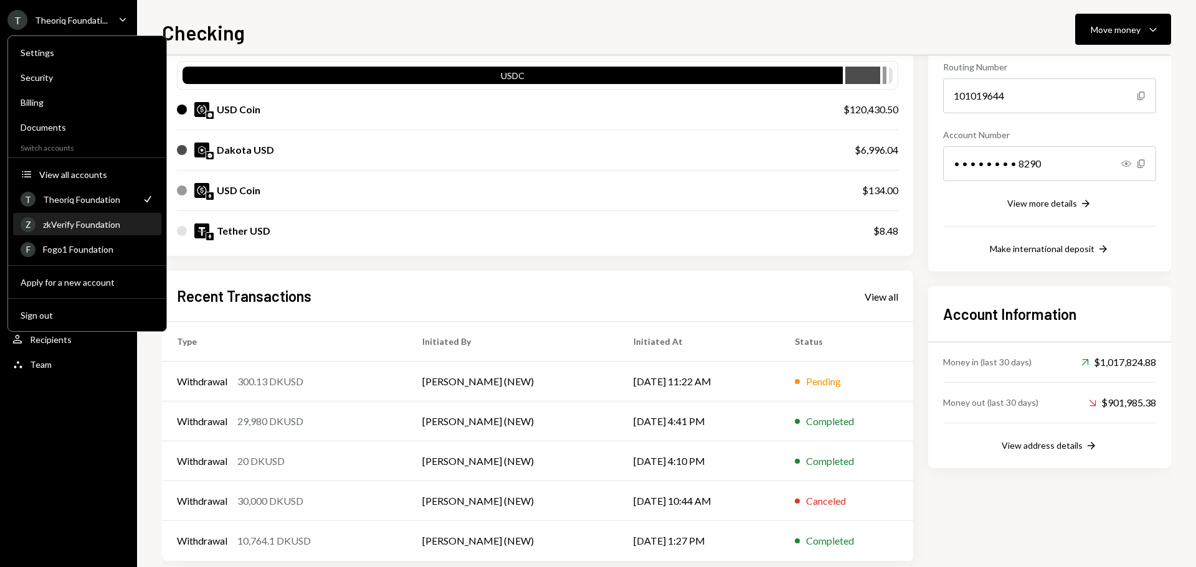
click at [73, 227] on div "zkVerify Foundation" at bounding box center [98, 224] width 111 height 11
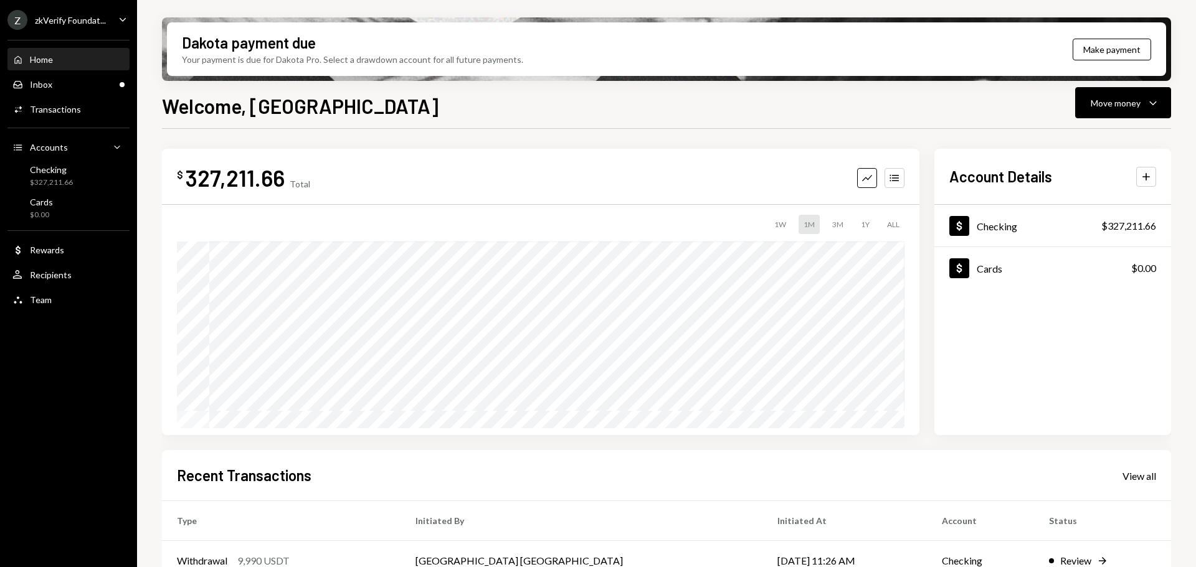
click at [83, 85] on div "Inbox Inbox" at bounding box center [68, 84] width 112 height 11
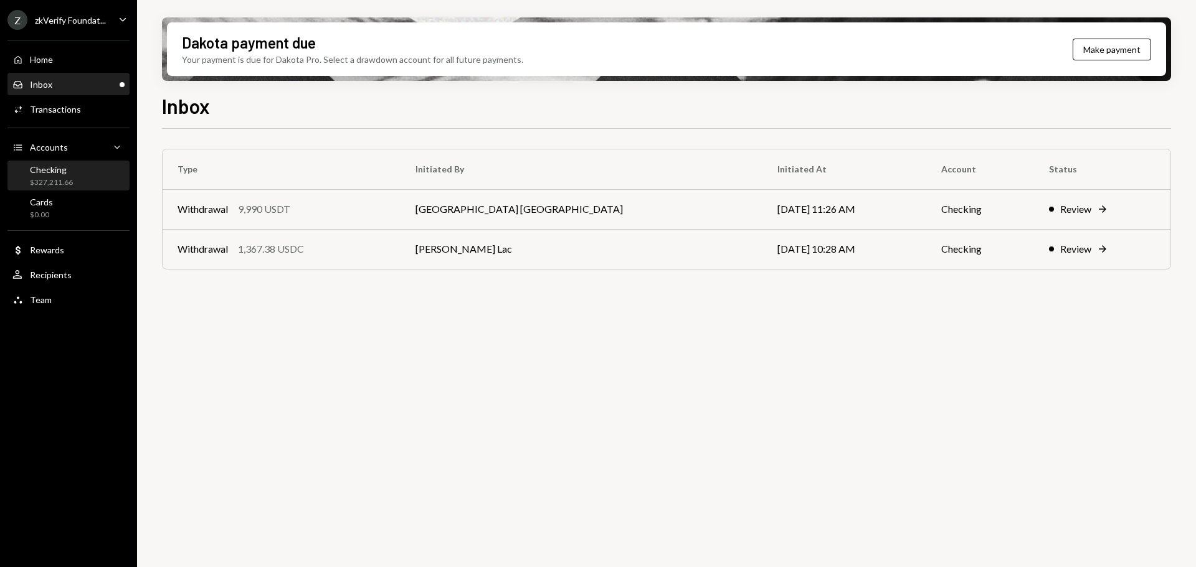
click at [77, 172] on div "Checking $327,211.66" at bounding box center [68, 176] width 112 height 24
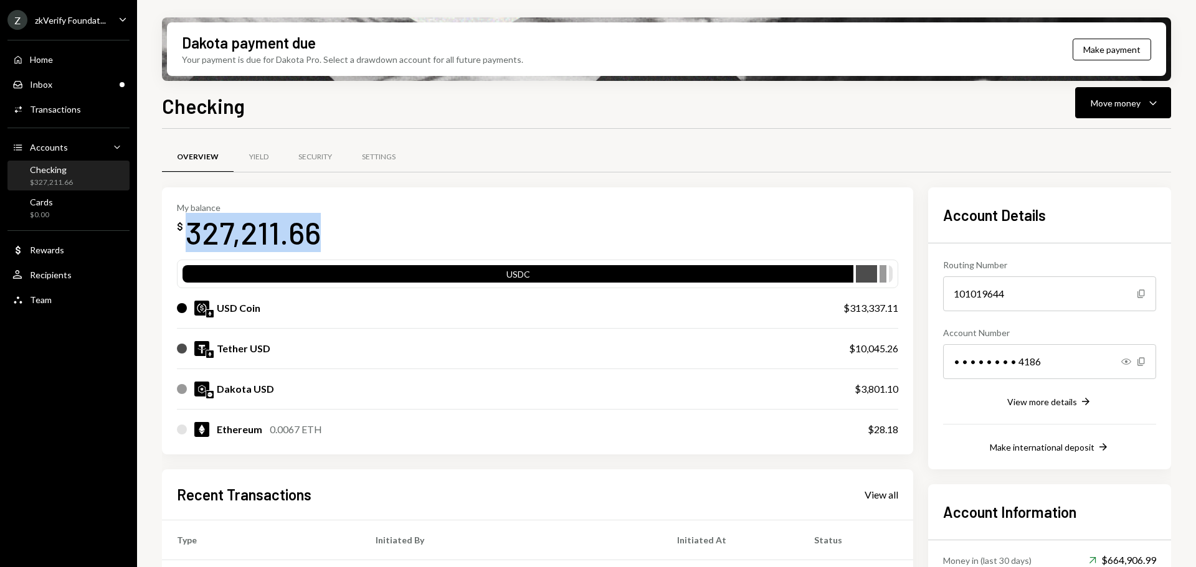
drag, startPoint x: 187, startPoint y: 237, endPoint x: 313, endPoint y: 242, distance: 125.9
click at [313, 242] on div "327,211.66" at bounding box center [253, 232] width 135 height 39
click at [76, 26] on div "Z zkVerify Foundat..." at bounding box center [56, 20] width 98 height 20
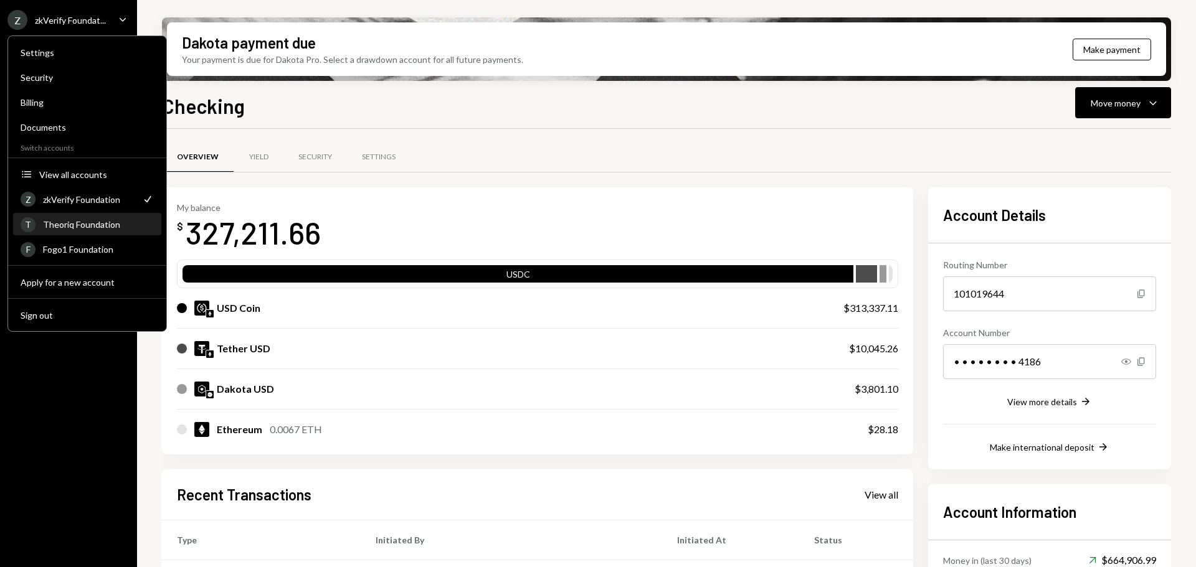
click at [96, 231] on div "T Theoriq Foundation" at bounding box center [87, 224] width 133 height 21
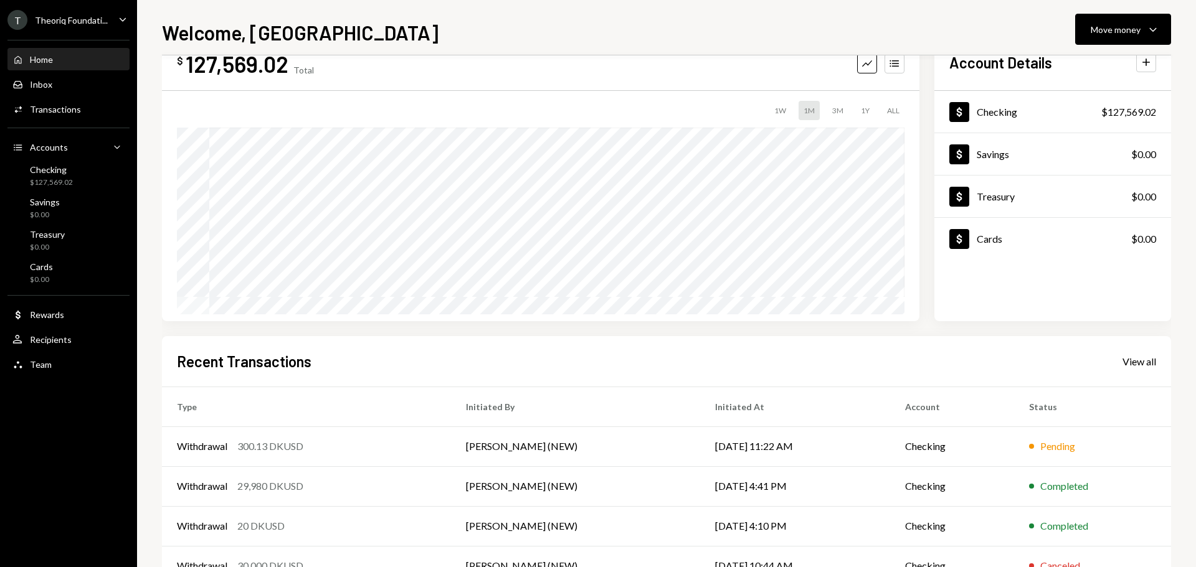
scroll to position [62, 0]
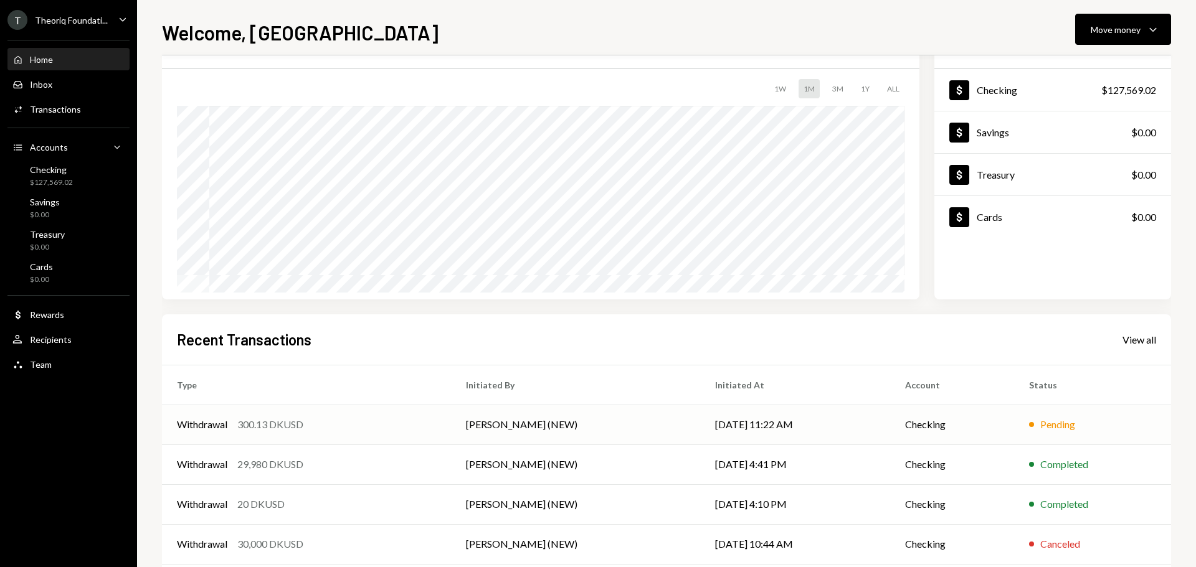
click at [322, 422] on div "Withdrawal 300.13 DKUSD" at bounding box center [306, 424] width 259 height 15
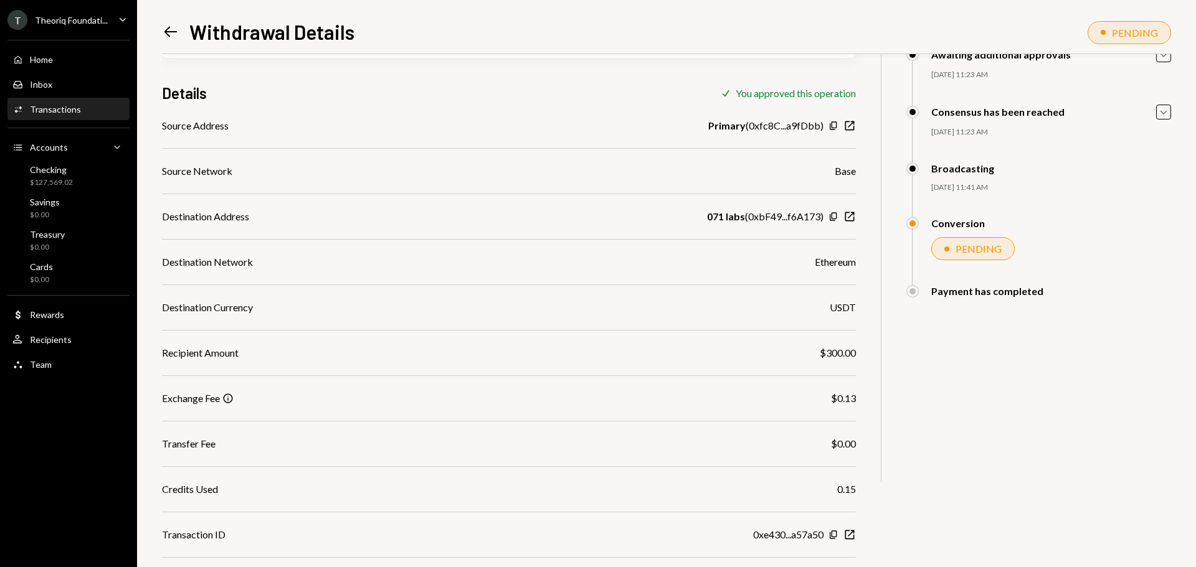
scroll to position [159, 0]
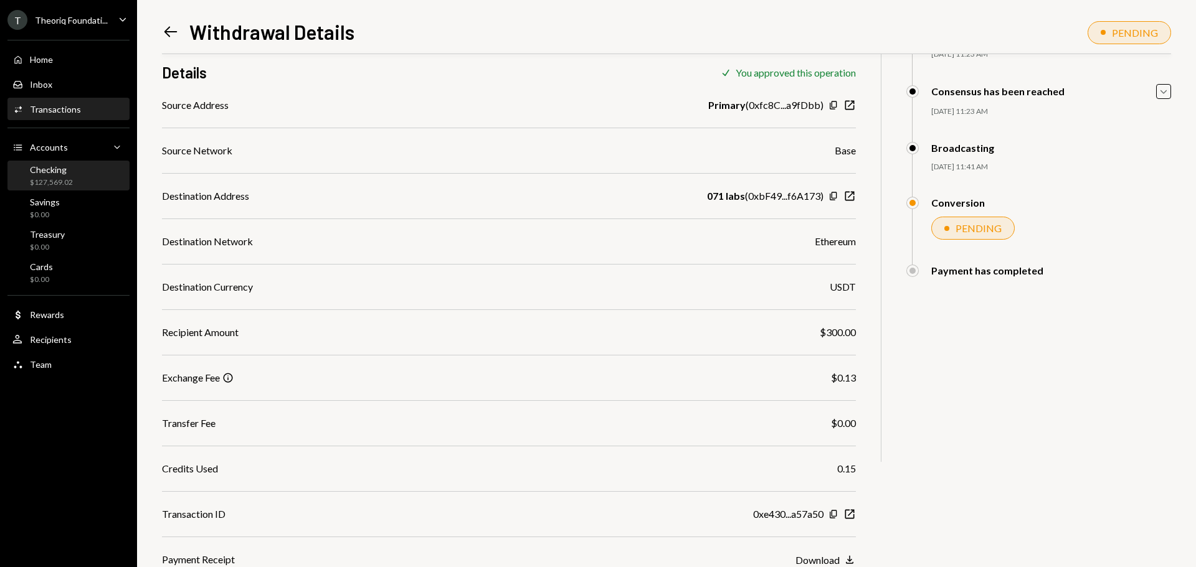
click at [44, 179] on div "$127,569.02" at bounding box center [51, 182] width 43 height 11
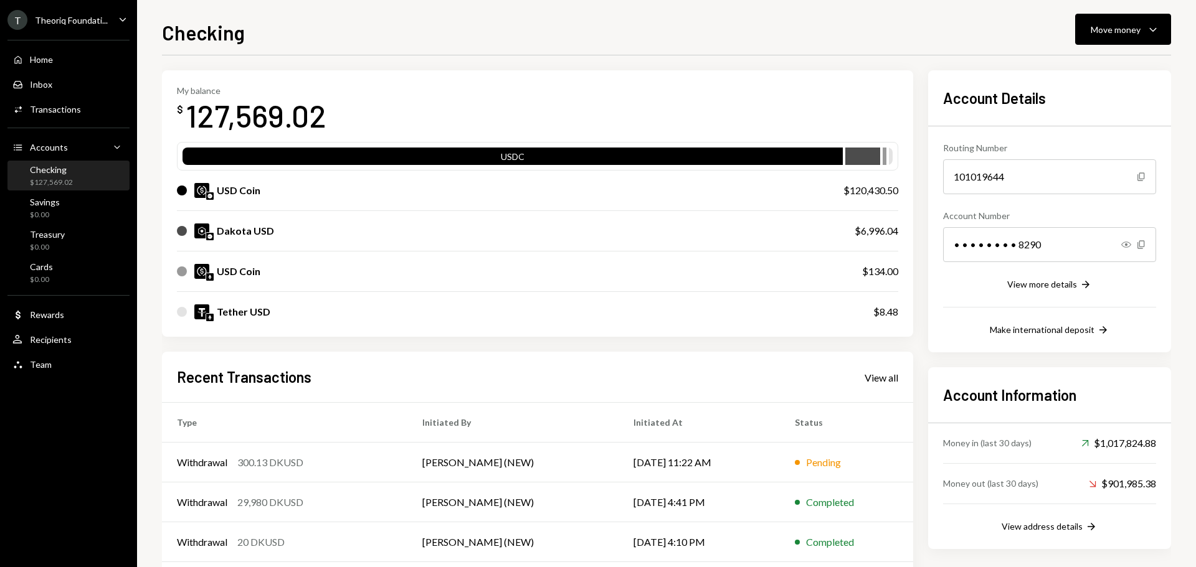
scroll to position [62, 0]
